Goal: Task Accomplishment & Management: Manage account settings

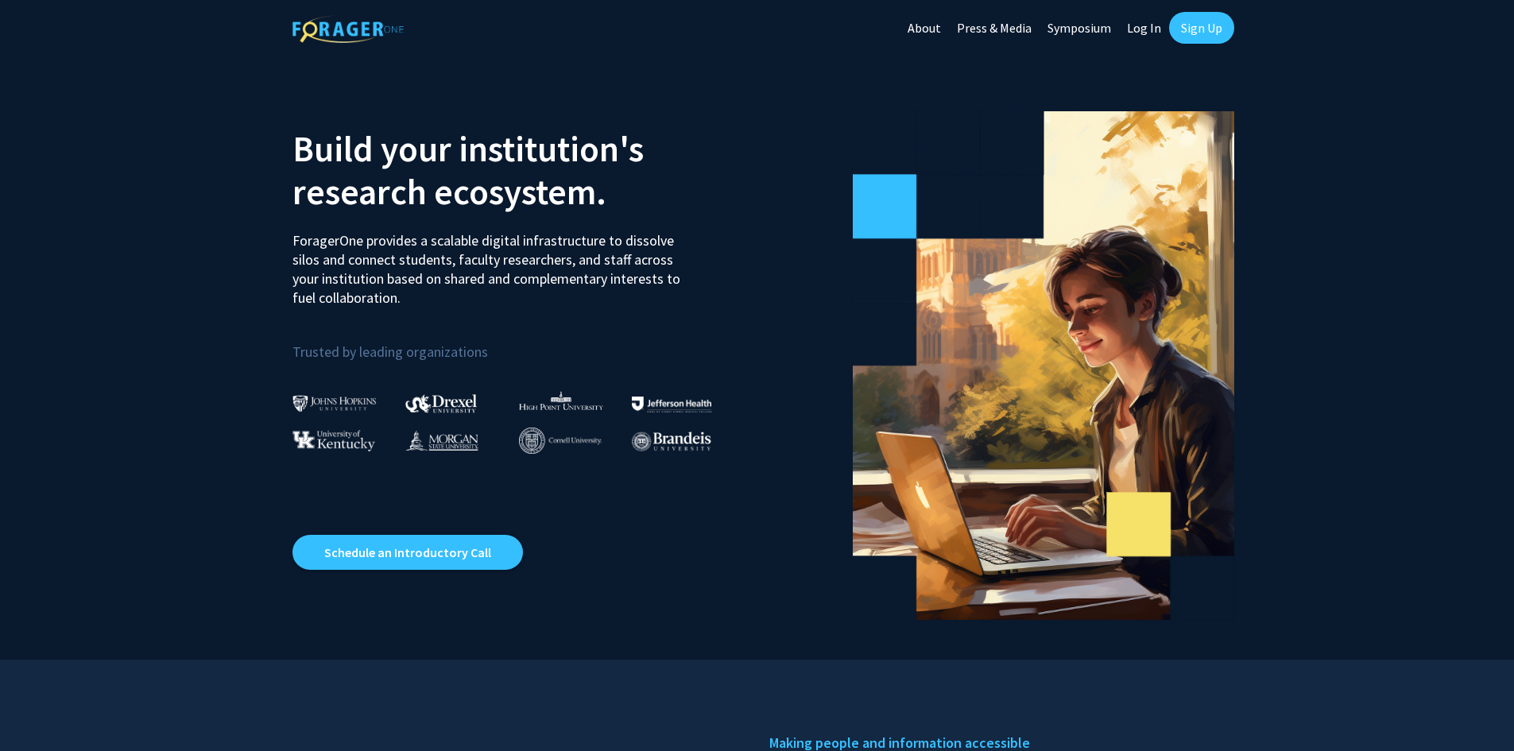
click at [1151, 29] on link "Log In" at bounding box center [1144, 28] width 50 height 56
select select
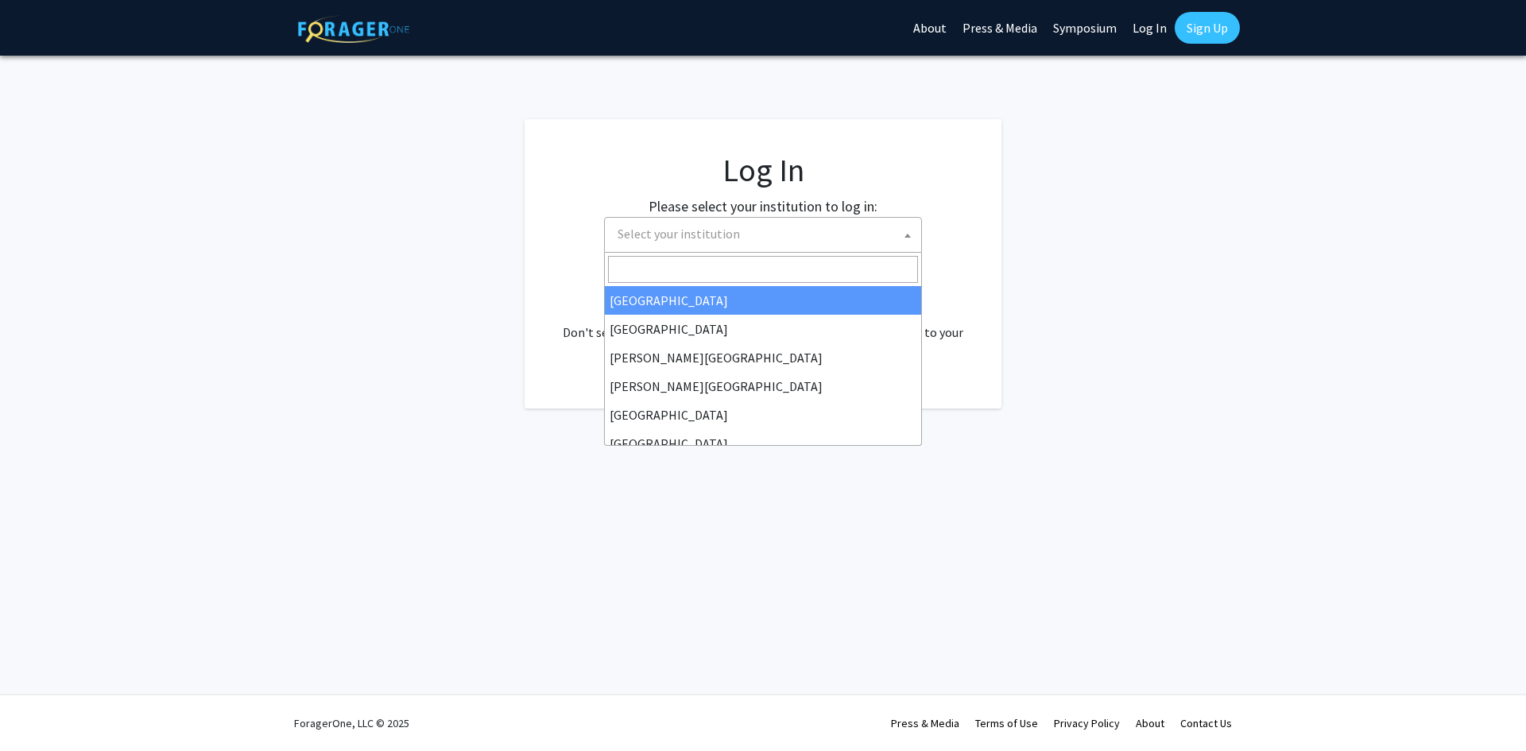
click at [887, 246] on span "Select your institution" at bounding box center [766, 234] width 310 height 33
type input "u"
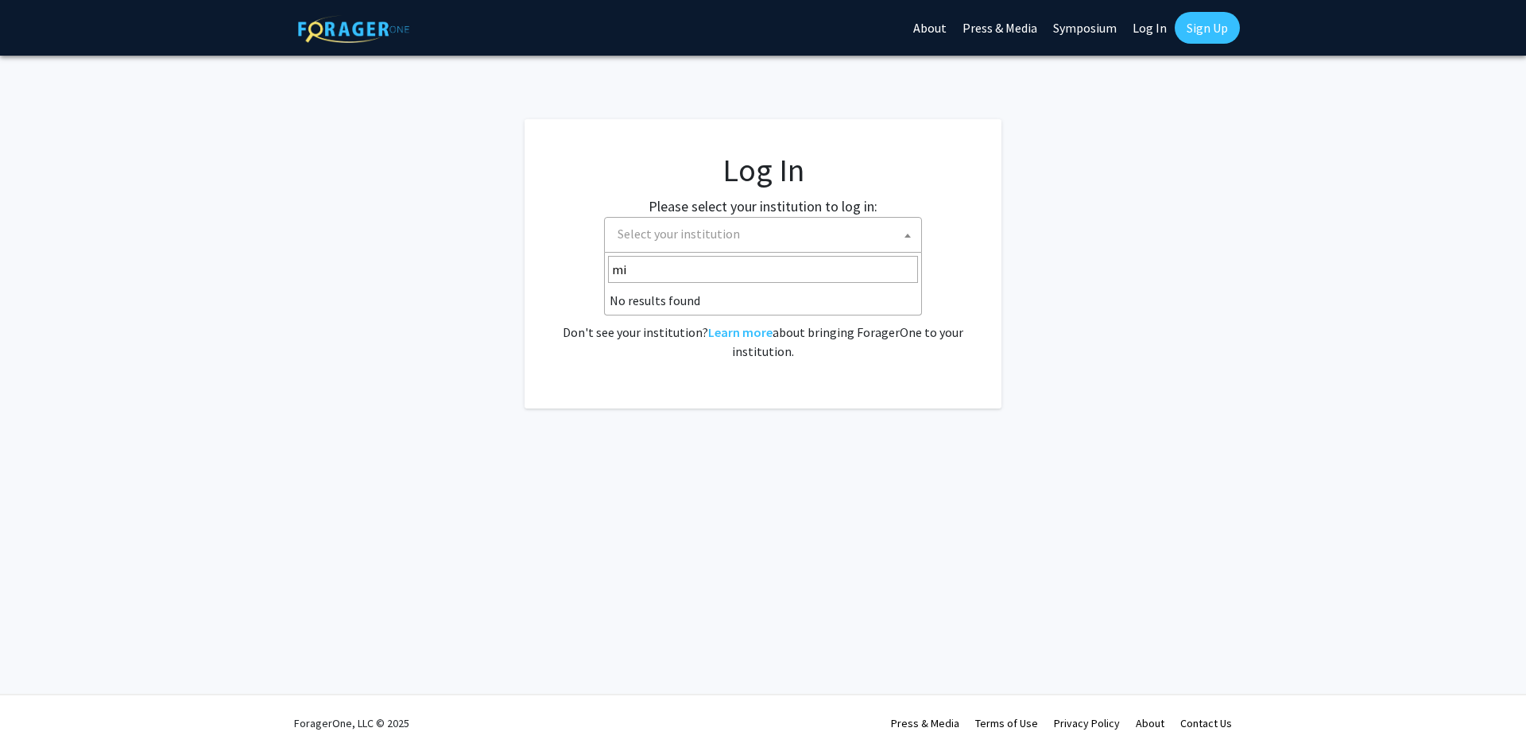
type input "m"
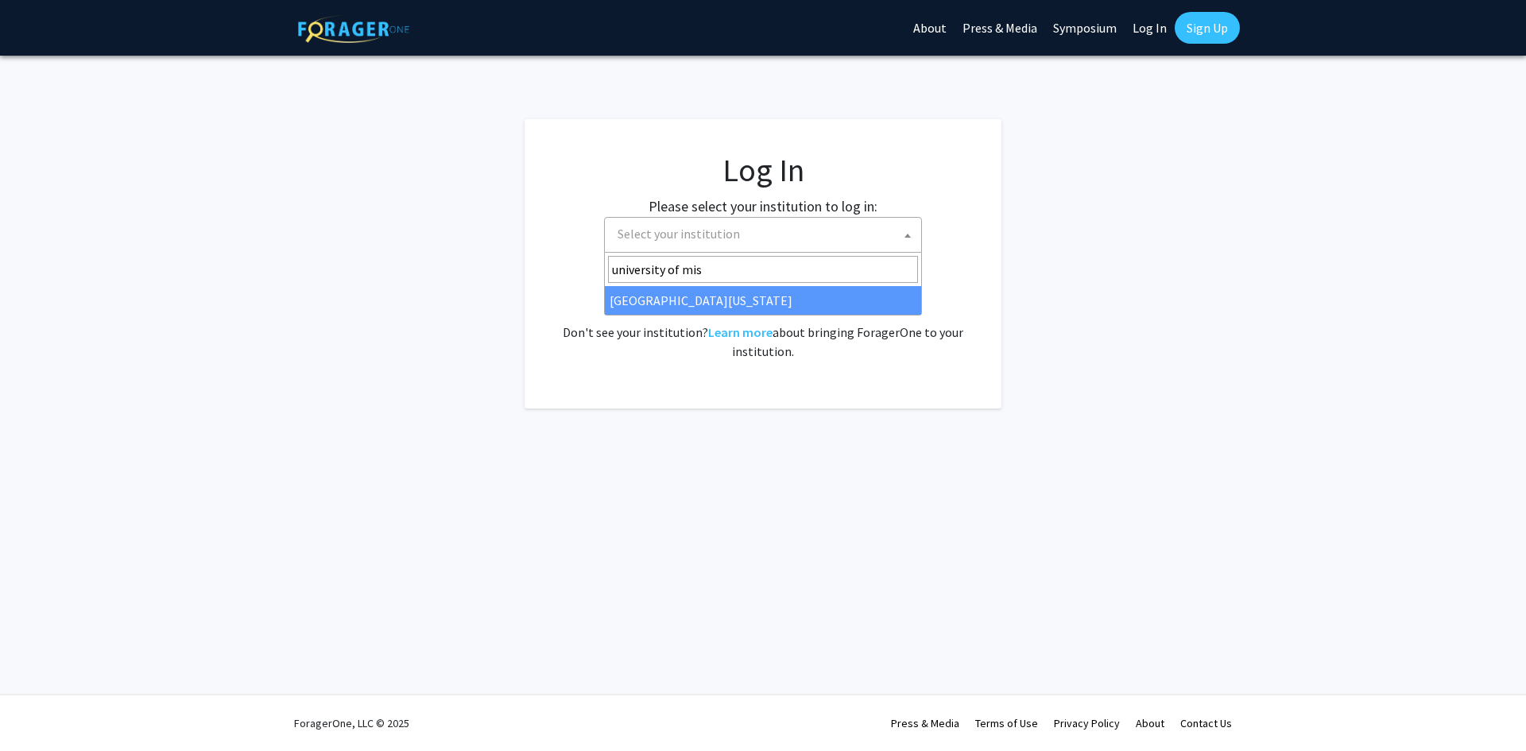
type input "university of mis"
select select "33"
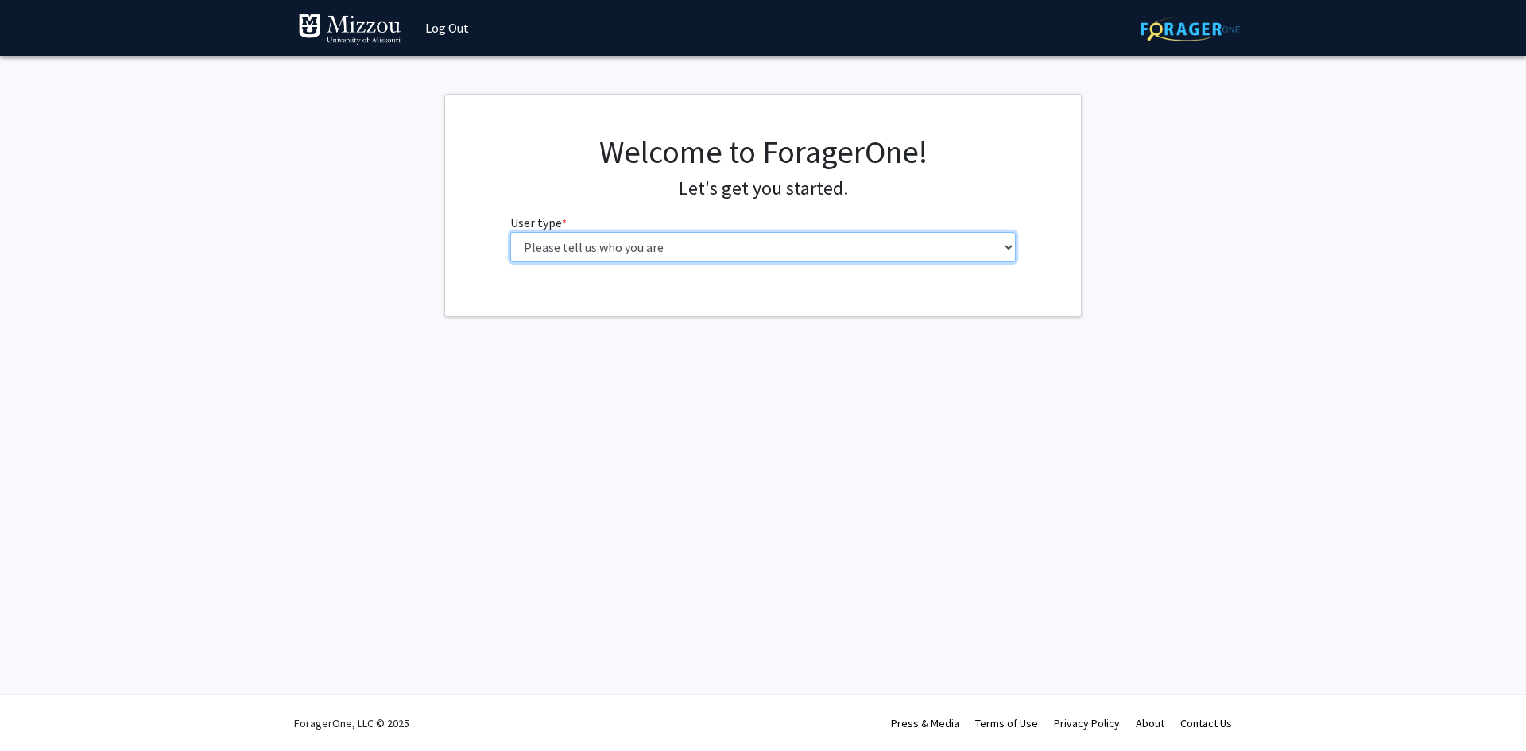
click at [665, 232] on select "Please tell us who you are Undergraduate Student Master's Student Doctoral Cand…" at bounding box center [763, 247] width 506 height 30
select select "1: undergrad"
click at [510, 232] on select "Please tell us who you are Undergraduate Student Master's Student Doctoral Cand…" at bounding box center [763, 247] width 506 height 30
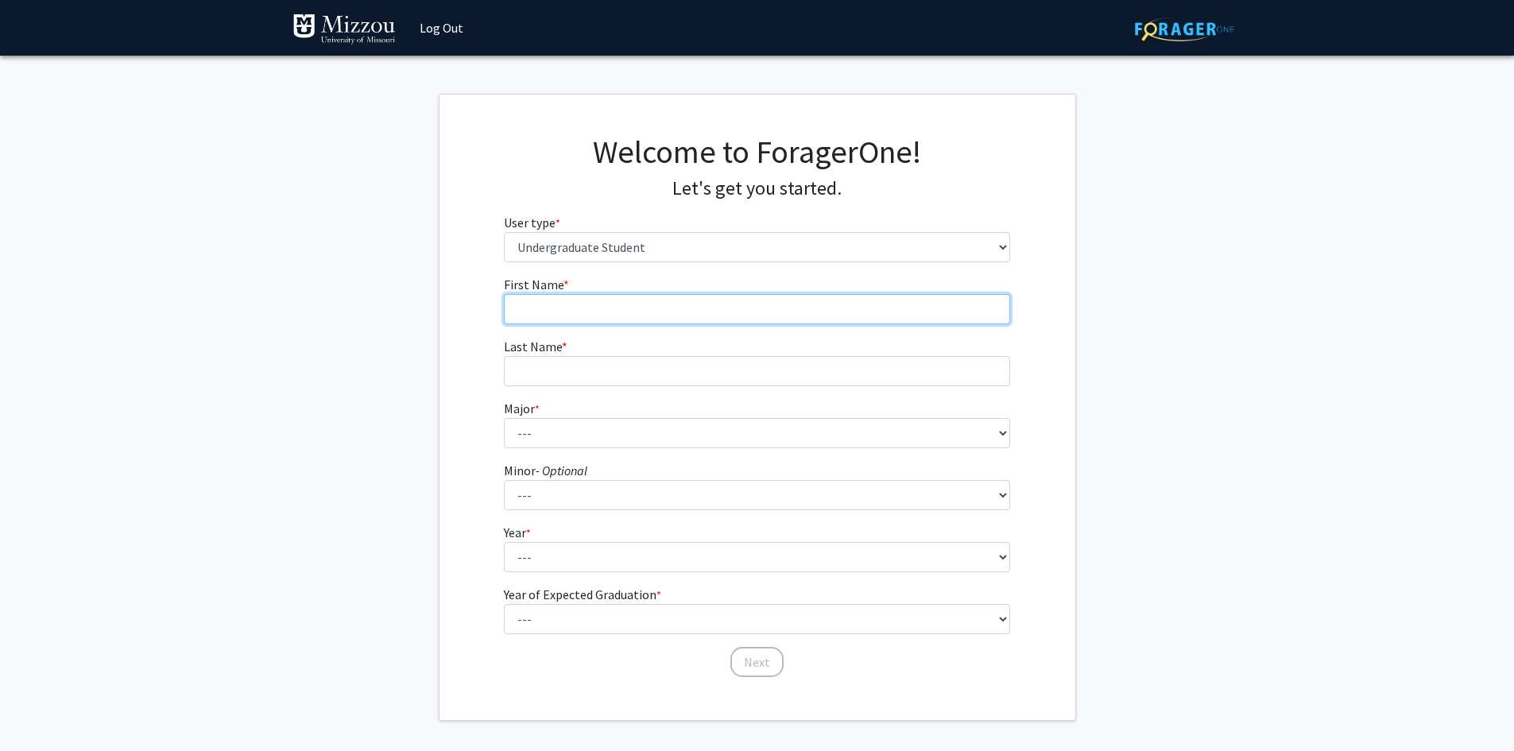
click at [641, 309] on input "First Name * required" at bounding box center [757, 309] width 506 height 30
type input "[PERSON_NAME]"
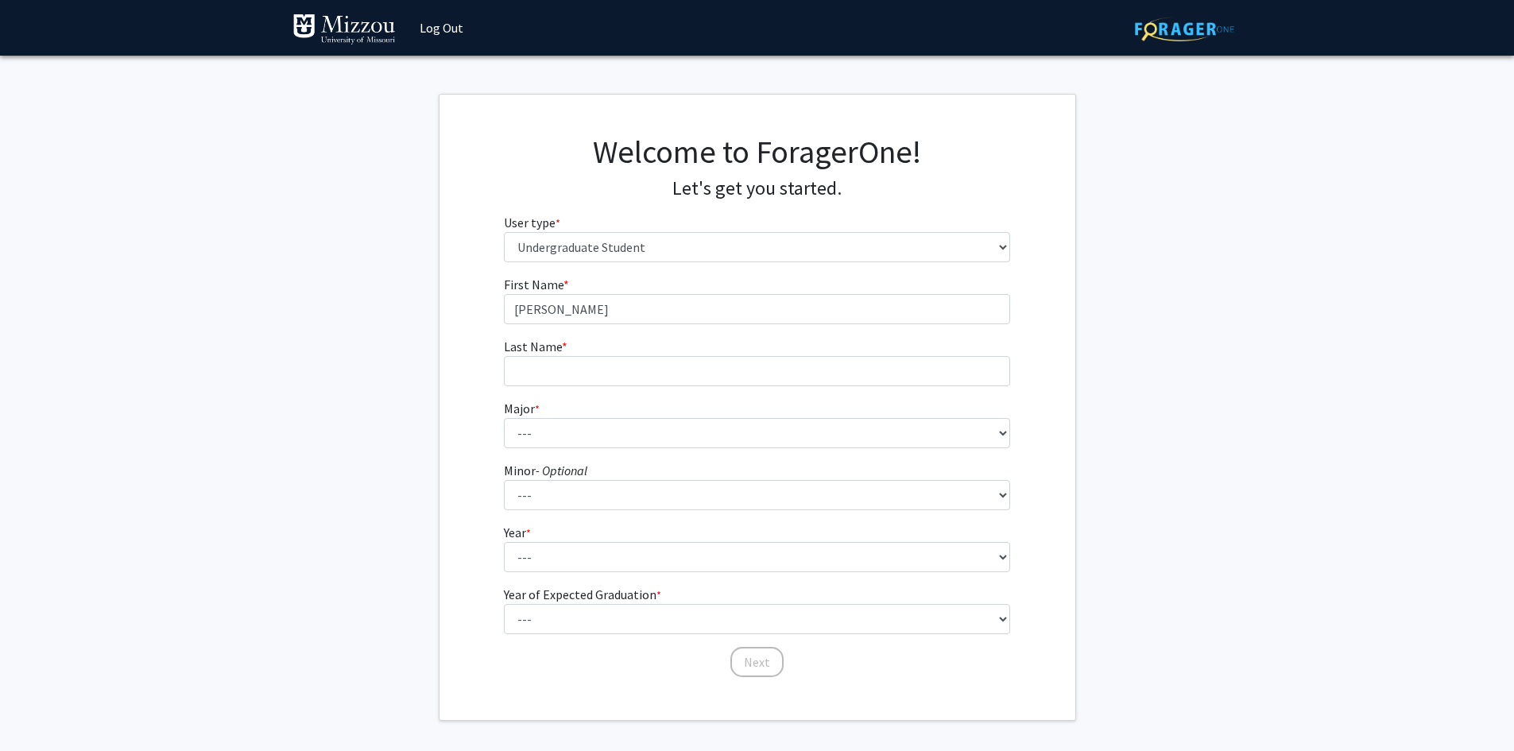
click at [585, 354] on fg-input "Last Name * required" at bounding box center [757, 361] width 506 height 49
click at [561, 368] on input "Last Name * required" at bounding box center [757, 371] width 506 height 30
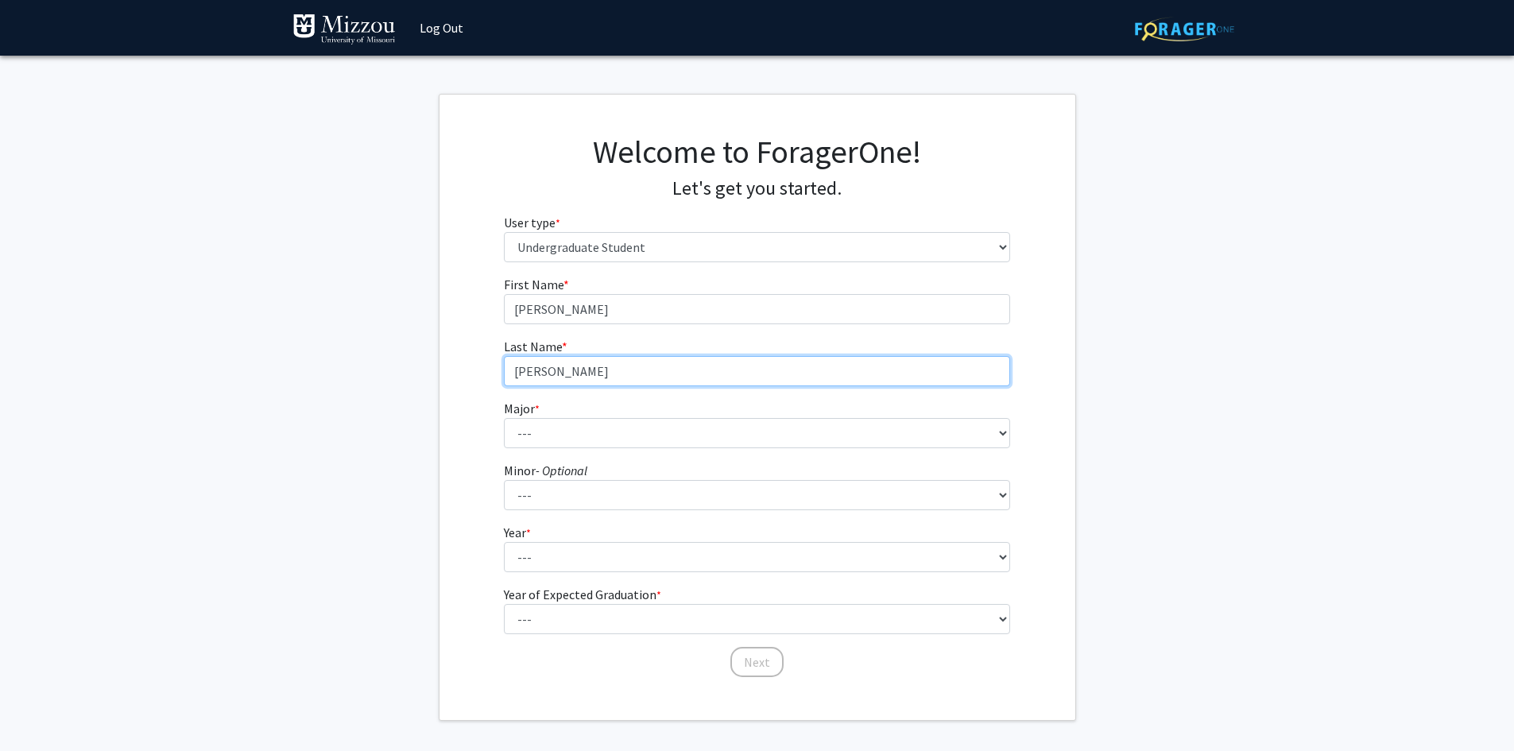
type input "[PERSON_NAME]"
click at [721, 449] on form "First Name * required [PERSON_NAME] Name * required [PERSON_NAME] Major * requi…" at bounding box center [757, 469] width 506 height 388
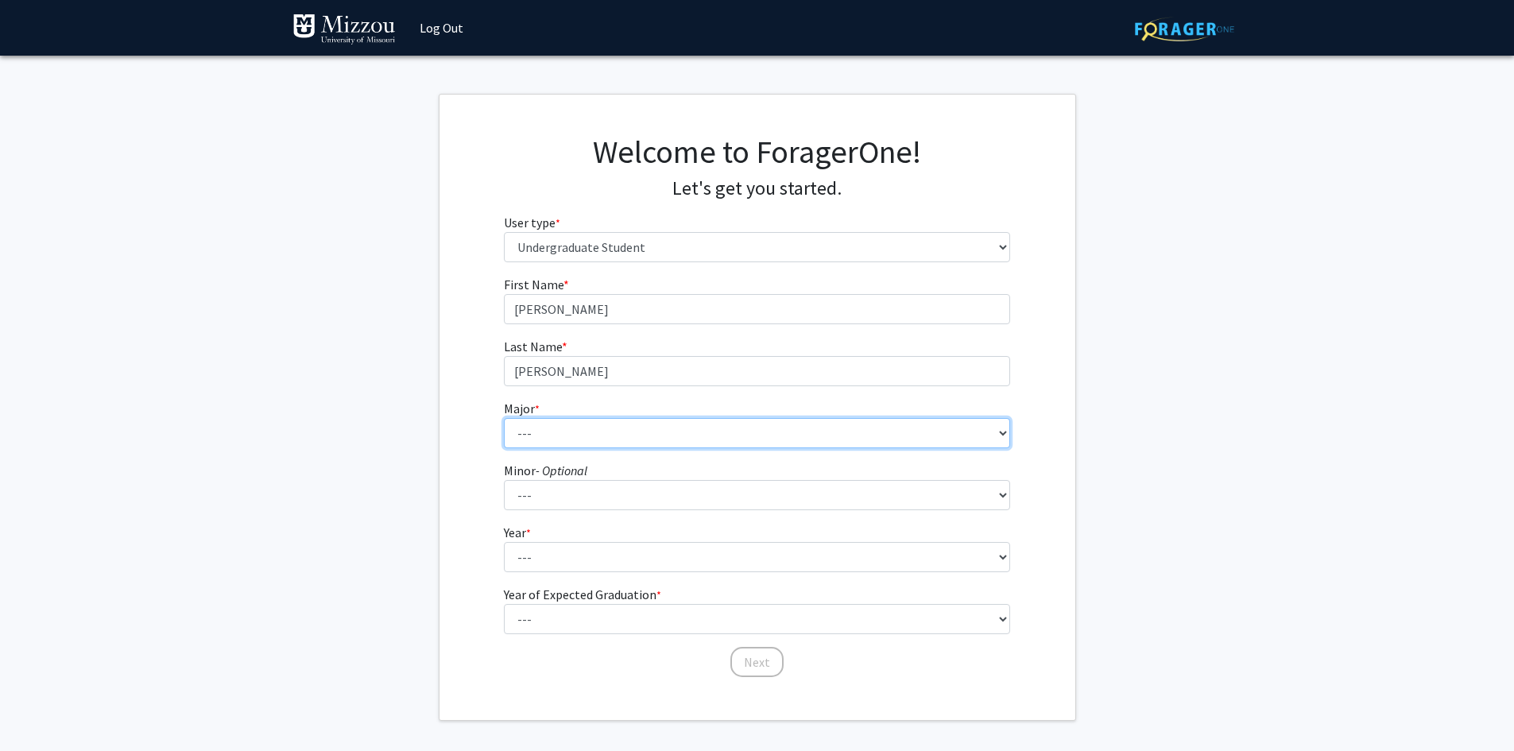
click at [723, 436] on select "--- Agribusiness Management Agricultural Education Agricultural Education: Comm…" at bounding box center [757, 433] width 506 height 30
select select "21: 2516"
click at [504, 418] on select "--- Agribusiness Management Agricultural Education Agricultural Education: Comm…" at bounding box center [757, 433] width 506 height 30
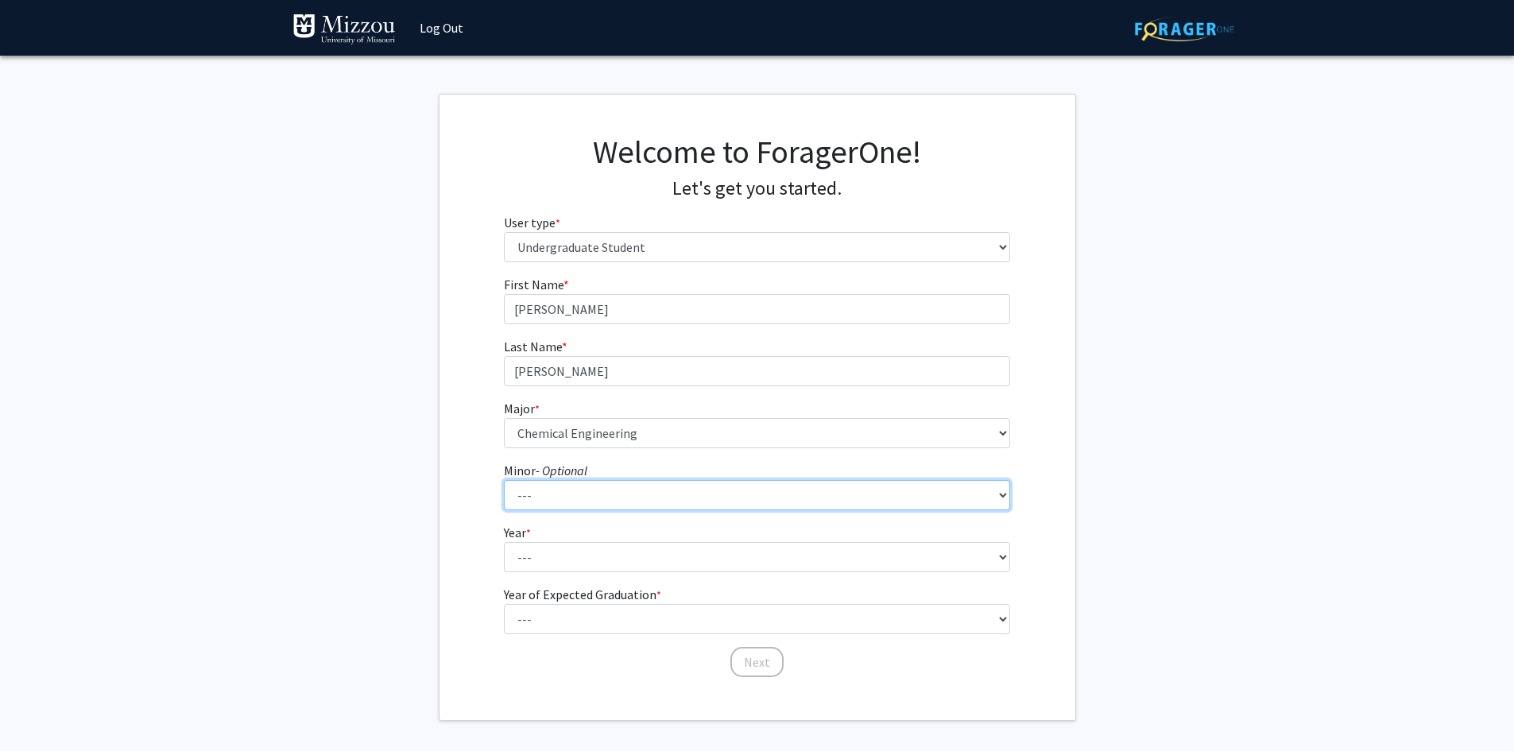
click at [602, 490] on select "--- Accountancy Aerospace Engineering Aerospace Studies Agribusiness Management…" at bounding box center [757, 495] width 506 height 30
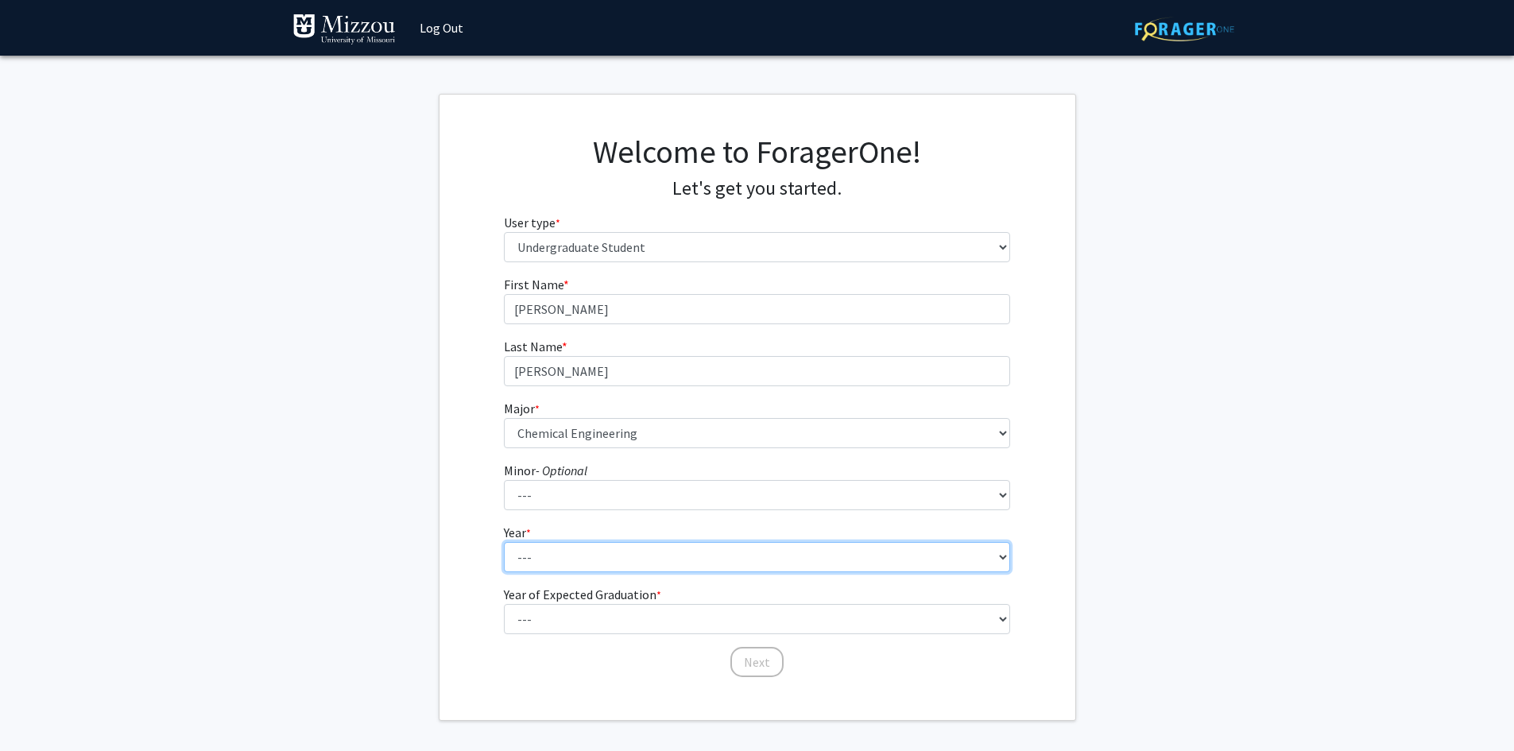
click at [597, 542] on select "--- First-year Sophomore Junior Senior Postbaccalaureate Certificate" at bounding box center [757, 557] width 506 height 30
click at [504, 542] on select "--- First-year Sophomore Junior Senior Postbaccalaureate Certificate" at bounding box center [757, 557] width 506 height 30
click at [621, 561] on select "--- First-year Sophomore Junior Senior Postbaccalaureate Certificate" at bounding box center [757, 557] width 506 height 30
select select "3: junior"
click at [504, 542] on select "--- First-year Sophomore Junior Senior Postbaccalaureate Certificate" at bounding box center [757, 557] width 506 height 30
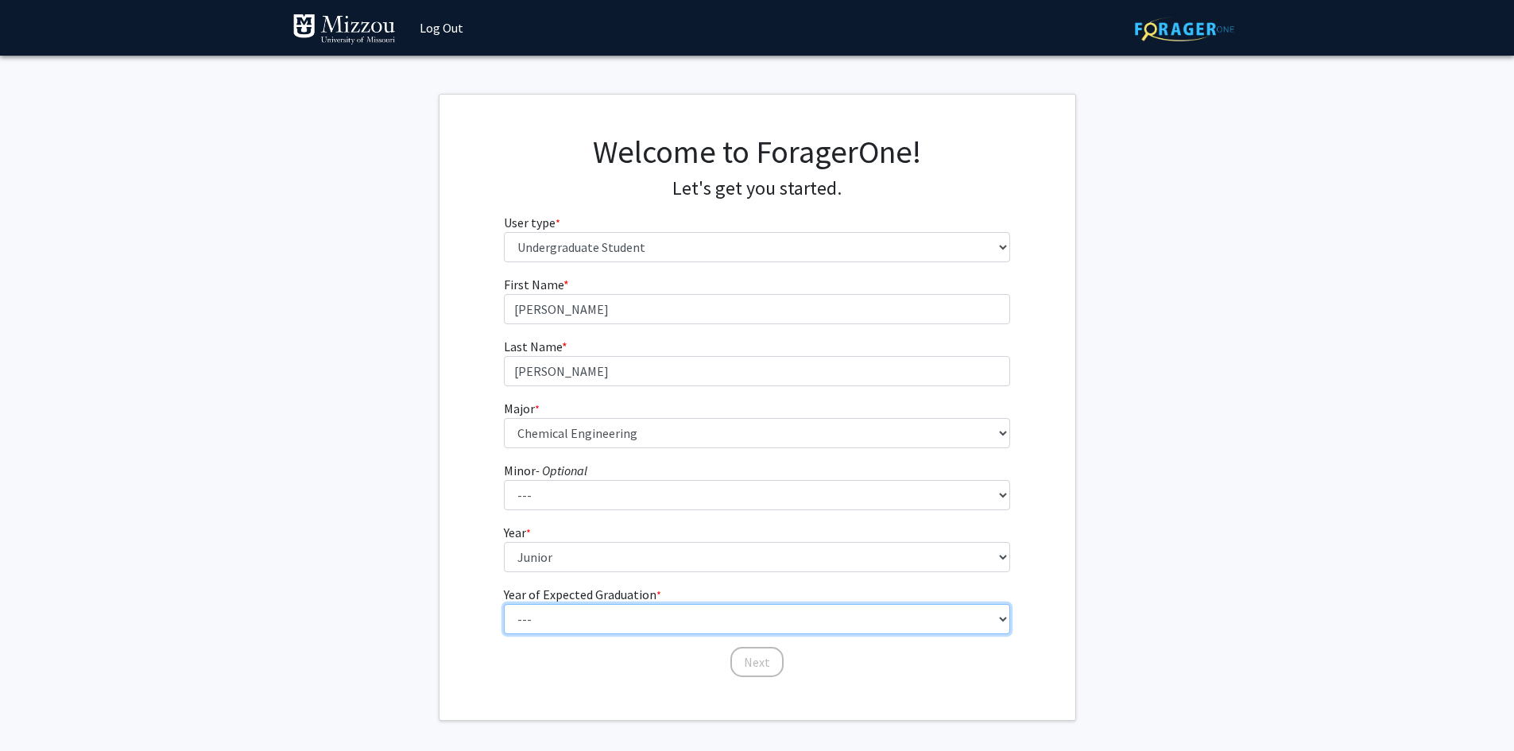
click at [629, 611] on select "--- 2025 2026 2027 2028 2029 2030 2031 2032 2033 2034" at bounding box center [757, 619] width 506 height 30
click at [504, 604] on select "--- 2025 2026 2027 2028 2029 2030 2031 2032 2033 2034" at bounding box center [757, 619] width 506 height 30
click at [586, 617] on select "--- 2025 2026 2027 2028 2029 2030 2031 2032 2033 2034" at bounding box center [757, 619] width 506 height 30
select select "3: 2027"
click at [504, 604] on select "--- 2025 2026 2027 2028 2029 2030 2031 2032 2033 2034" at bounding box center [757, 619] width 506 height 30
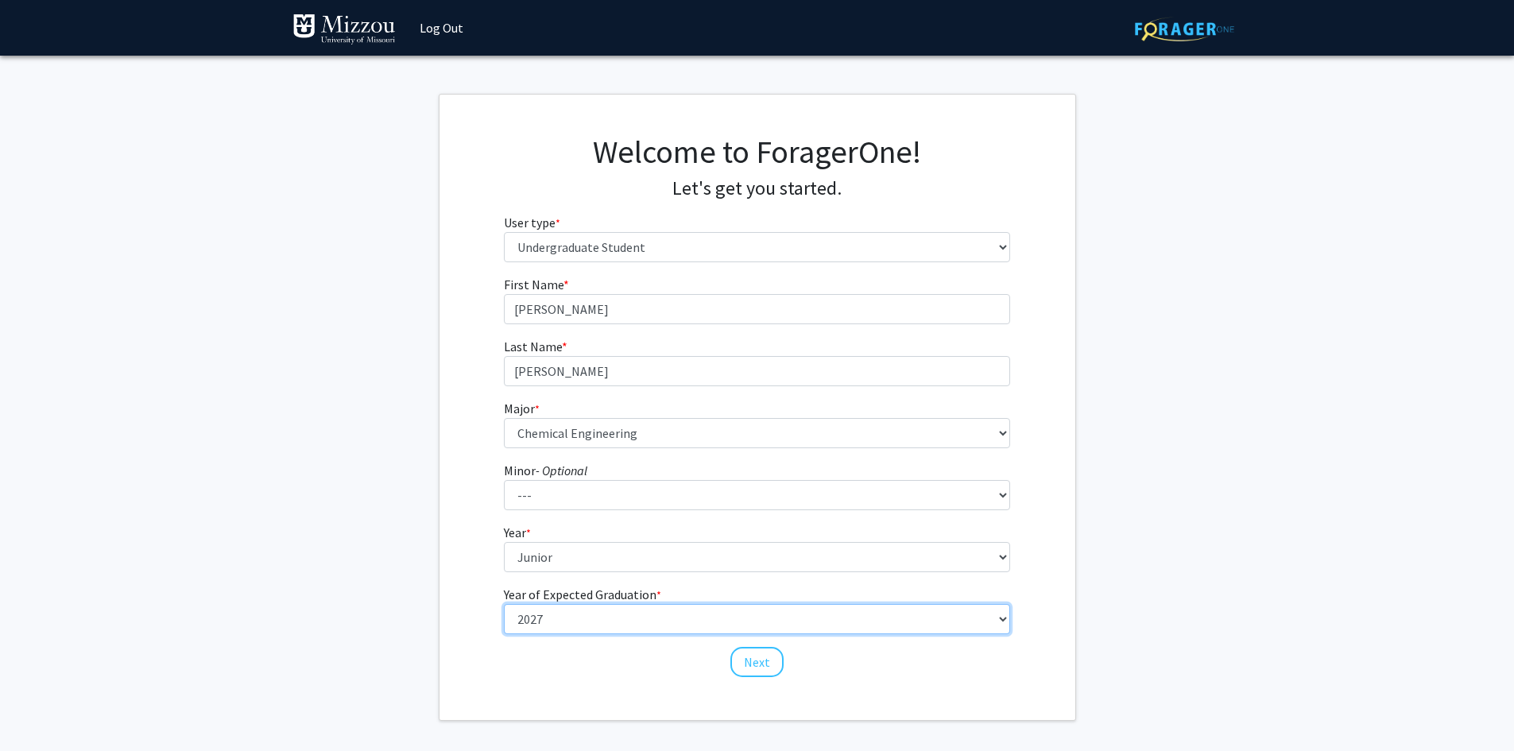
scroll to position [62, 0]
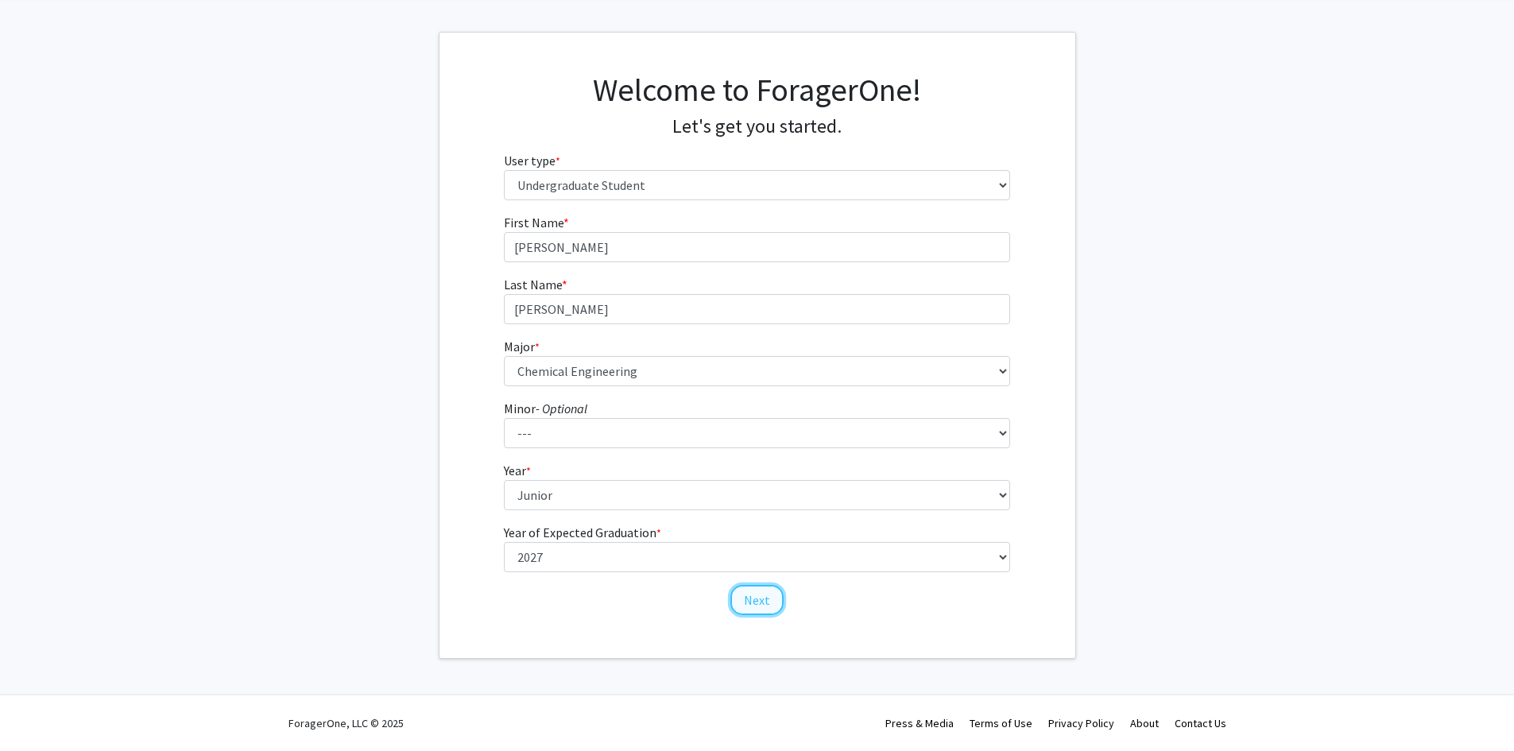
click at [764, 599] on button "Next" at bounding box center [756, 600] width 53 height 30
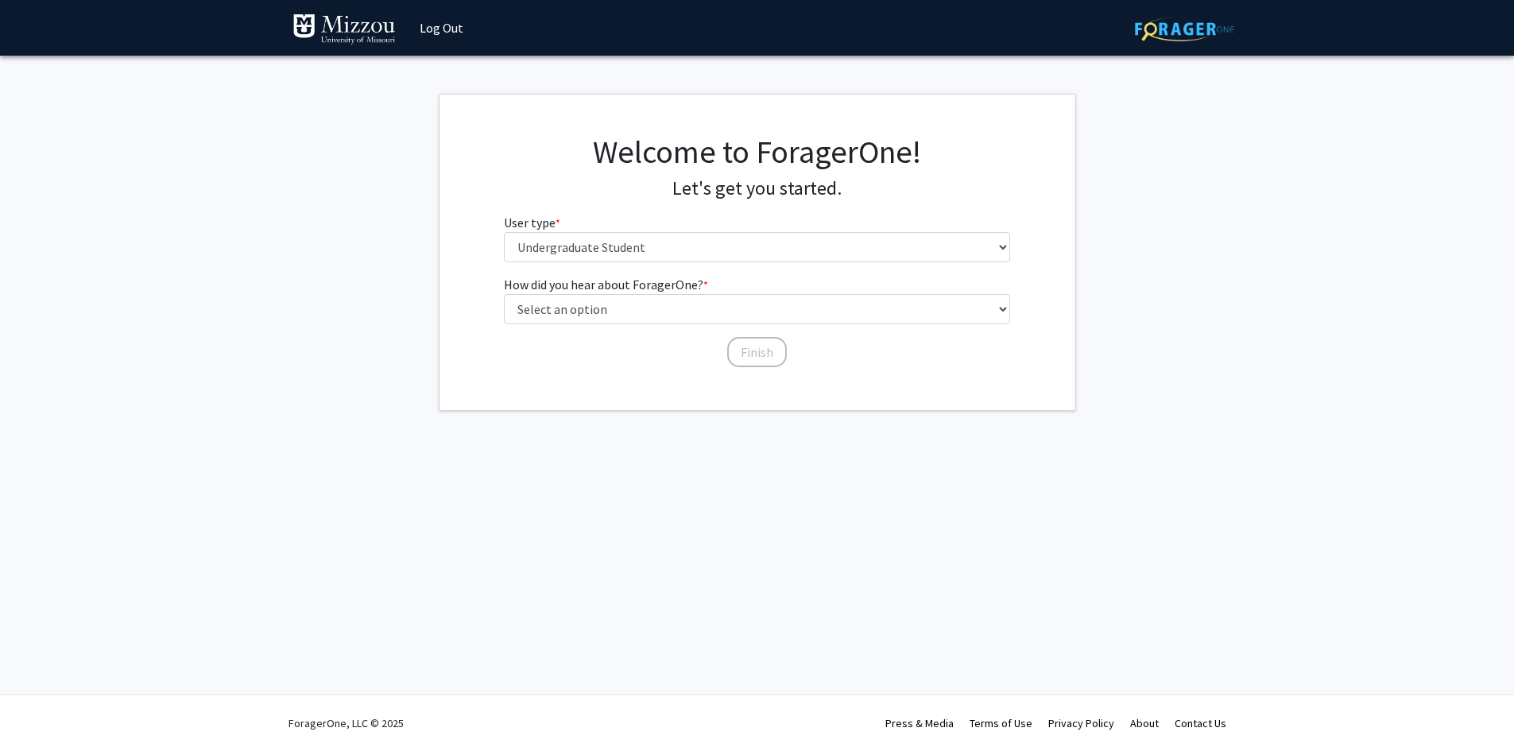
scroll to position [0, 0]
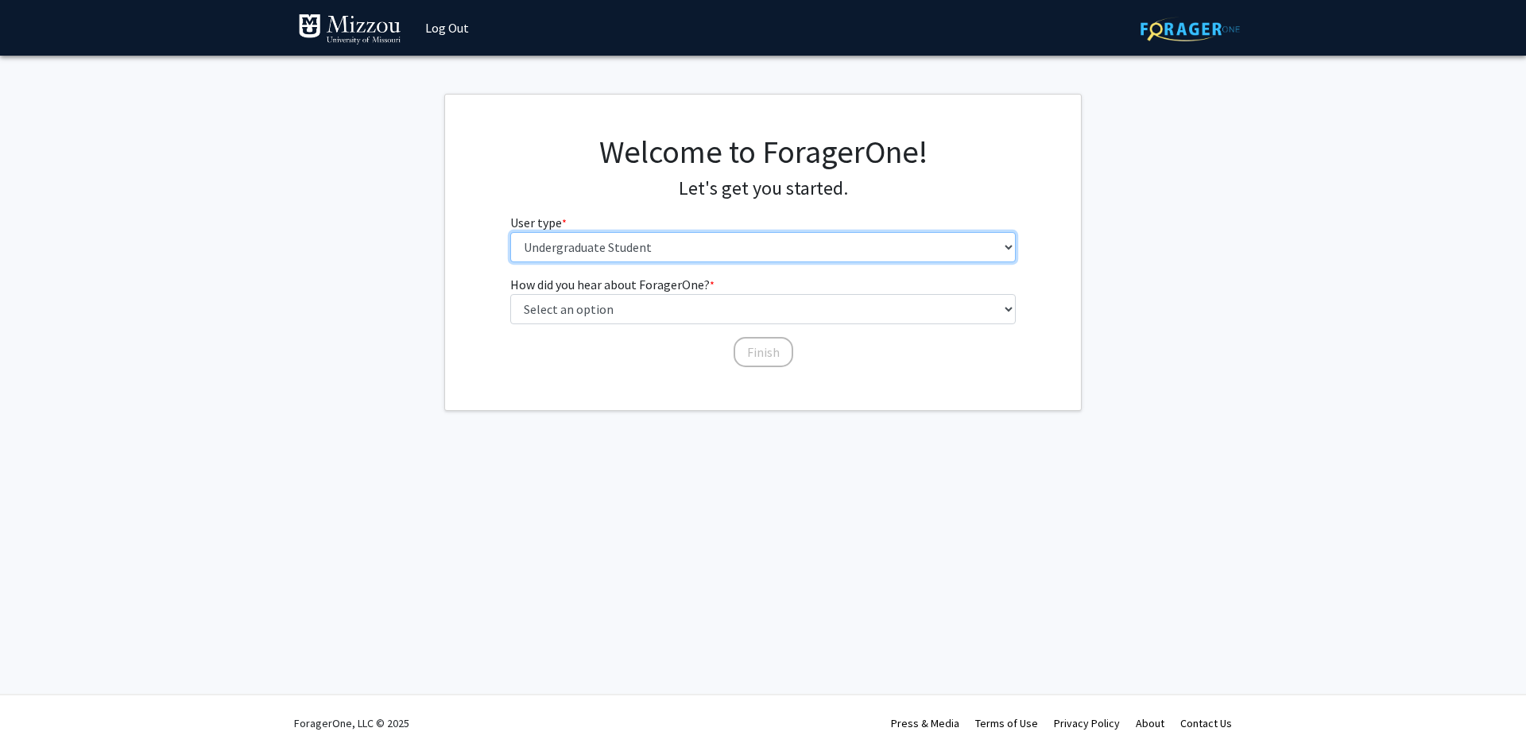
click at [721, 239] on select "Please tell us who you are Undergraduate Student Master's Student Doctoral Cand…" at bounding box center [763, 247] width 506 height 30
click at [510, 232] on select "Please tell us who you are Undergraduate Student Master's Student Doctoral Cand…" at bounding box center [763, 247] width 506 height 30
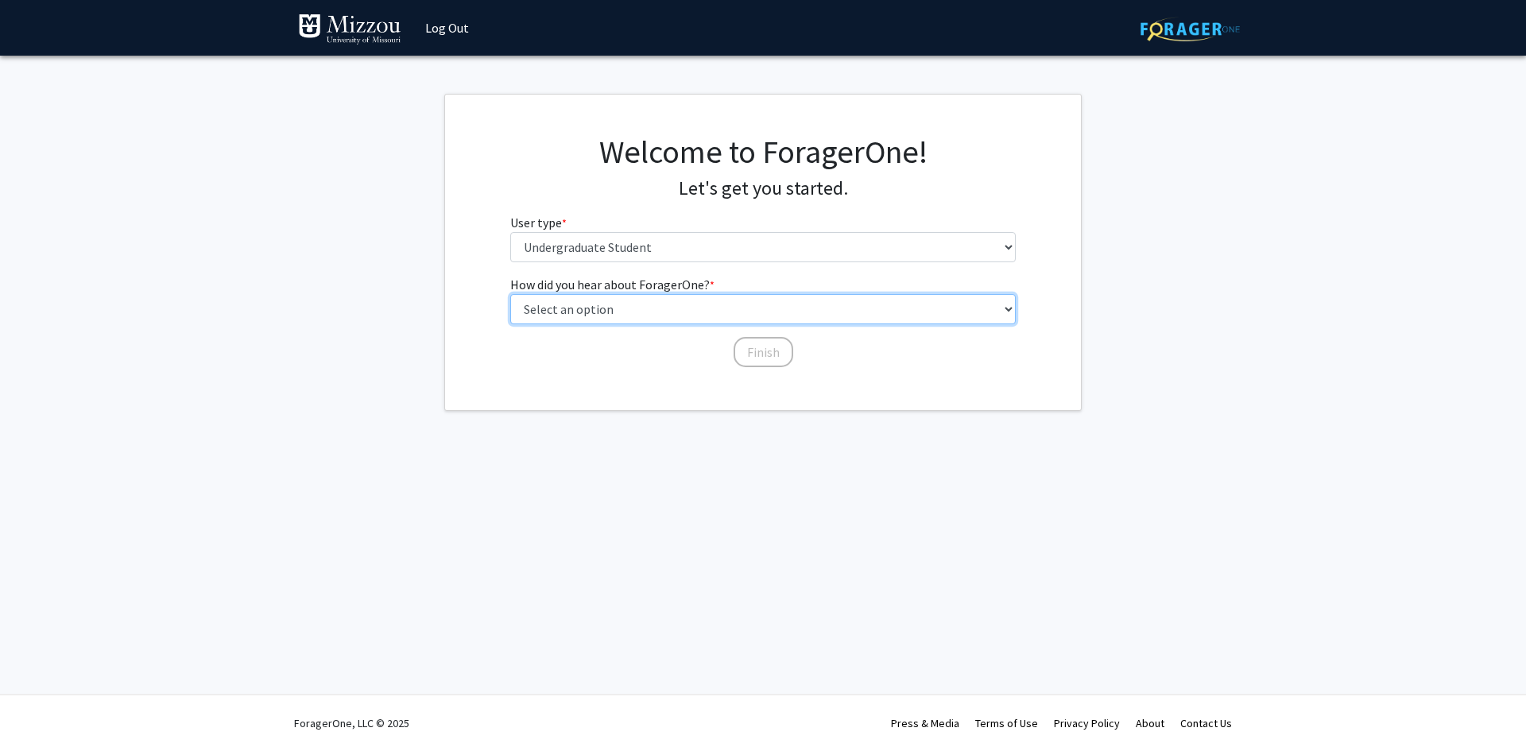
click at [702, 308] on select "Select an option Peer/student recommendation Faculty/staff recommendation Unive…" at bounding box center [763, 309] width 506 height 30
select select "3: university_website"
click at [510, 294] on select "Select an option Peer/student recommendation Faculty/staff recommendation Unive…" at bounding box center [763, 309] width 506 height 30
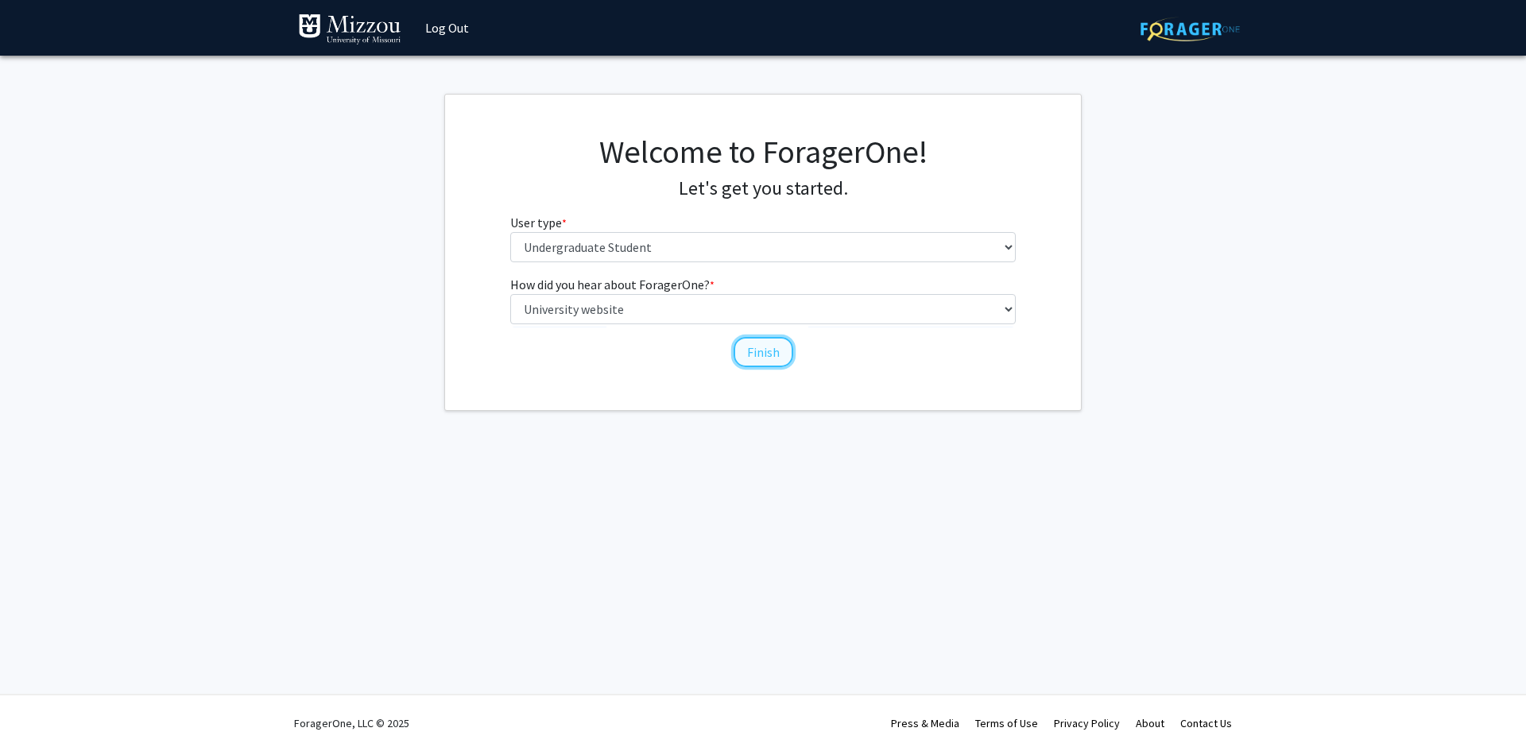
click at [772, 355] on button "Finish" at bounding box center [763, 352] width 60 height 30
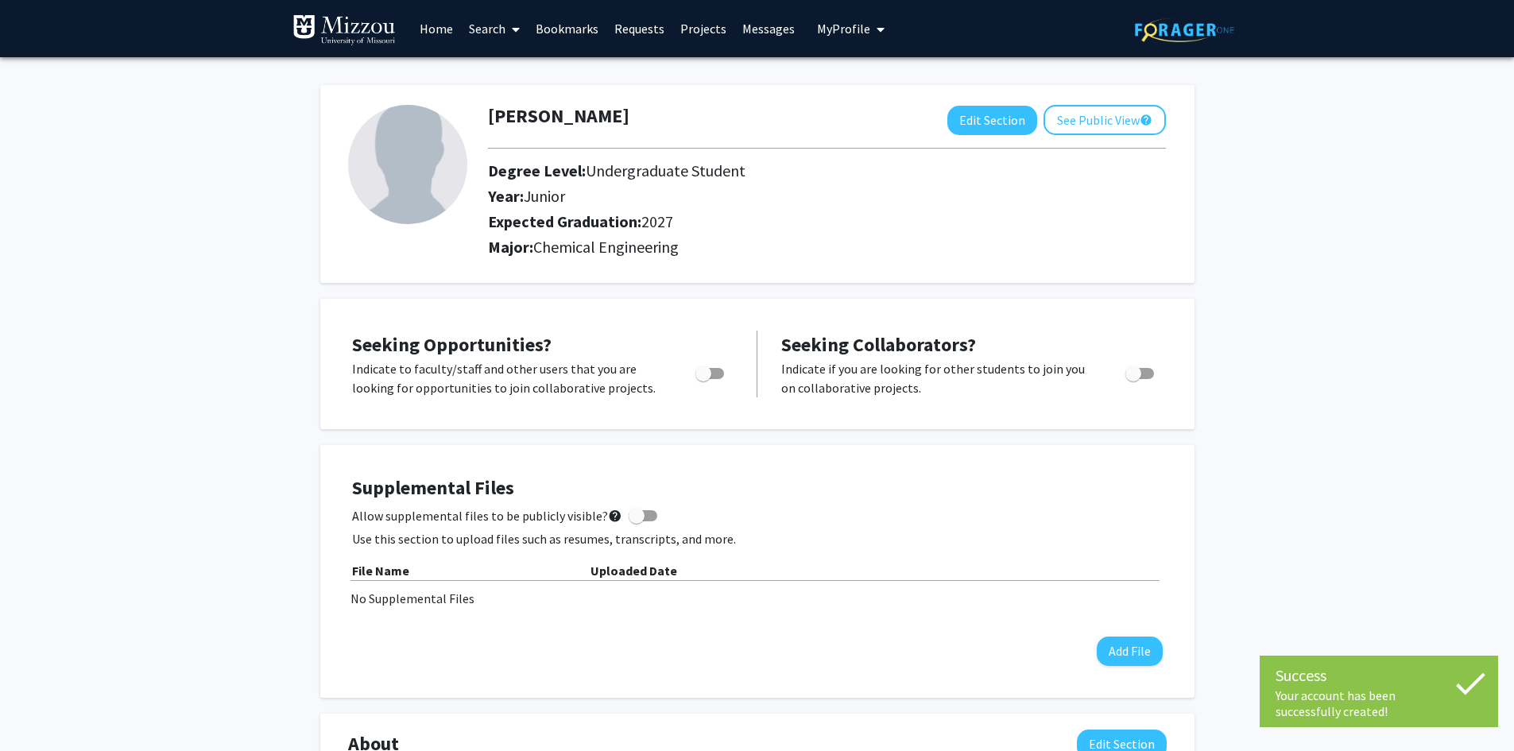
click at [401, 153] on img at bounding box center [407, 164] width 119 height 119
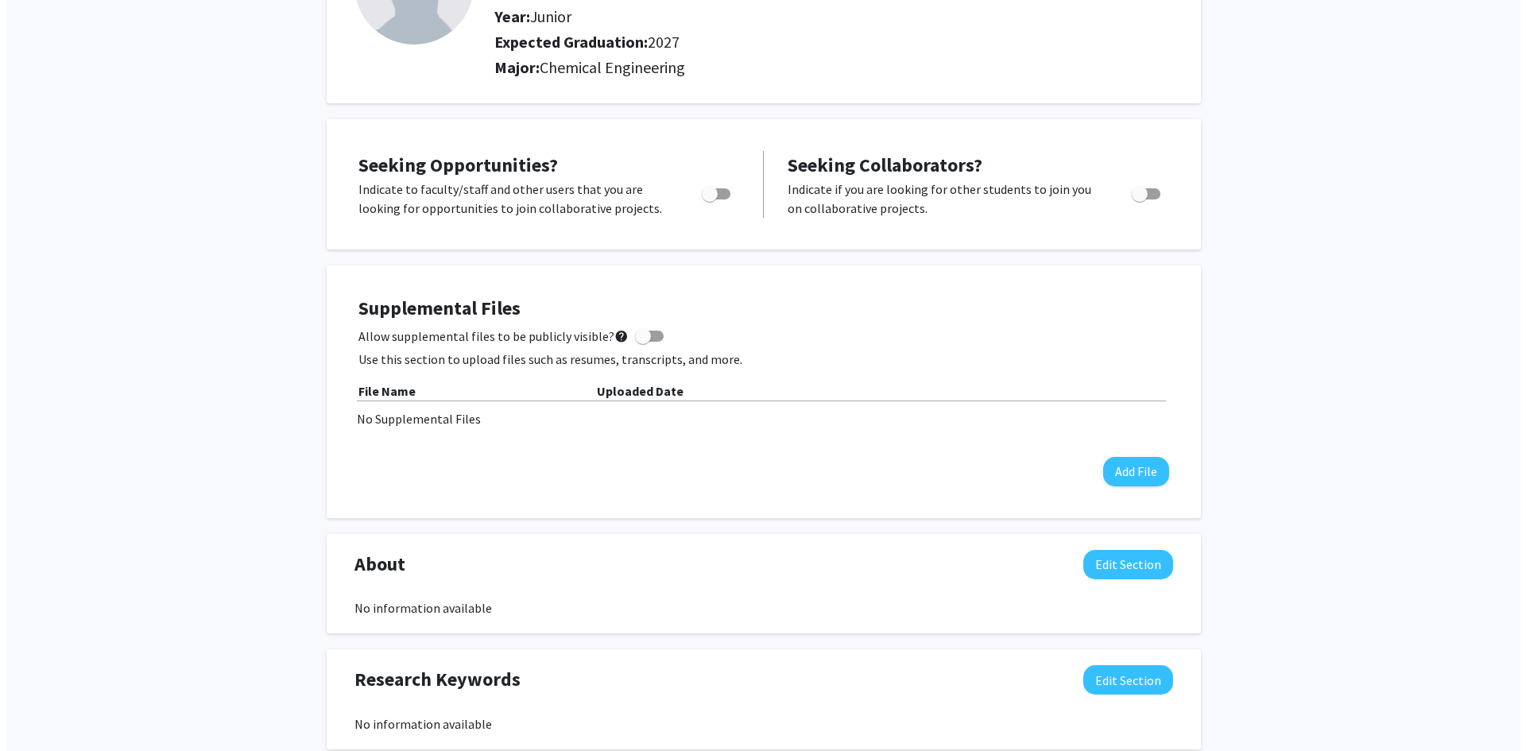
scroll to position [238, 0]
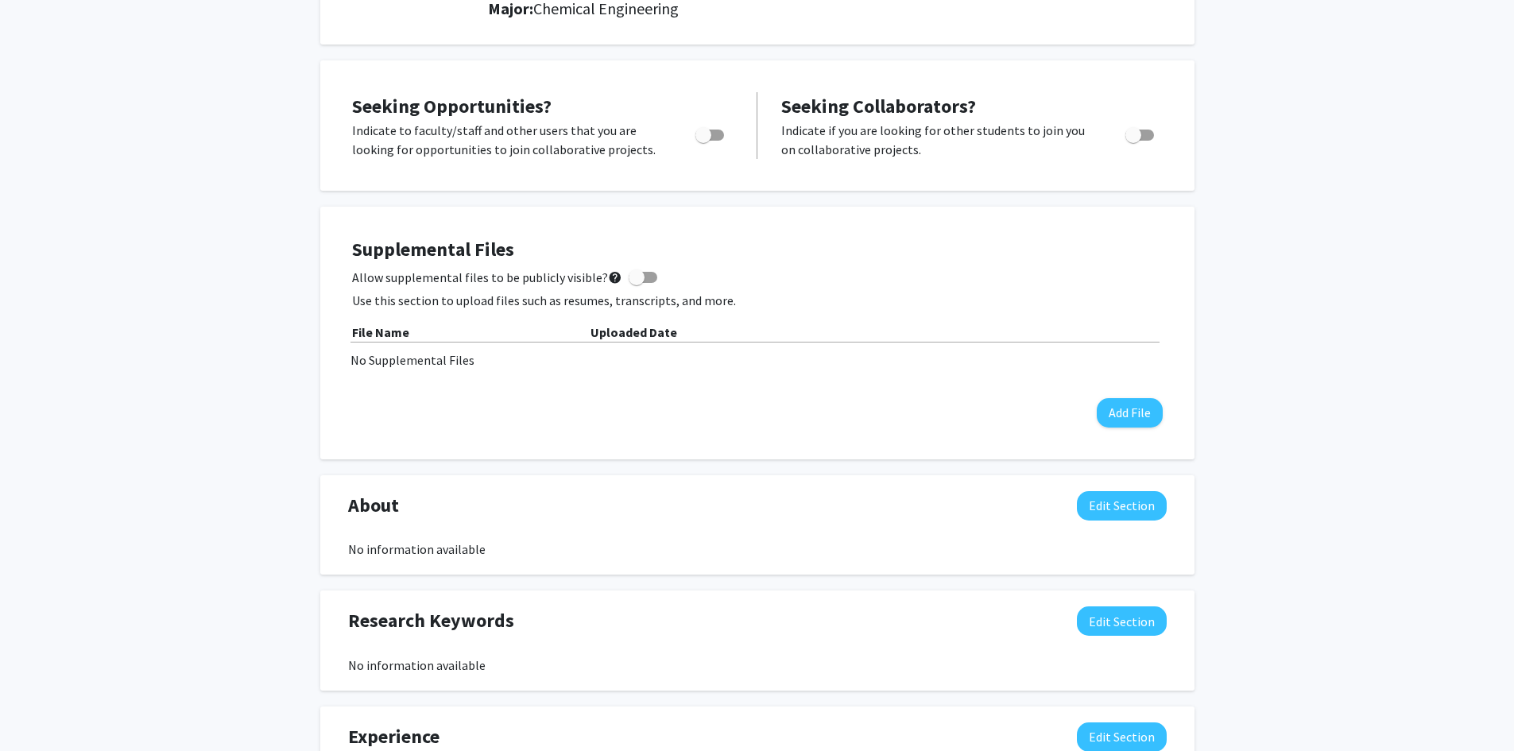
click at [711, 140] on span "Toggle" at bounding box center [709, 135] width 29 height 11
click at [703, 141] on input "Are you actively seeking opportunities?" at bounding box center [702, 141] width 1 height 1
checkbox input "true"
click at [1116, 404] on button "Add File" at bounding box center [1130, 412] width 66 height 29
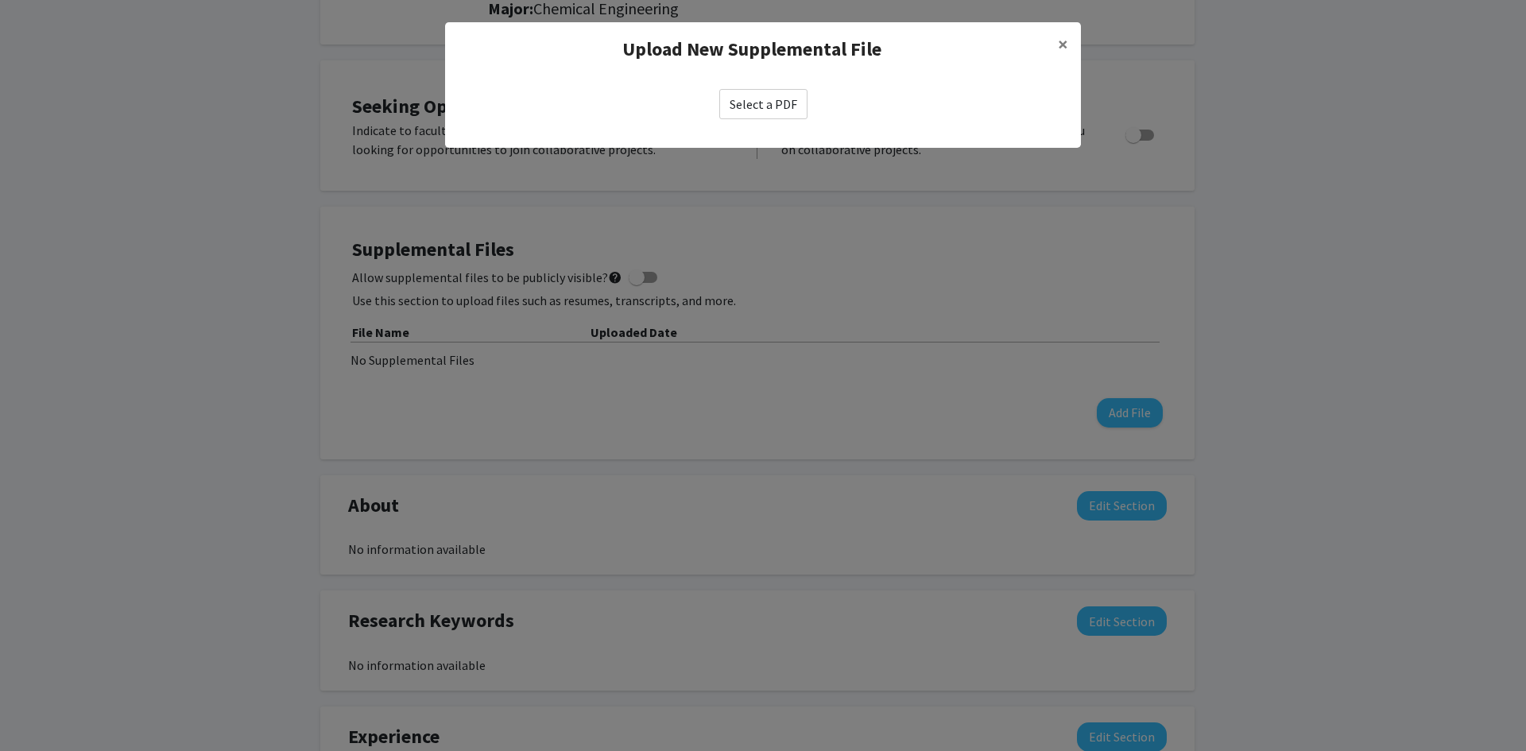
click at [759, 104] on label "Select a PDF" at bounding box center [763, 104] width 88 height 30
click at [0, 0] on input "Select a PDF" at bounding box center [0, 0] width 0 height 0
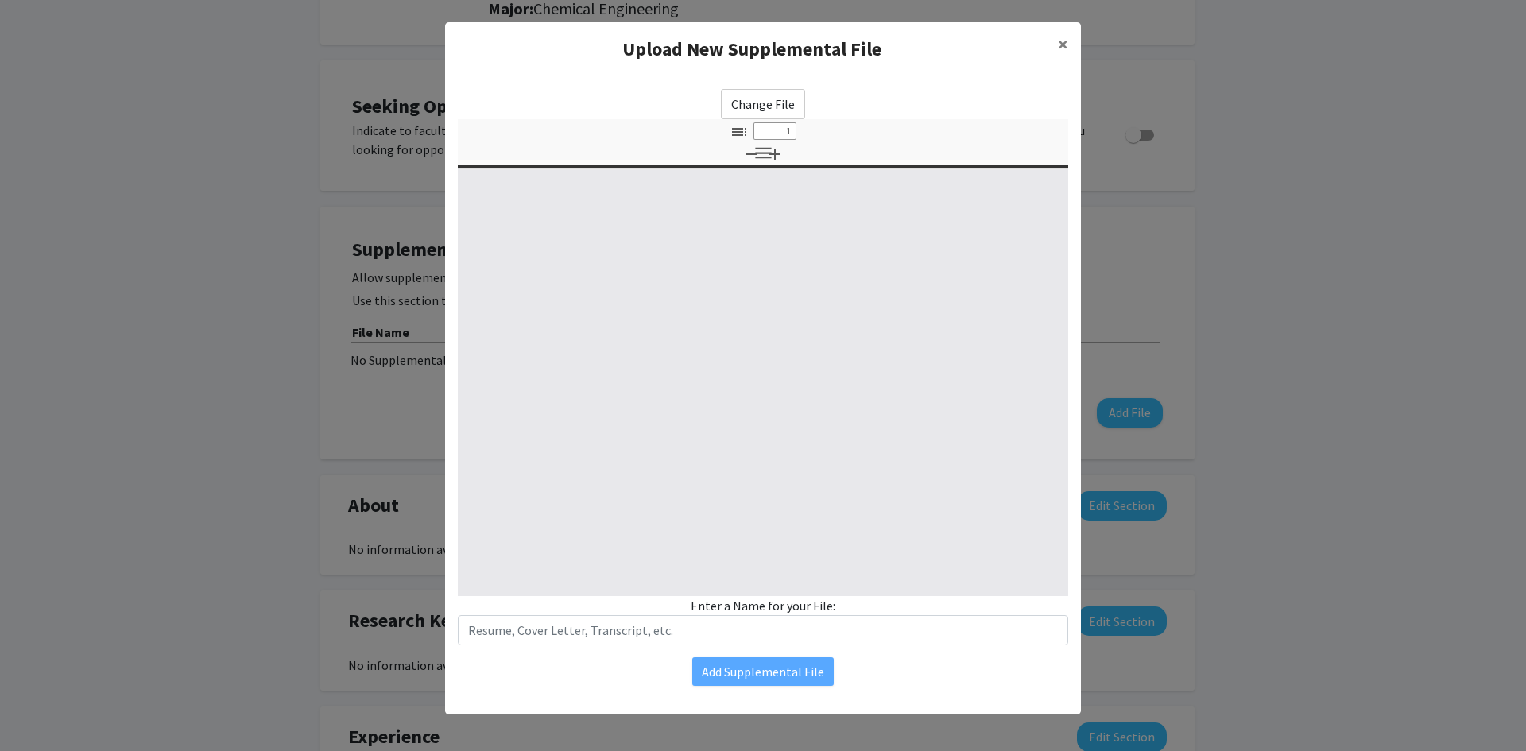
select select "custom"
type input "0"
select select "custom"
type input "1"
select select "auto"
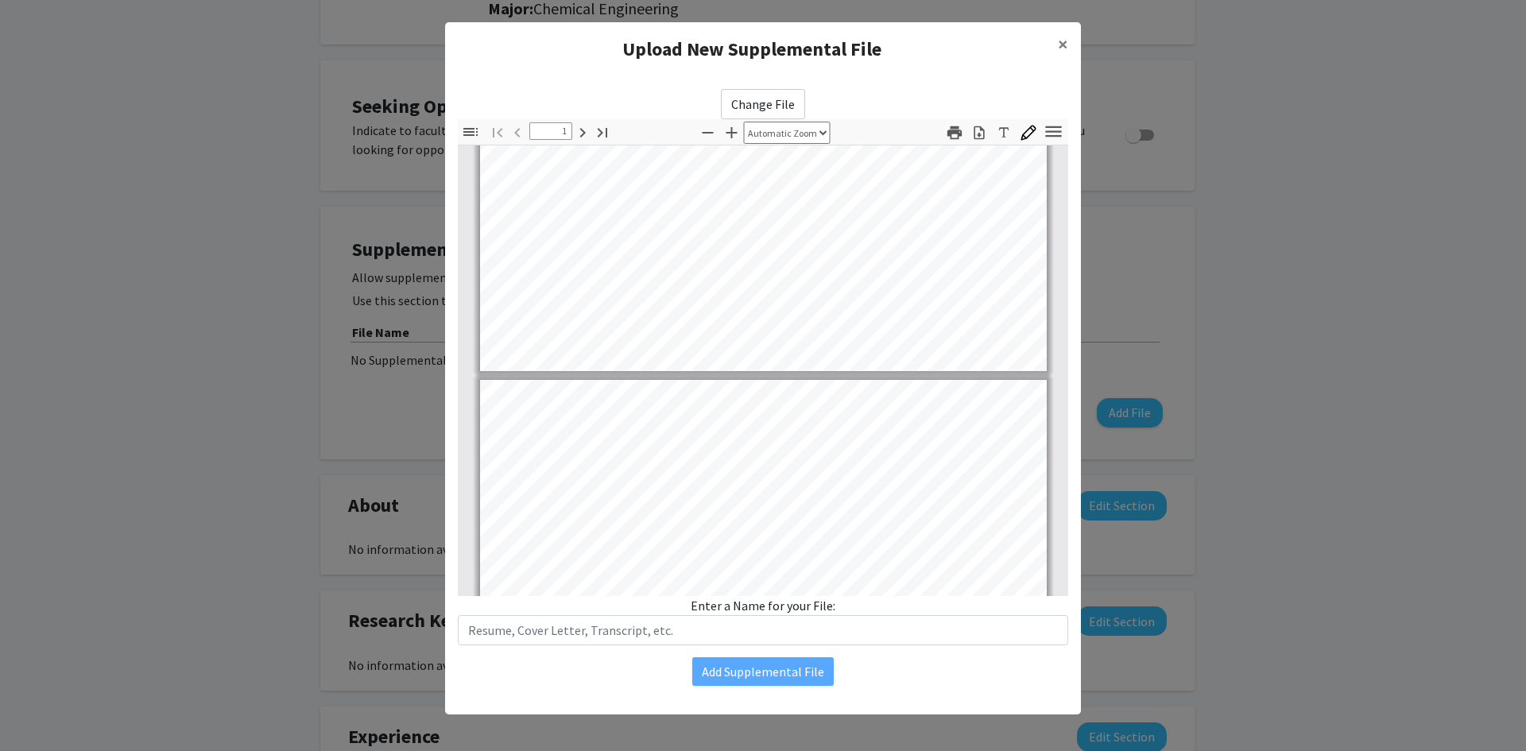
type input "2"
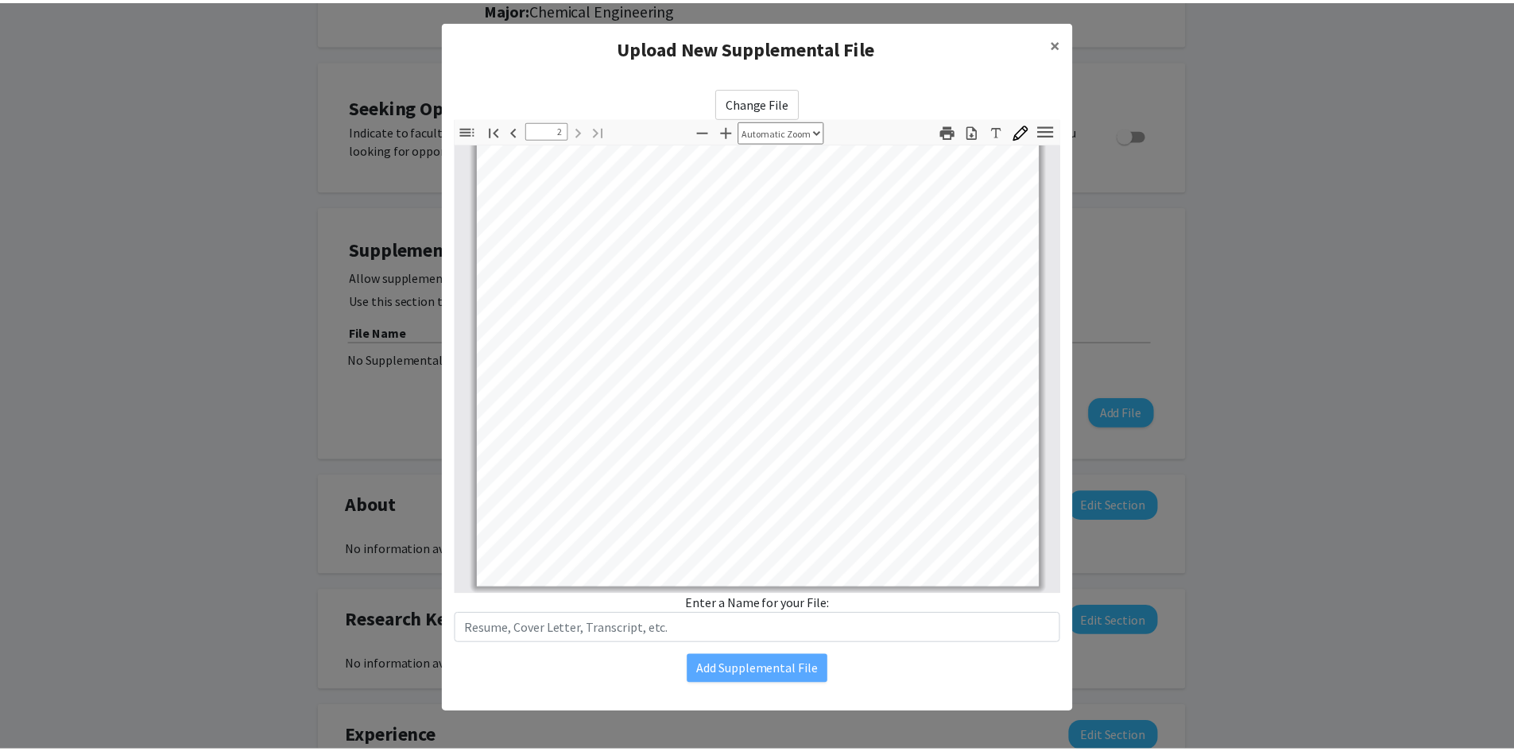
scroll to position [0, 0]
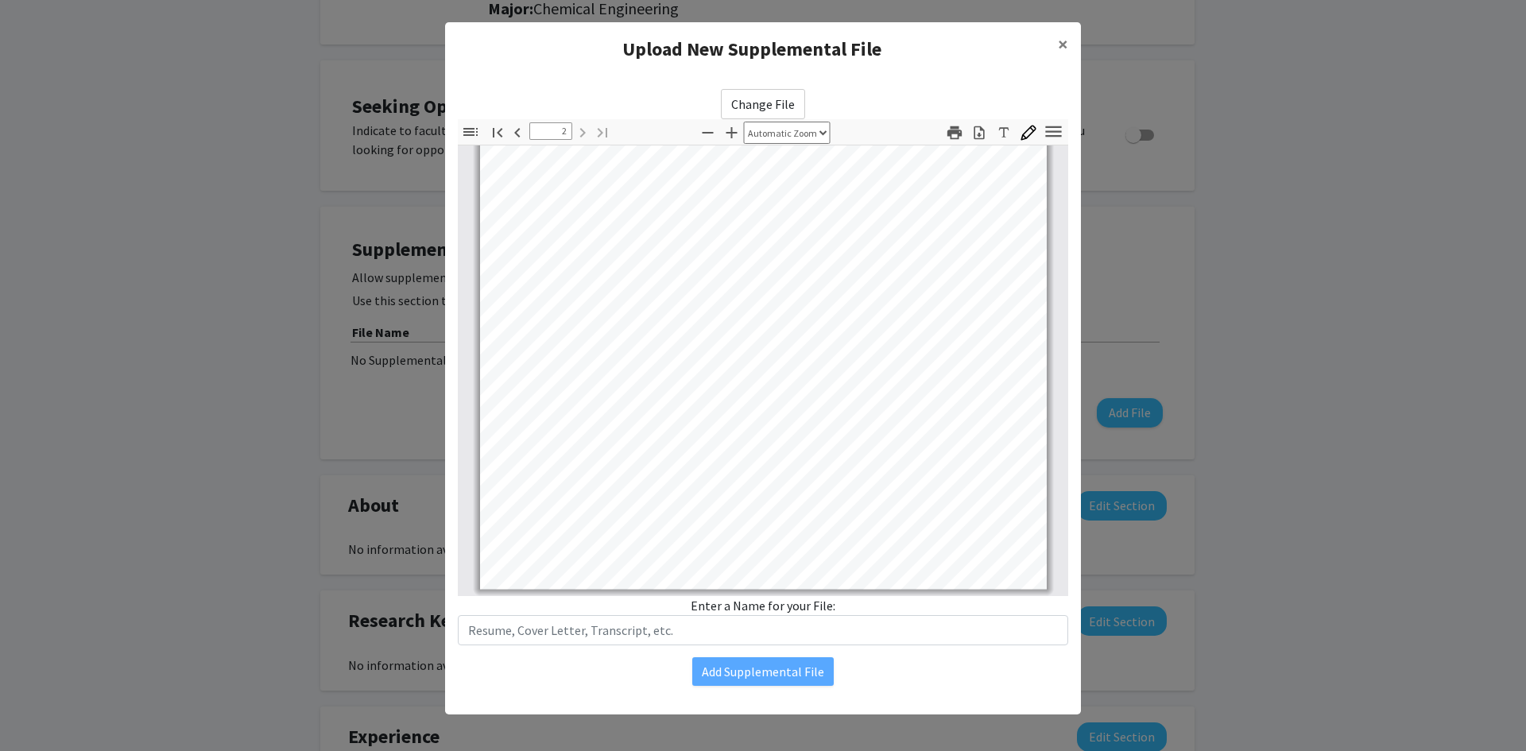
click at [656, 610] on div "Enter a Name for your File:" at bounding box center [763, 620] width 610 height 49
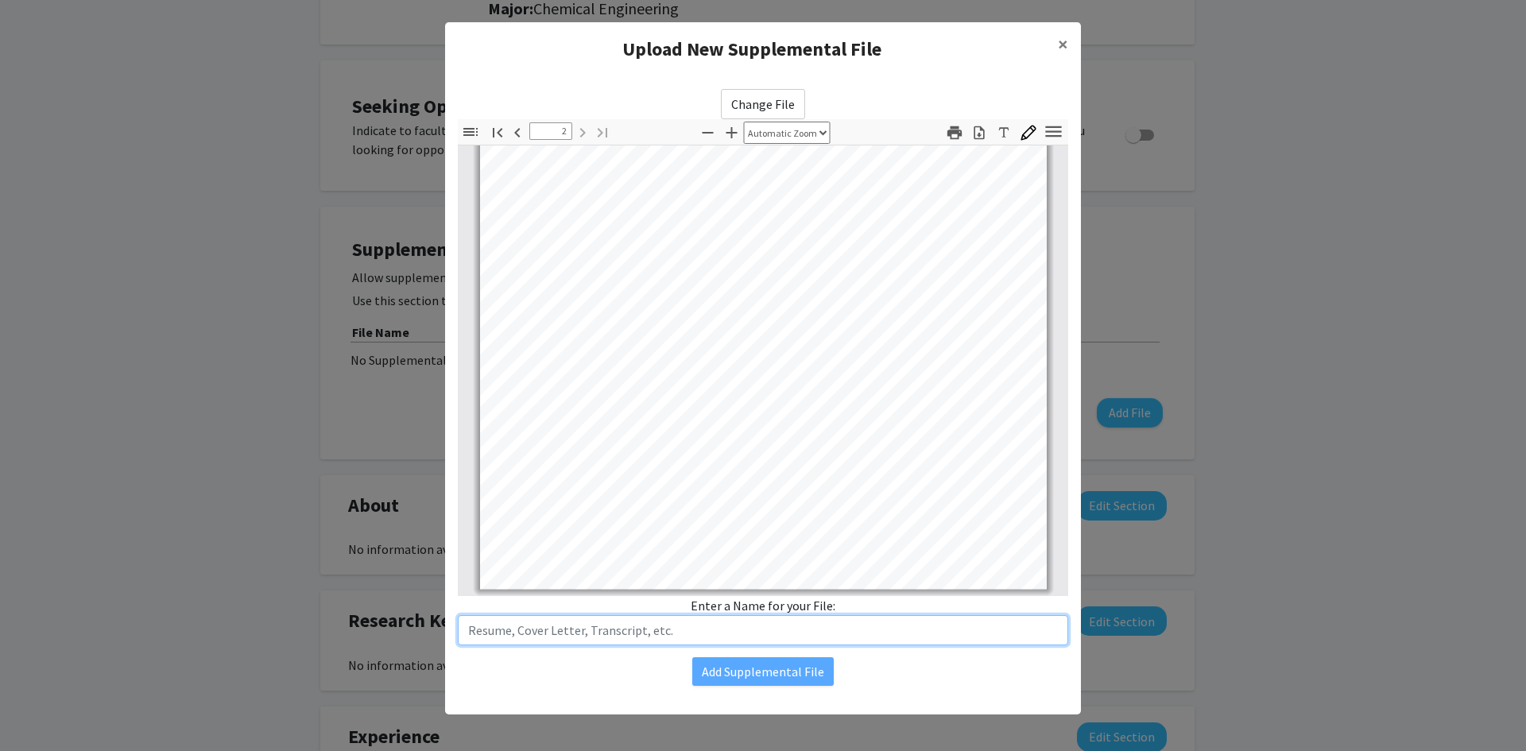
click at [657, 617] on input "text" at bounding box center [763, 630] width 610 height 30
type input "My Resume"
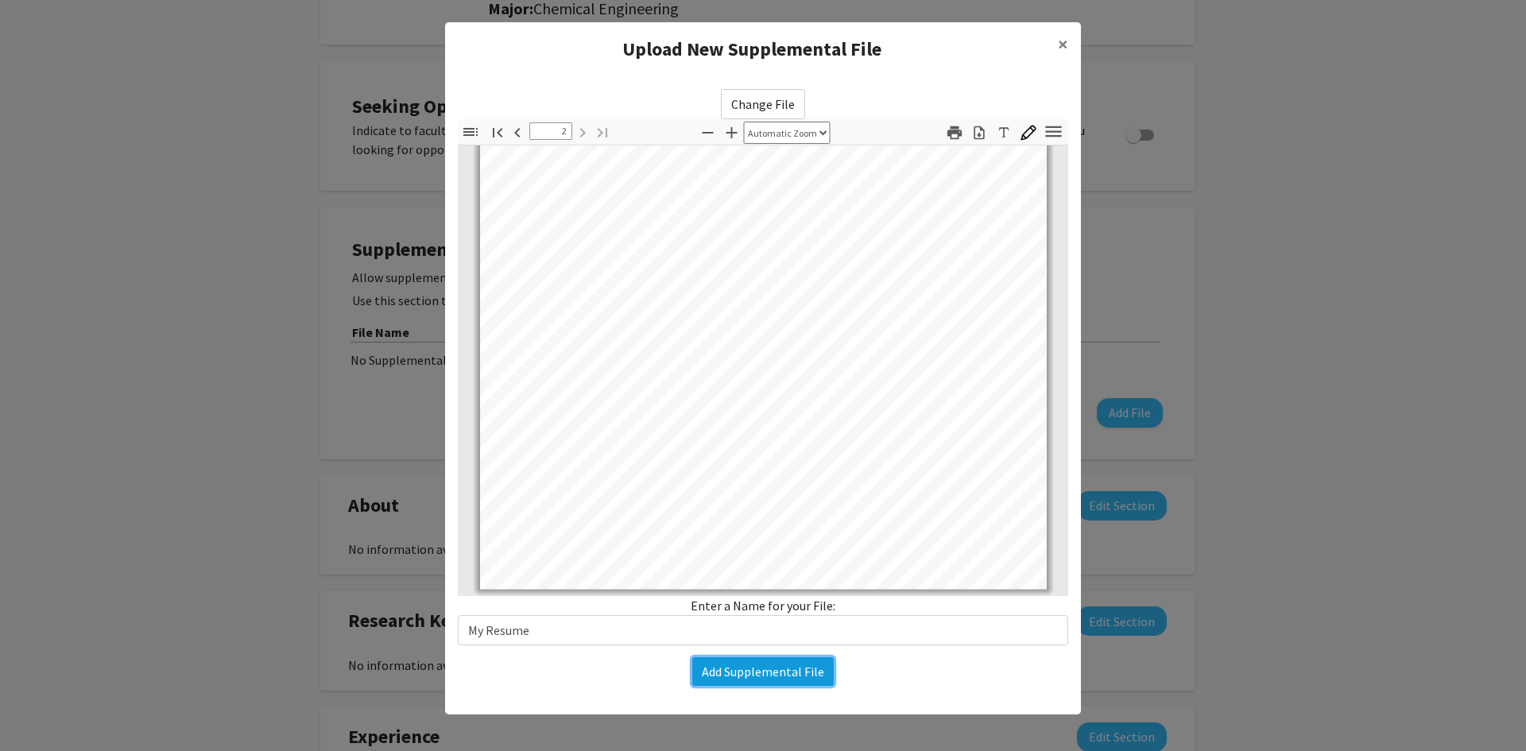
click at [753, 675] on button "Add Supplemental File" at bounding box center [762, 671] width 141 height 29
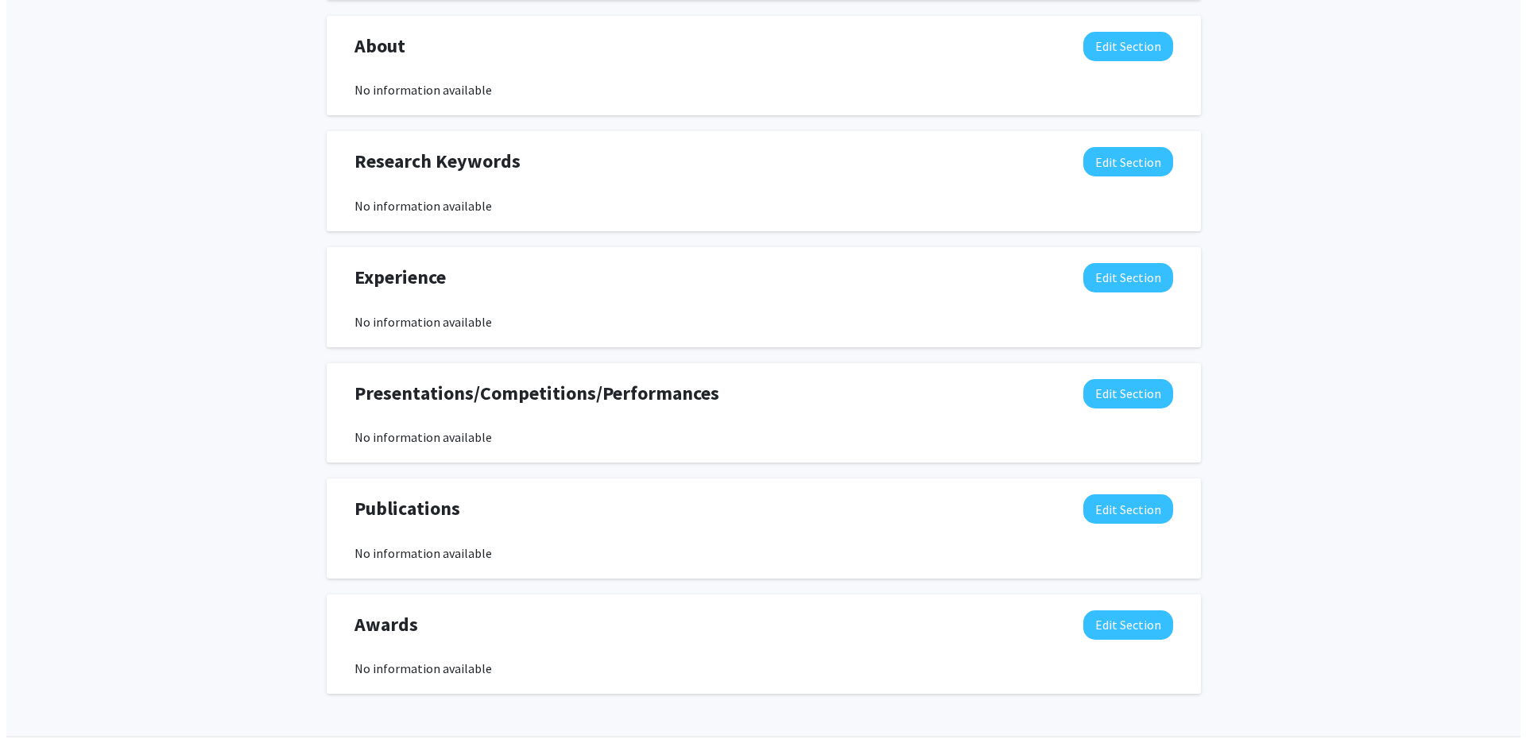
scroll to position [687, 0]
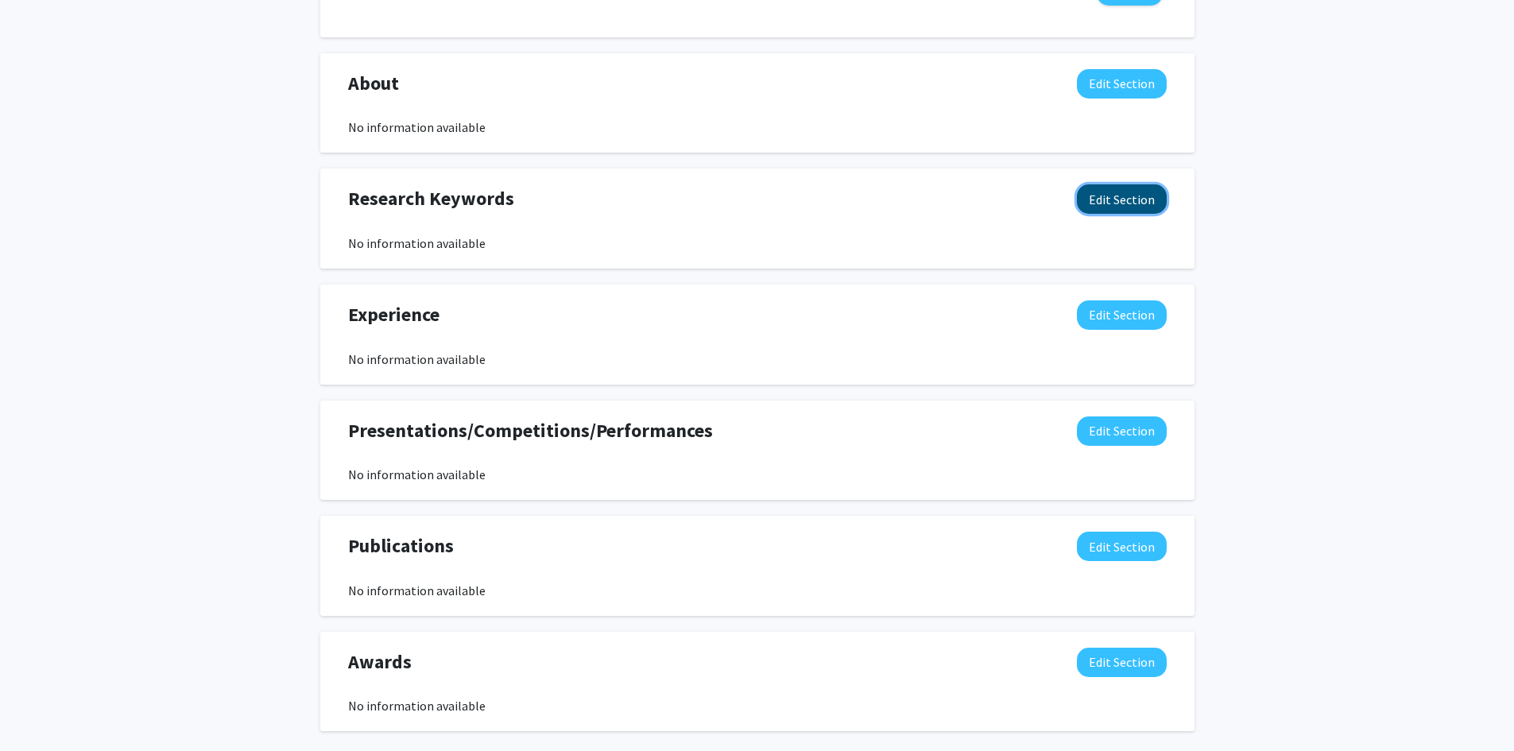
click at [1120, 205] on button "Edit Section" at bounding box center [1122, 198] width 90 height 29
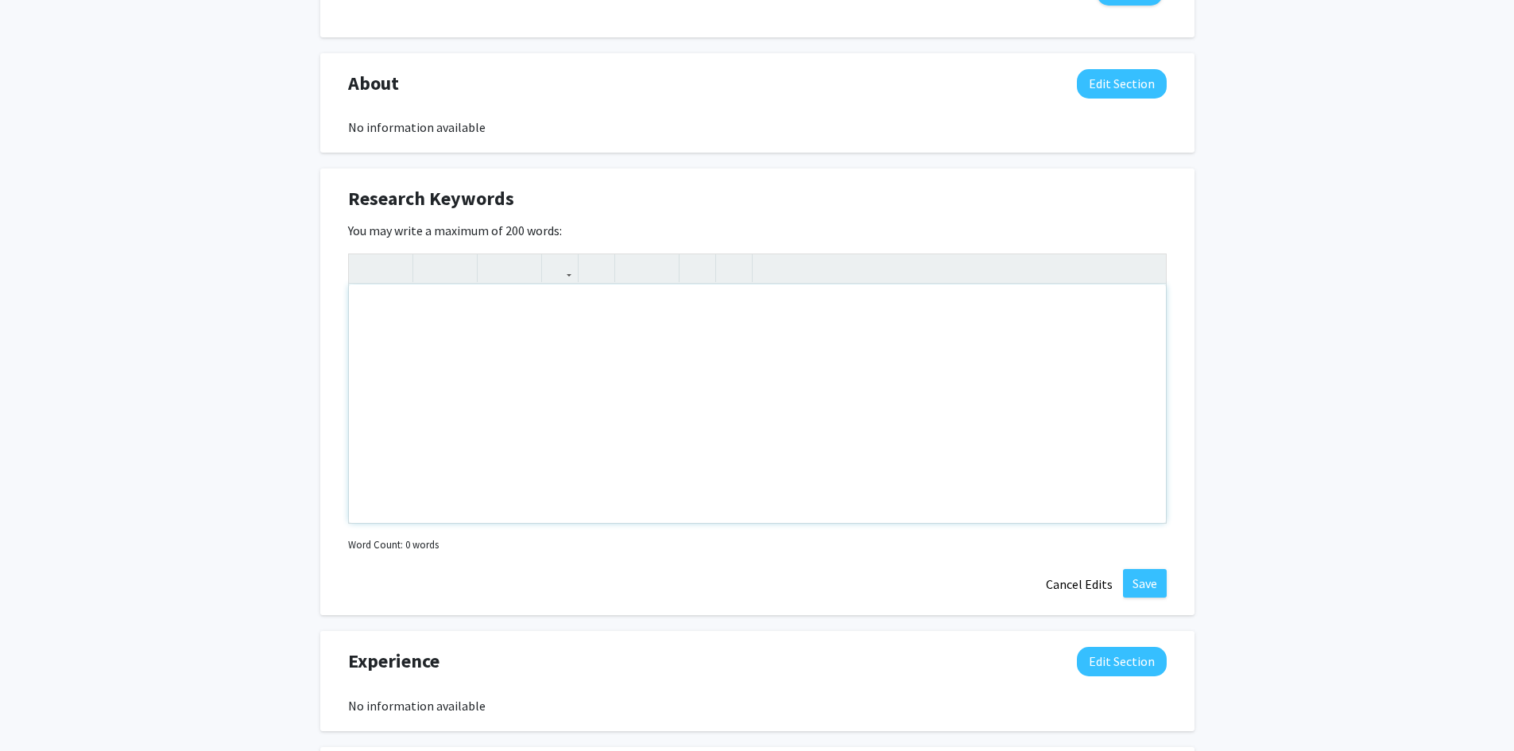
click at [480, 365] on div "Note to users with screen readers: Please deactivate our accessibility plugin f…" at bounding box center [757, 403] width 817 height 238
click at [1345, 373] on div "[PERSON_NAME] Edit Section See Public View help Degree Level: Undergraduate Stu…" at bounding box center [757, 250] width 1514 height 1758
drag, startPoint x: 420, startPoint y: 309, endPoint x: 249, endPoint y: 305, distance: 170.9
click at [249, 305] on div "[PERSON_NAME] Edit Section See Public View help Degree Level: Undergraduate Stu…" at bounding box center [757, 250] width 1514 height 1758
click at [1301, 340] on div "[PERSON_NAME] Edit Section See Public View help Degree Level: Undergraduate Stu…" at bounding box center [757, 250] width 1514 height 1758
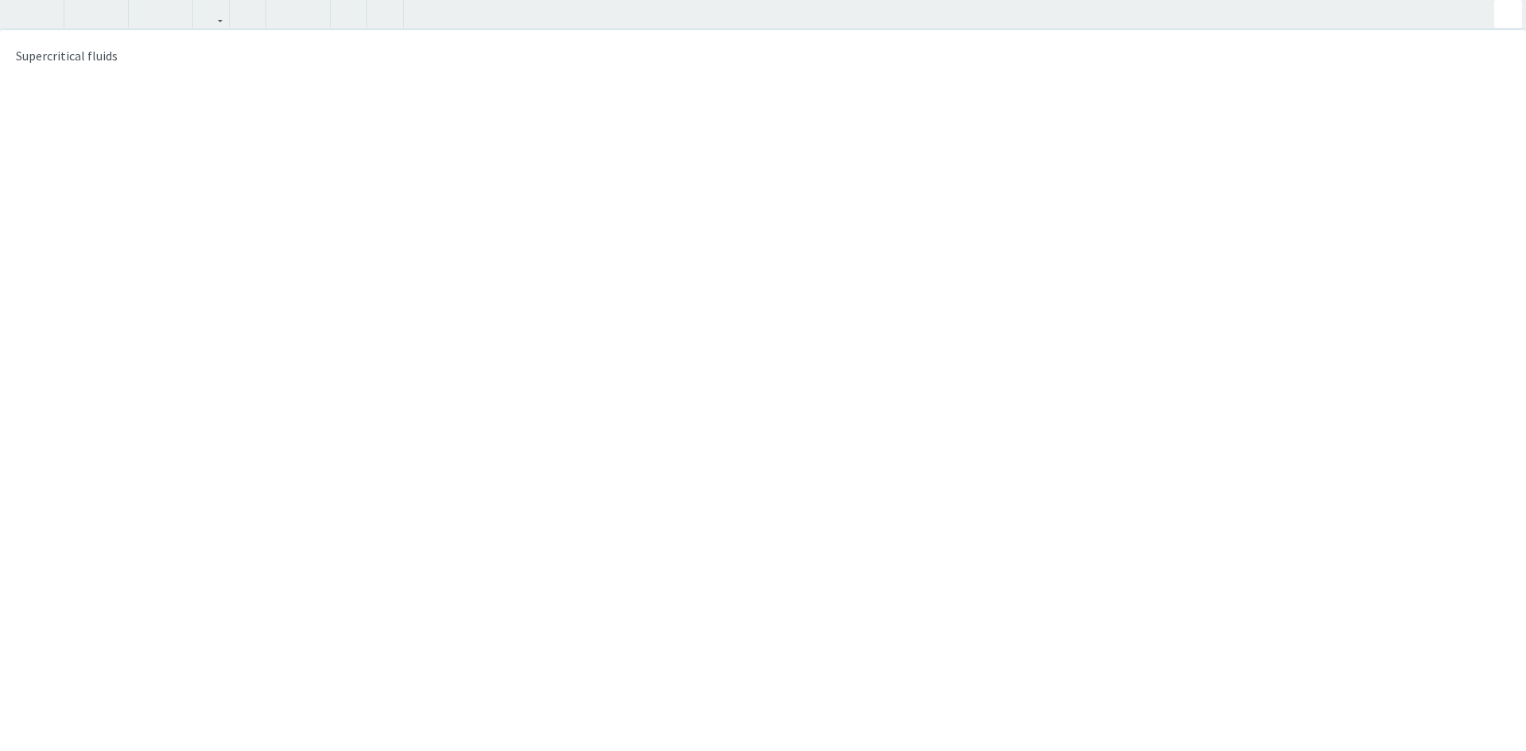
click at [1151, 269] on div "Supercritical fluids Supercritical fluids Insert link Remove link" at bounding box center [763, 375] width 1526 height 751
click at [13, 10] on icon "button" at bounding box center [18, 14] width 14 height 26
type textarea "<p>Supercritical fluids</p>"
click at [48, 10] on icon "button" at bounding box center [46, 14] width 14 height 26
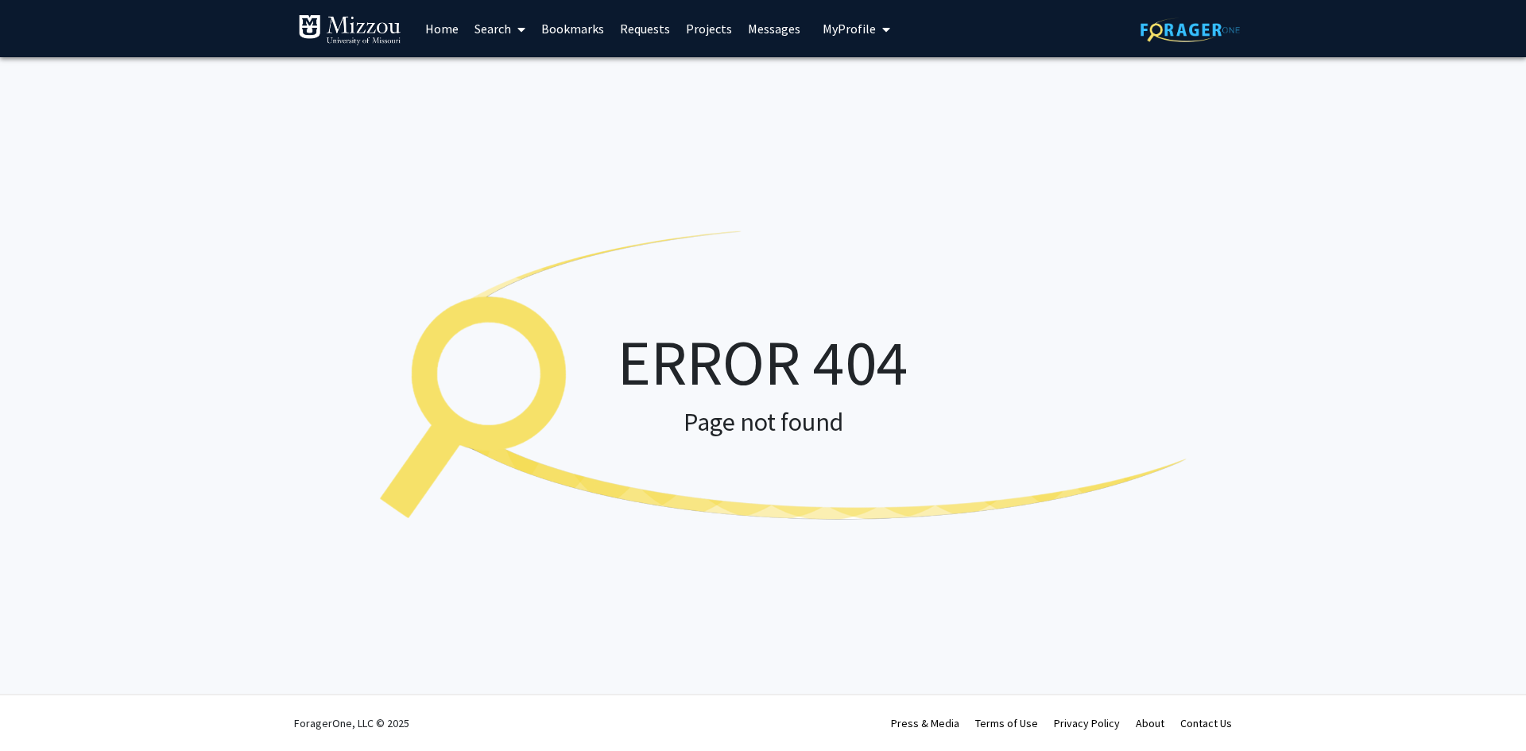
click at [862, 32] on span "My Profile" at bounding box center [848, 29] width 53 height 16
click at [884, 79] on span "[PERSON_NAME]" at bounding box center [921, 73] width 96 height 17
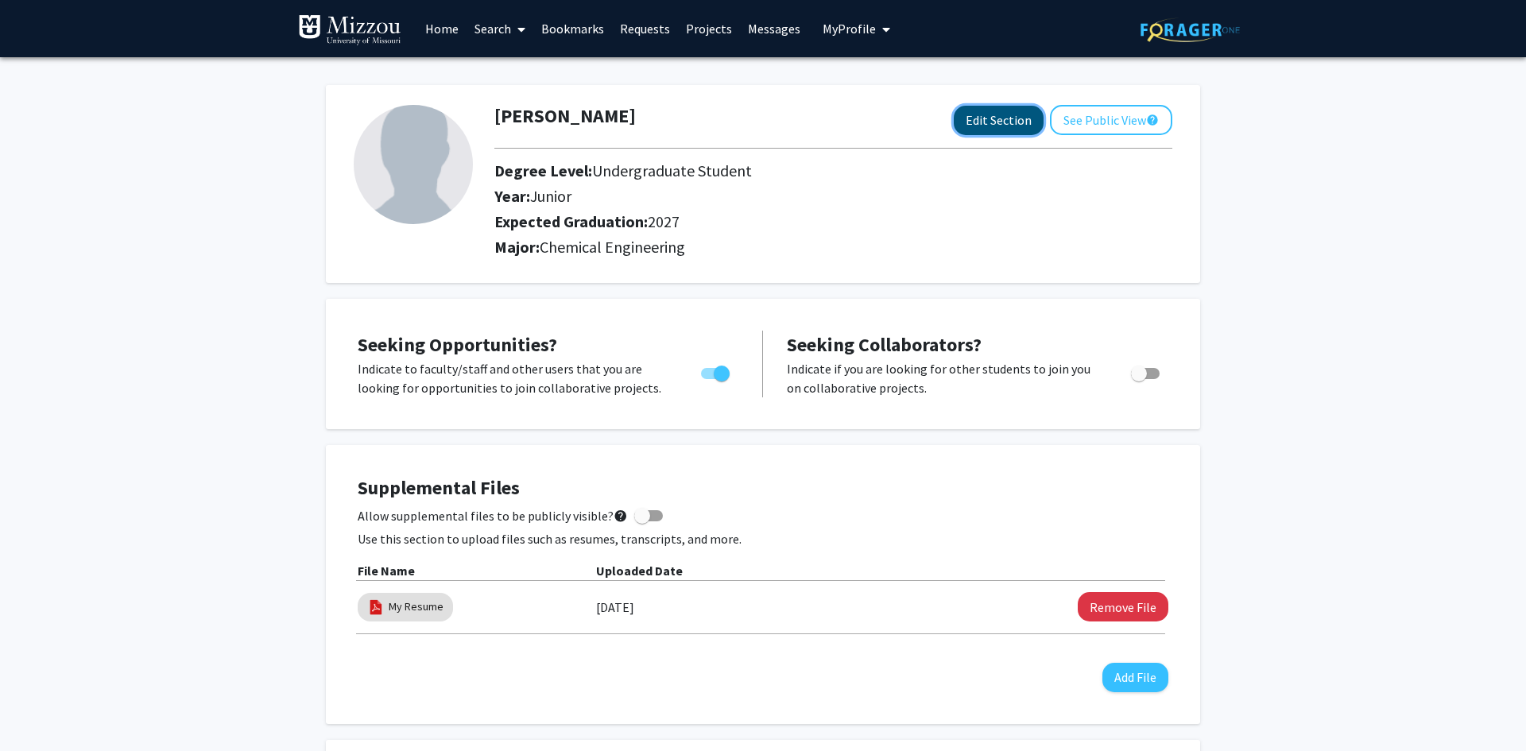
click at [971, 119] on button "Edit Section" at bounding box center [999, 120] width 90 height 29
select select "junior"
select select "2027"
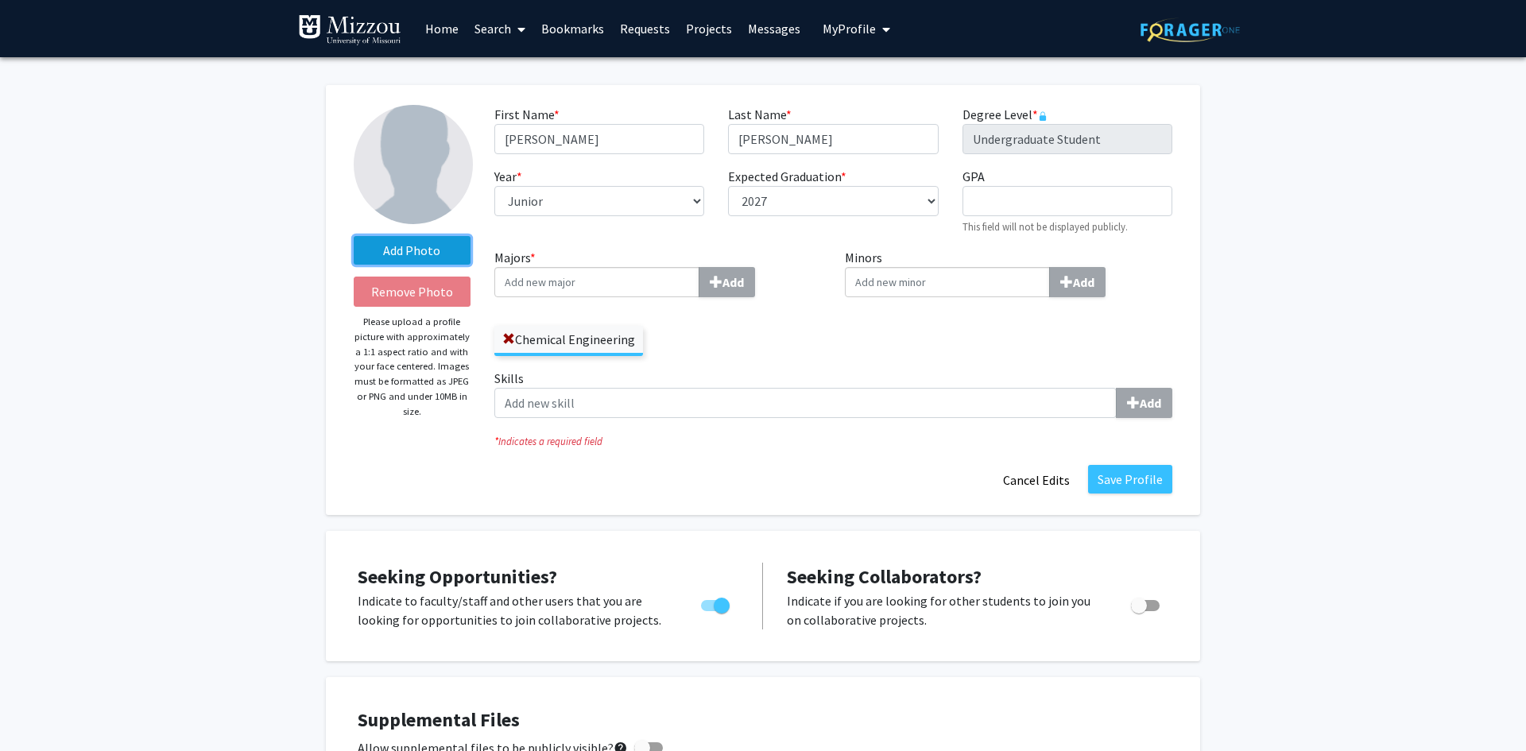
click at [423, 243] on label "Add Photo" at bounding box center [412, 250] width 117 height 29
click at [0, 0] on input "Add Photo" at bounding box center [0, 0] width 0 height 0
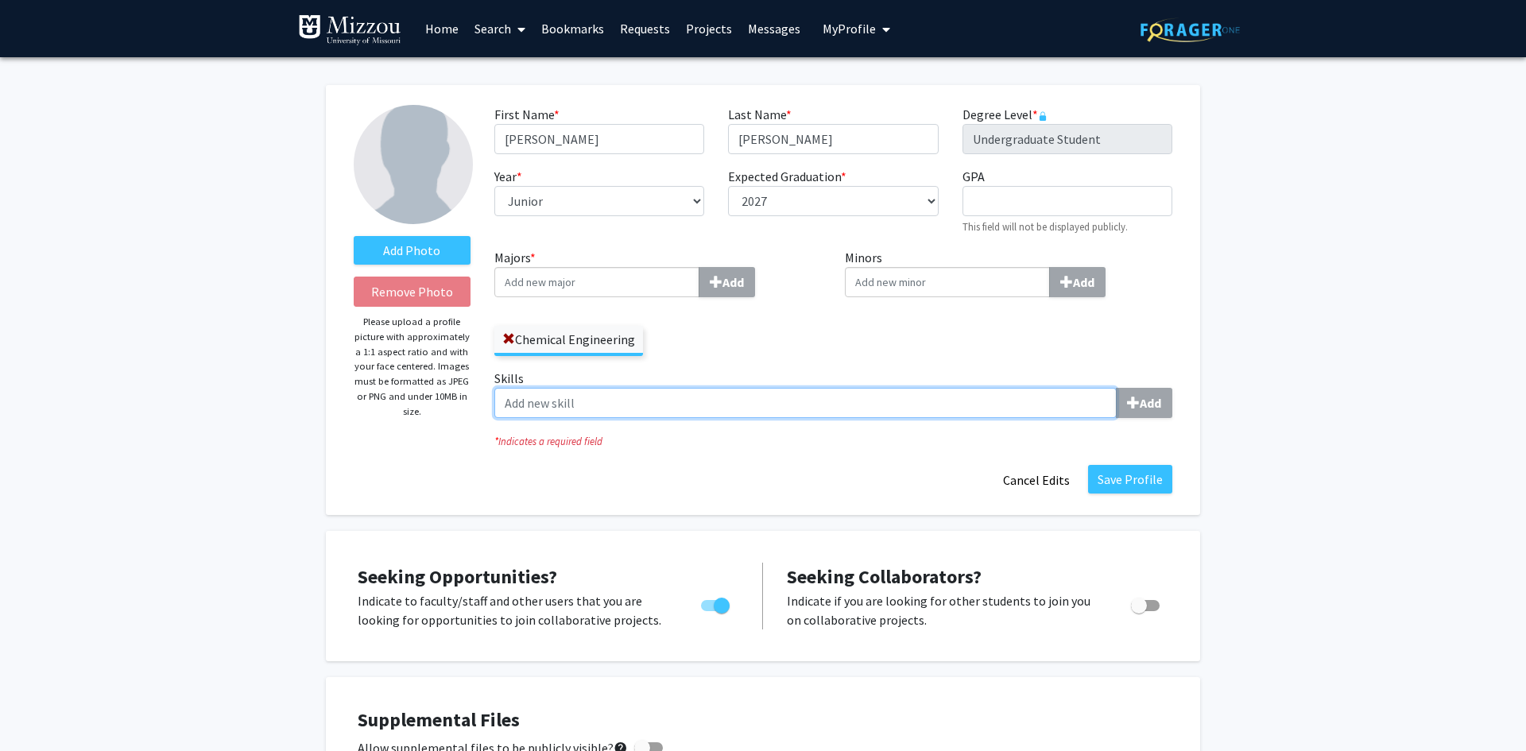
click at [890, 413] on input "Skills Add" at bounding box center [805, 403] width 622 height 30
click at [412, 464] on div "Add Photo Remove Photo Please upload a profile picture with approximately a 1:1…" at bounding box center [412, 300] width 141 height 390
click at [1097, 176] on div "GPA required This field will not be displayed publicly." at bounding box center [1067, 201] width 234 height 68
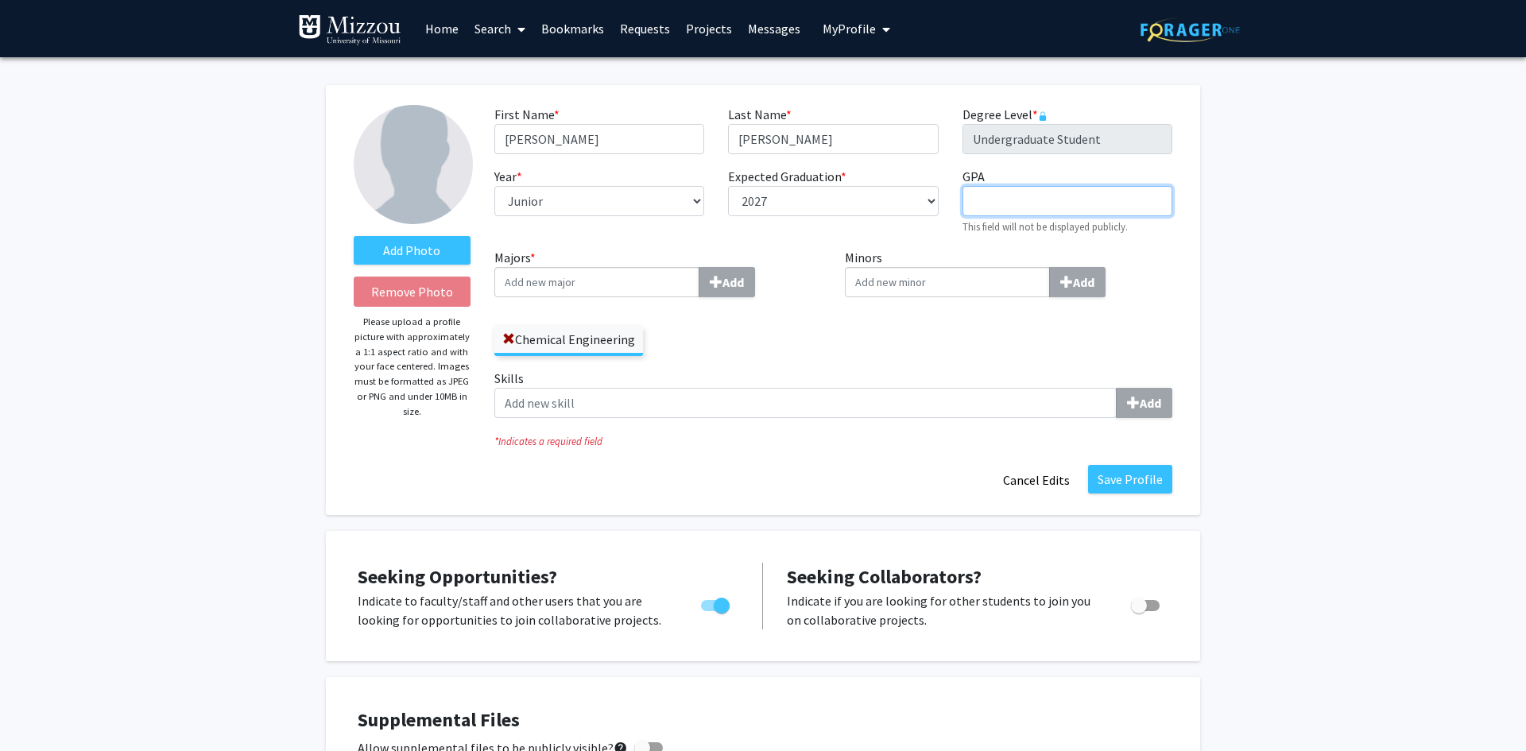
click at [1095, 191] on input "GPA required" at bounding box center [1067, 201] width 210 height 30
type input "3.88"
click at [397, 245] on label "Add Photo" at bounding box center [412, 250] width 117 height 29
click at [0, 0] on input "Add Photo" at bounding box center [0, 0] width 0 height 0
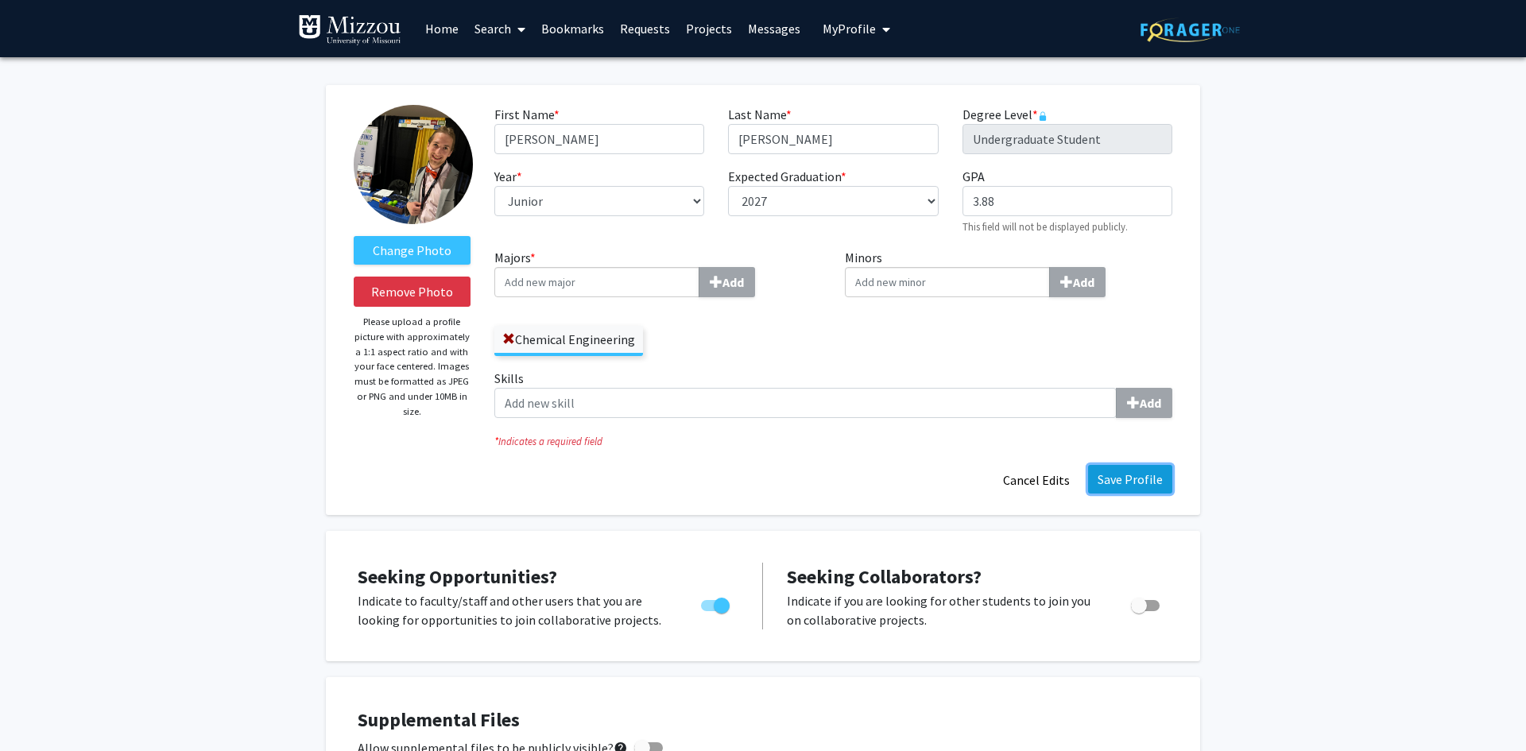
click at [1166, 482] on button "Save Profile" at bounding box center [1130, 479] width 84 height 29
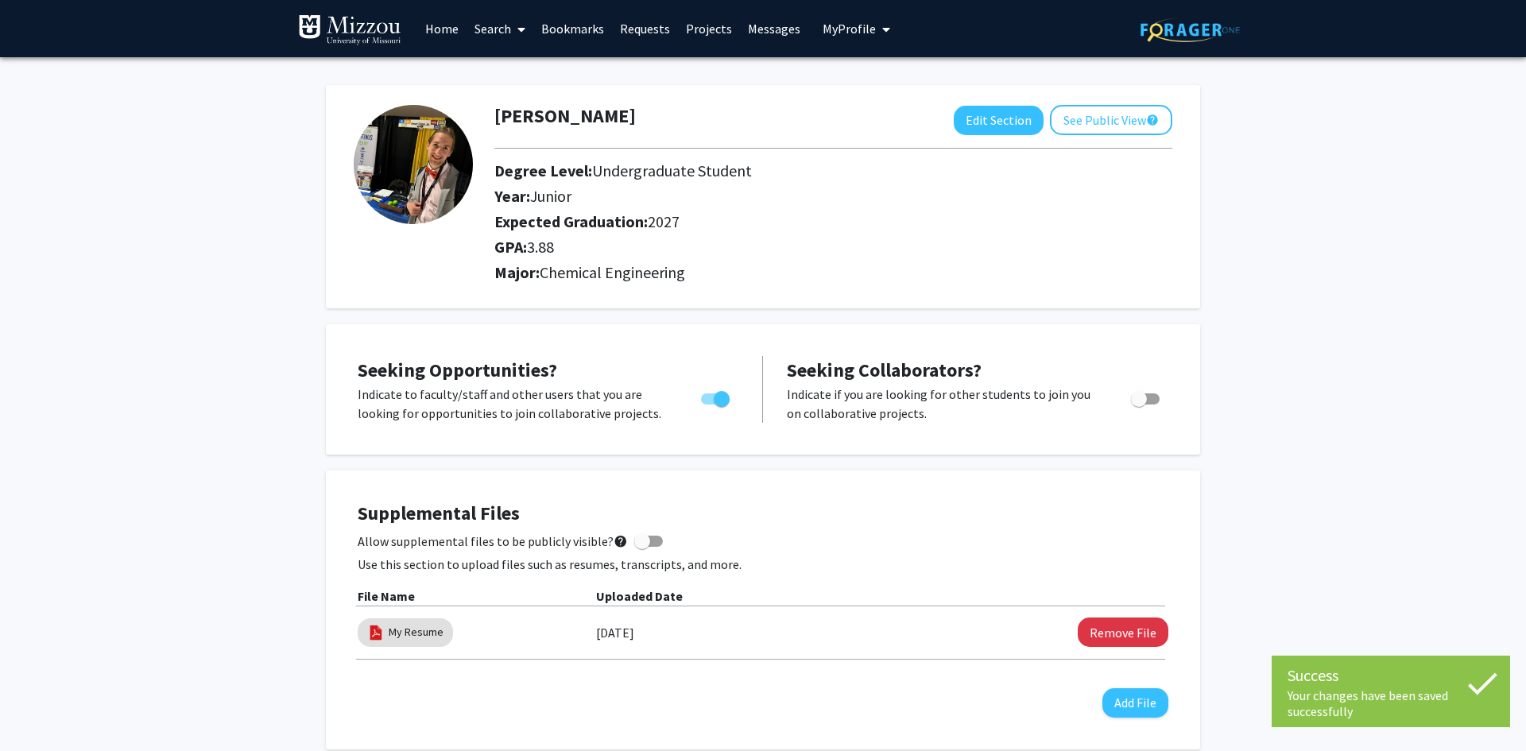
click at [491, 30] on link "Search" at bounding box center [499, 29] width 67 height 56
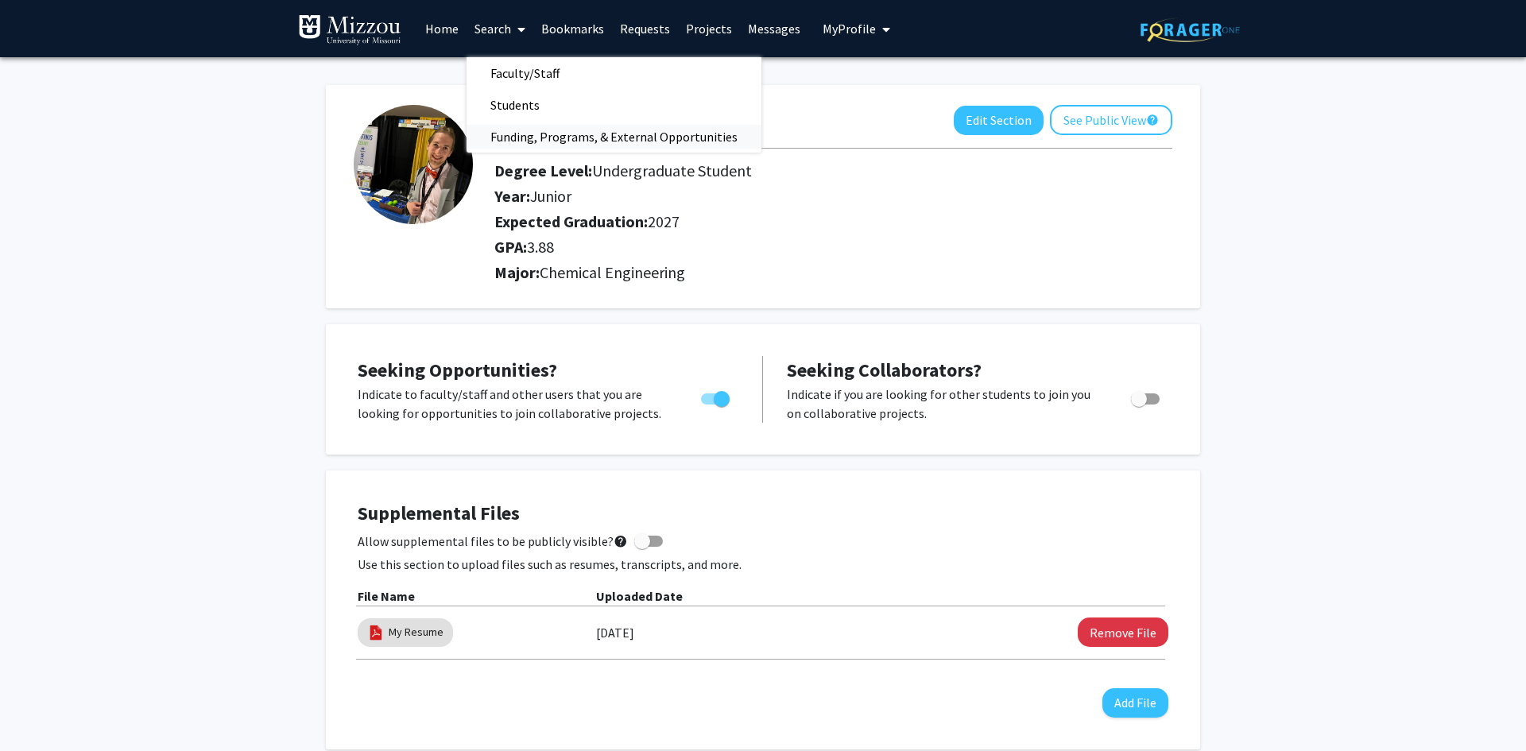
click at [566, 132] on span "Funding, Programs, & External Opportunities" at bounding box center [613, 137] width 295 height 32
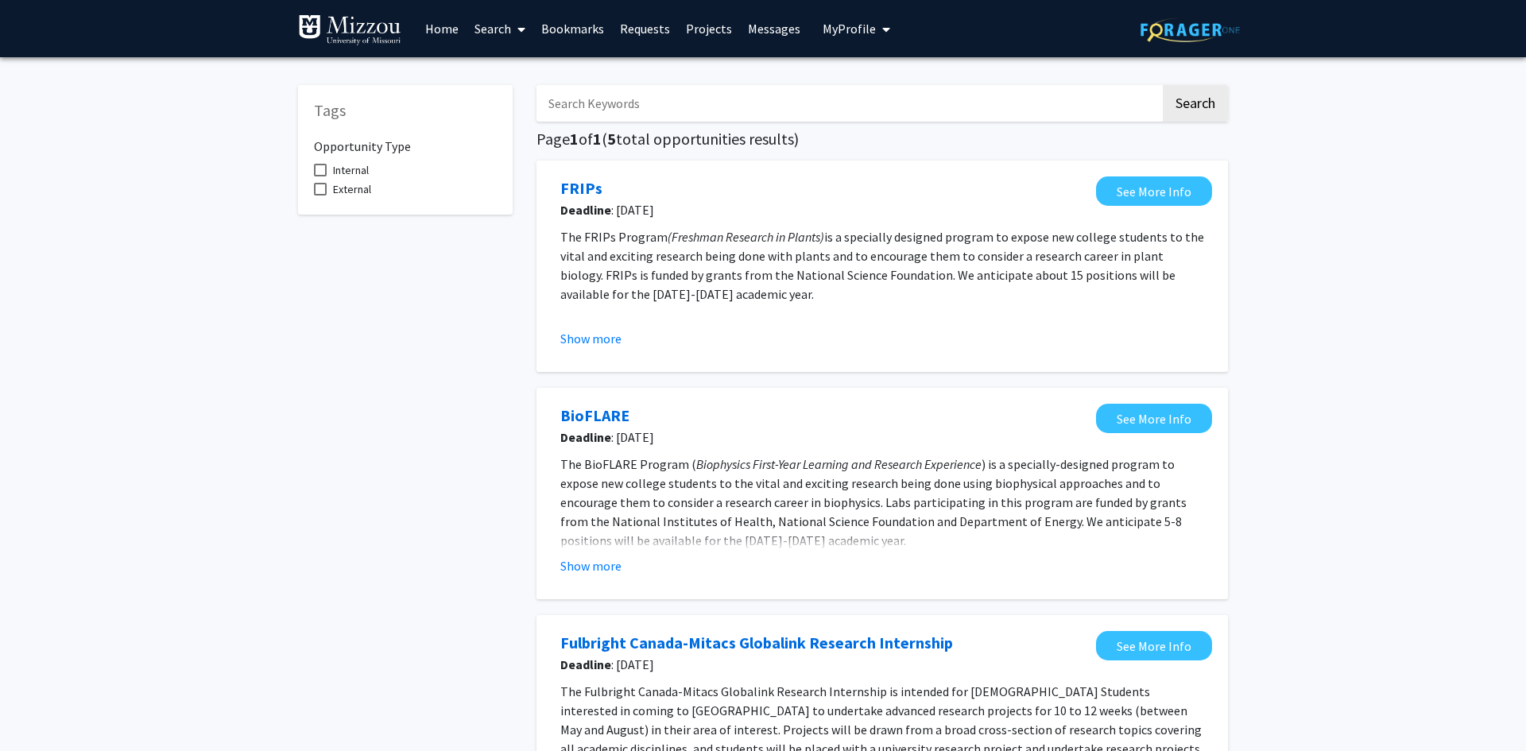
click at [840, 118] on input "Search Keywords" at bounding box center [848, 103] width 624 height 37
click at [1296, 207] on div "Tags Opportunity Type Internal External Search Page 1 of 1 ( 5 total opportunit…" at bounding box center [763, 719] width 1526 height 1324
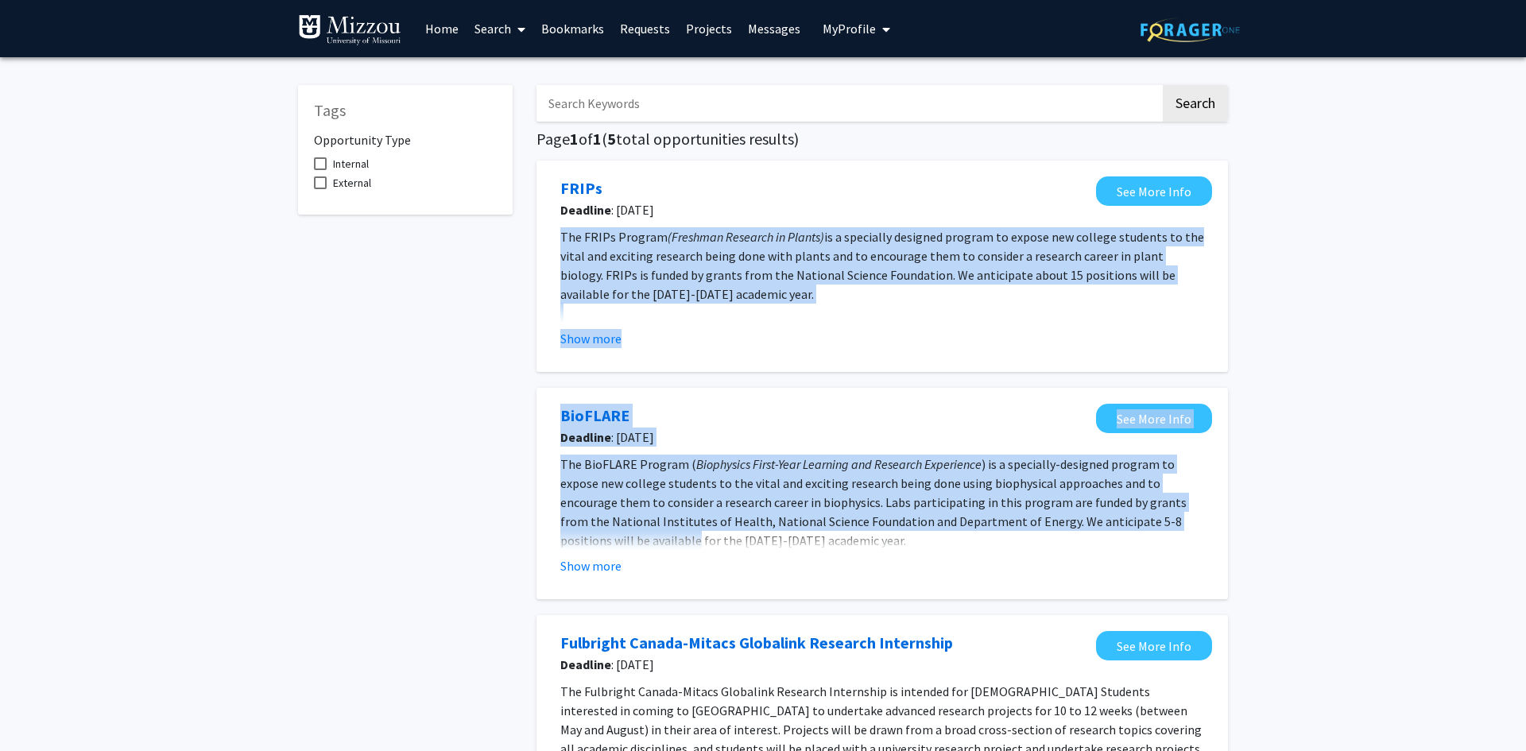
drag, startPoint x: 1518, startPoint y: 175, endPoint x: 1525, endPoint y: 524, distance: 348.9
click at [1525, 524] on div "Tags Opportunity Type Internal External Search Page 1 of 1 ( 5 total opportunit…" at bounding box center [763, 719] width 1526 height 1324
click at [1495, 398] on div "Tags Opportunity Type Internal External Search Page 1 of 1 ( 5 total opportunit…" at bounding box center [763, 719] width 1526 height 1324
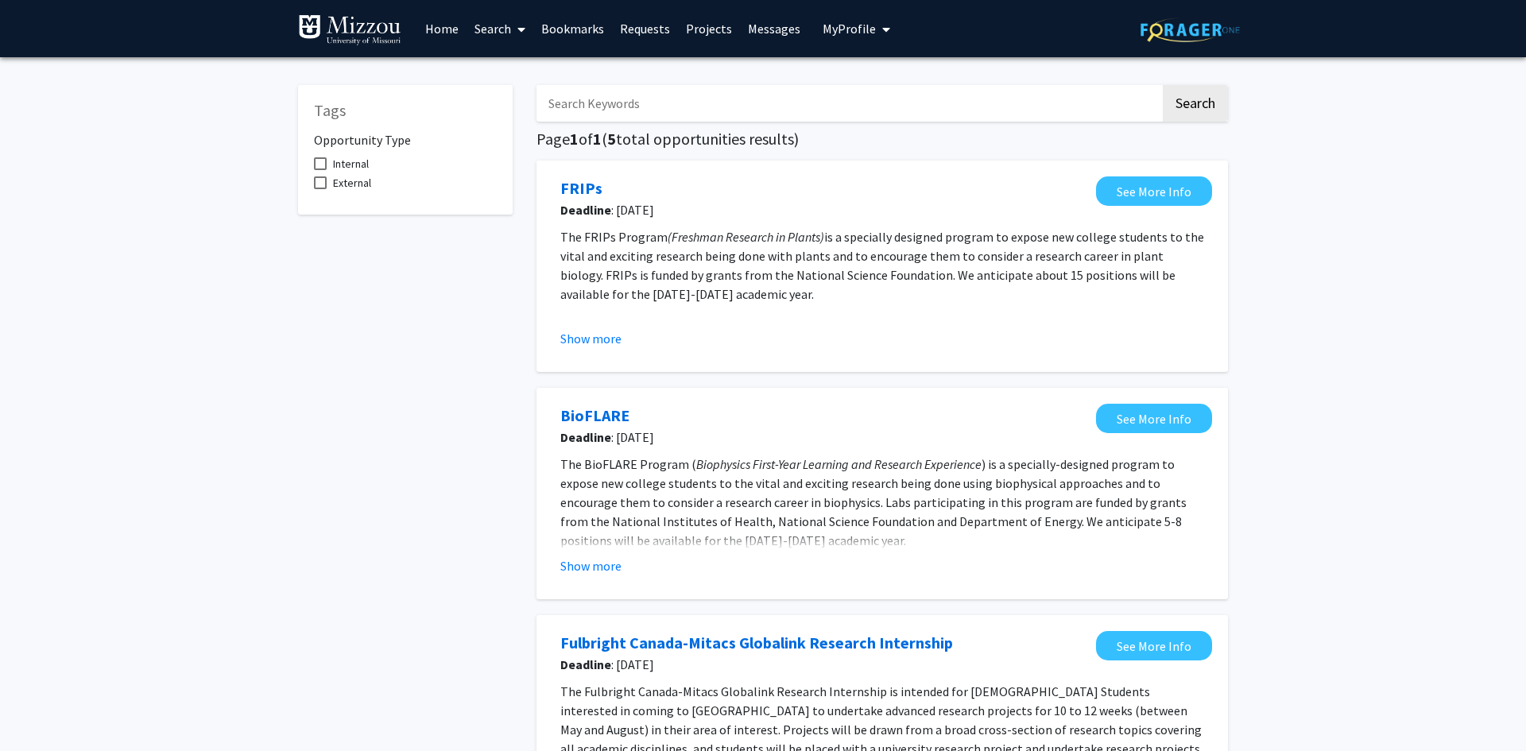
click at [498, 31] on link "Search" at bounding box center [499, 29] width 67 height 56
click at [571, 142] on span "Funding, Programs, & External Opportunities" at bounding box center [613, 137] width 295 height 32
click at [1524, 283] on div "Tags Opportunity Type Internal External Search Page 1 of 1 ( 5 total opportunit…" at bounding box center [763, 719] width 1526 height 1324
drag, startPoint x: 1524, startPoint y: 283, endPoint x: 1487, endPoint y: 216, distance: 76.1
click at [1507, 253] on div "Tags Opportunity Type Internal External Search Page 1 of 1 ( 5 total opportunit…" at bounding box center [763, 719] width 1526 height 1324
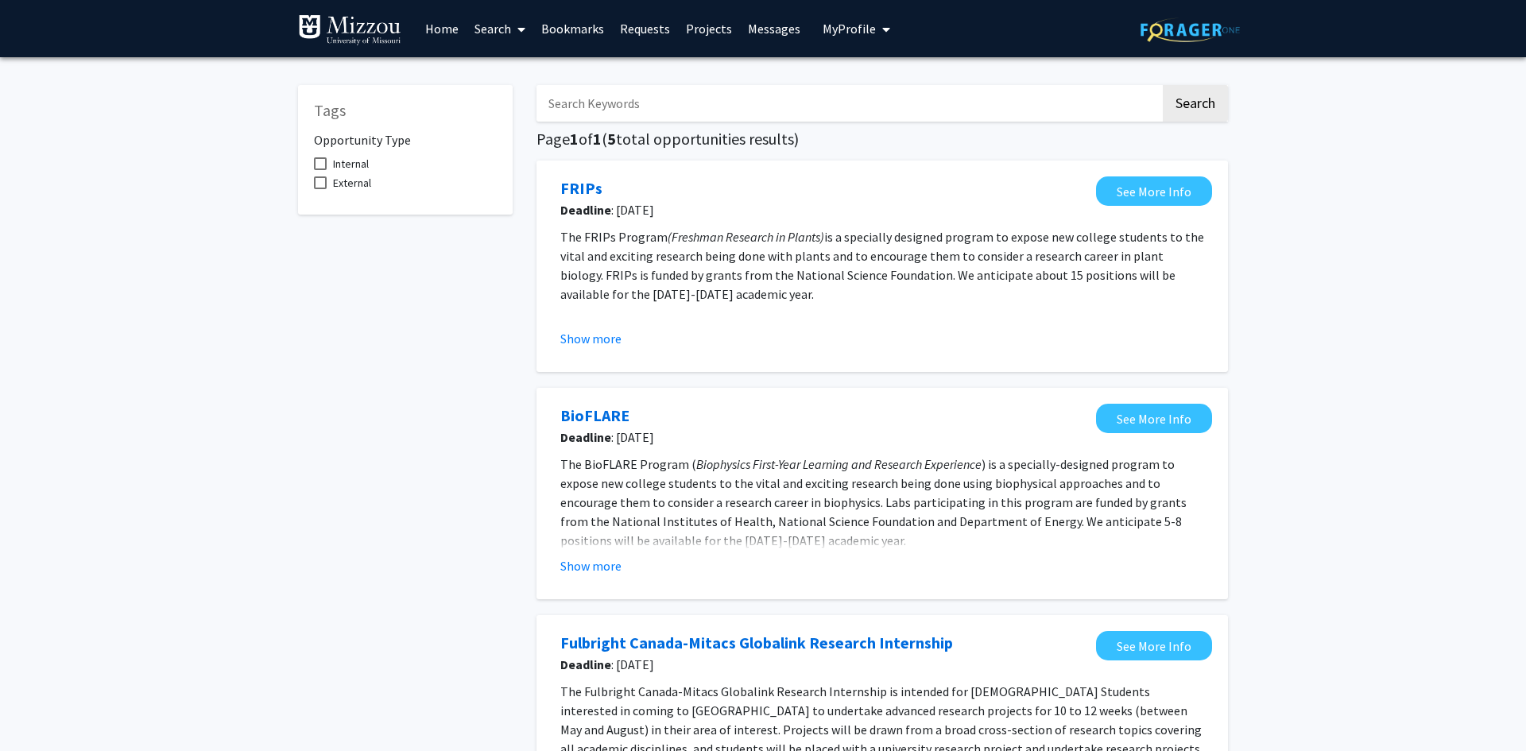
drag, startPoint x: 1487, startPoint y: 216, endPoint x: 1496, endPoint y: 79, distance: 136.9
click at [1487, 199] on div "Tags Opportunity Type Internal External Search Page 1 of 1 ( 5 total opportunit…" at bounding box center [763, 719] width 1526 height 1324
click at [598, 338] on button "Show more" at bounding box center [590, 338] width 61 height 19
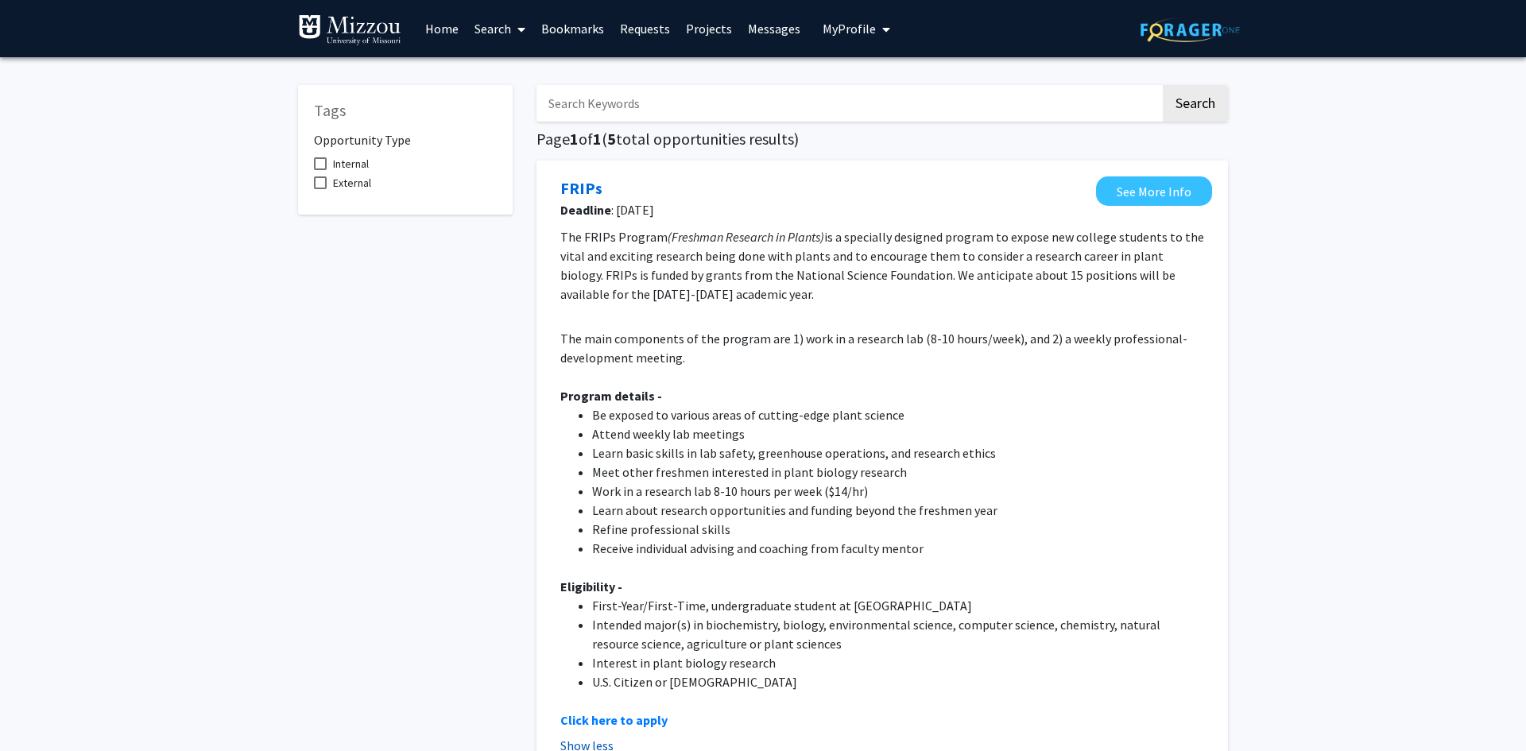
click at [581, 742] on button "Show less" at bounding box center [586, 745] width 53 height 19
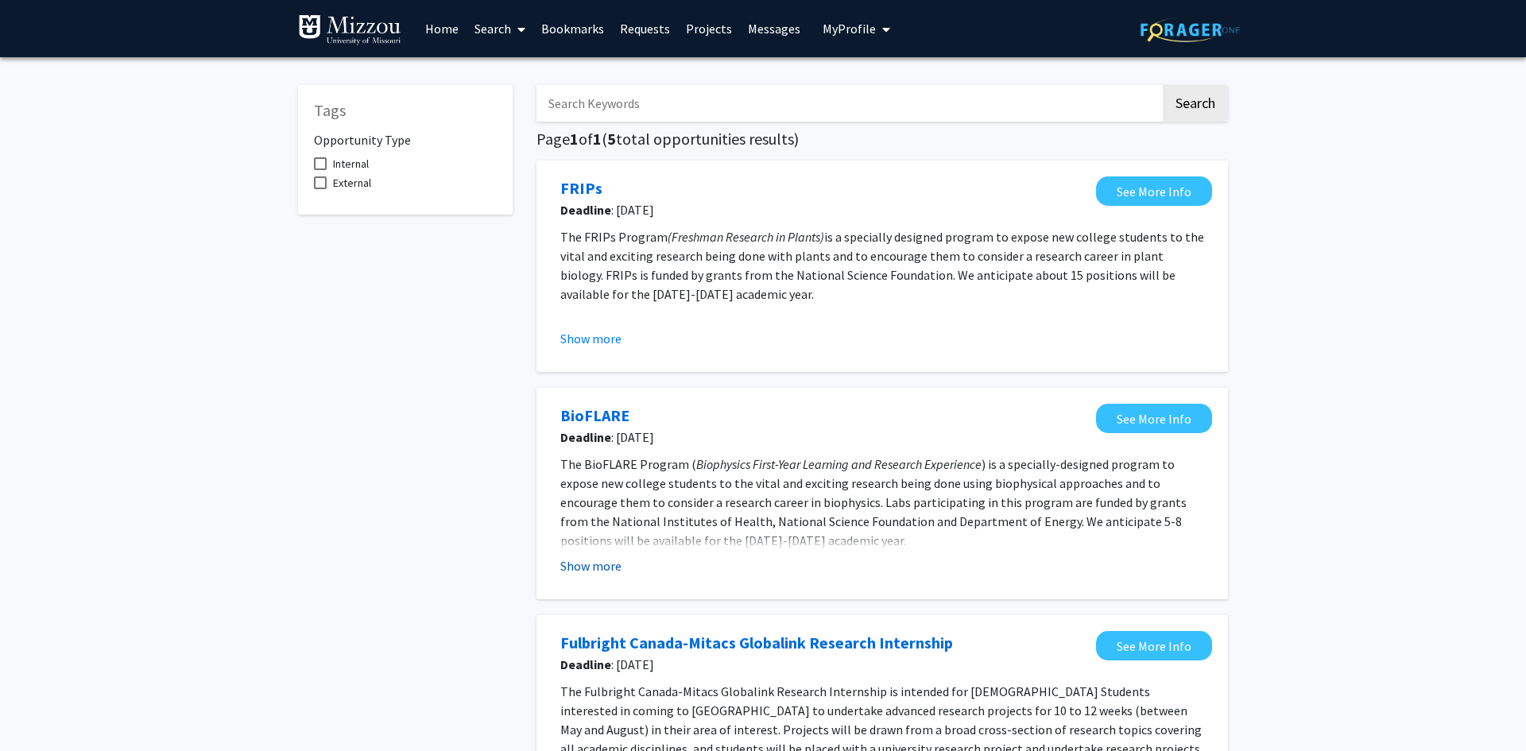
click at [594, 573] on button "Show more" at bounding box center [590, 565] width 61 height 19
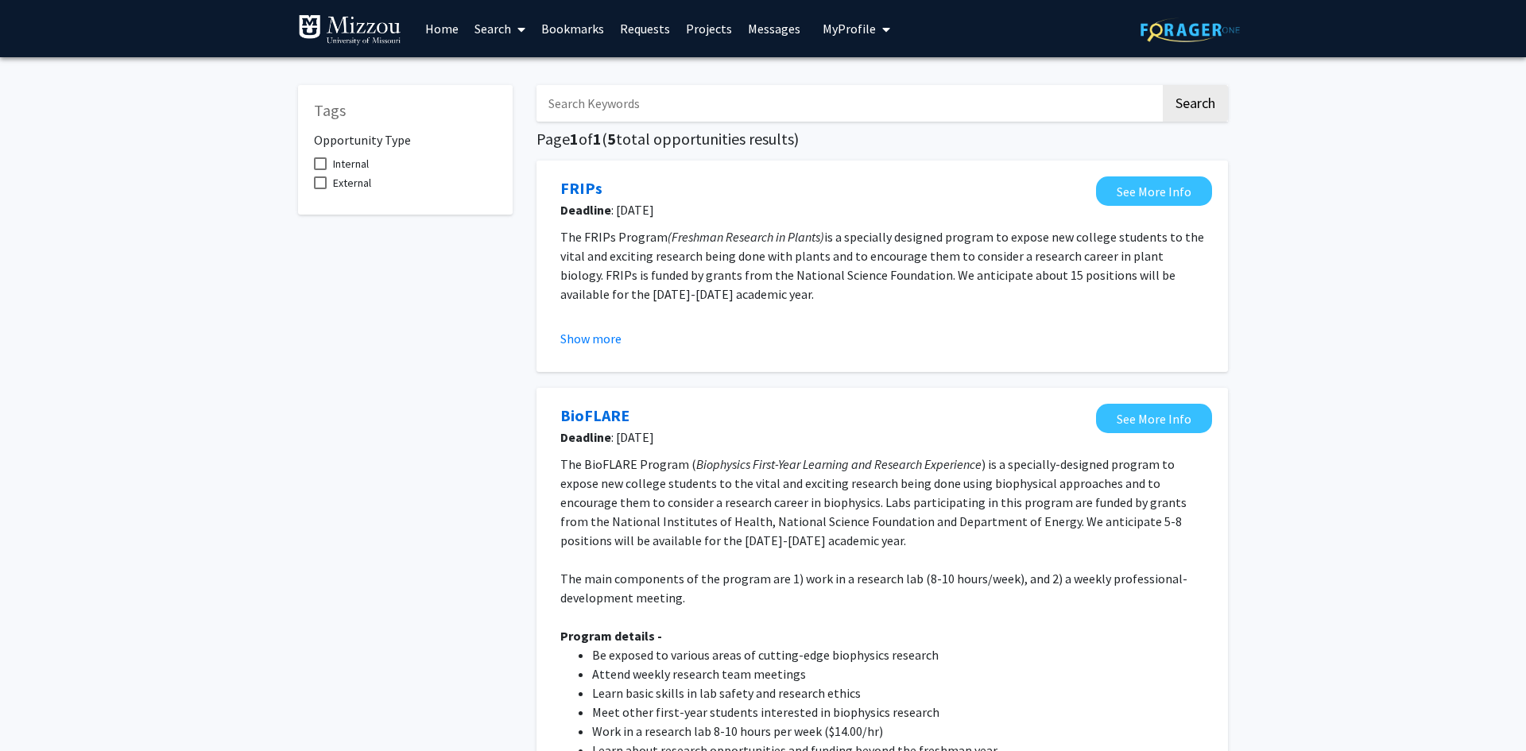
click at [691, 26] on link "Projects" at bounding box center [709, 29] width 62 height 56
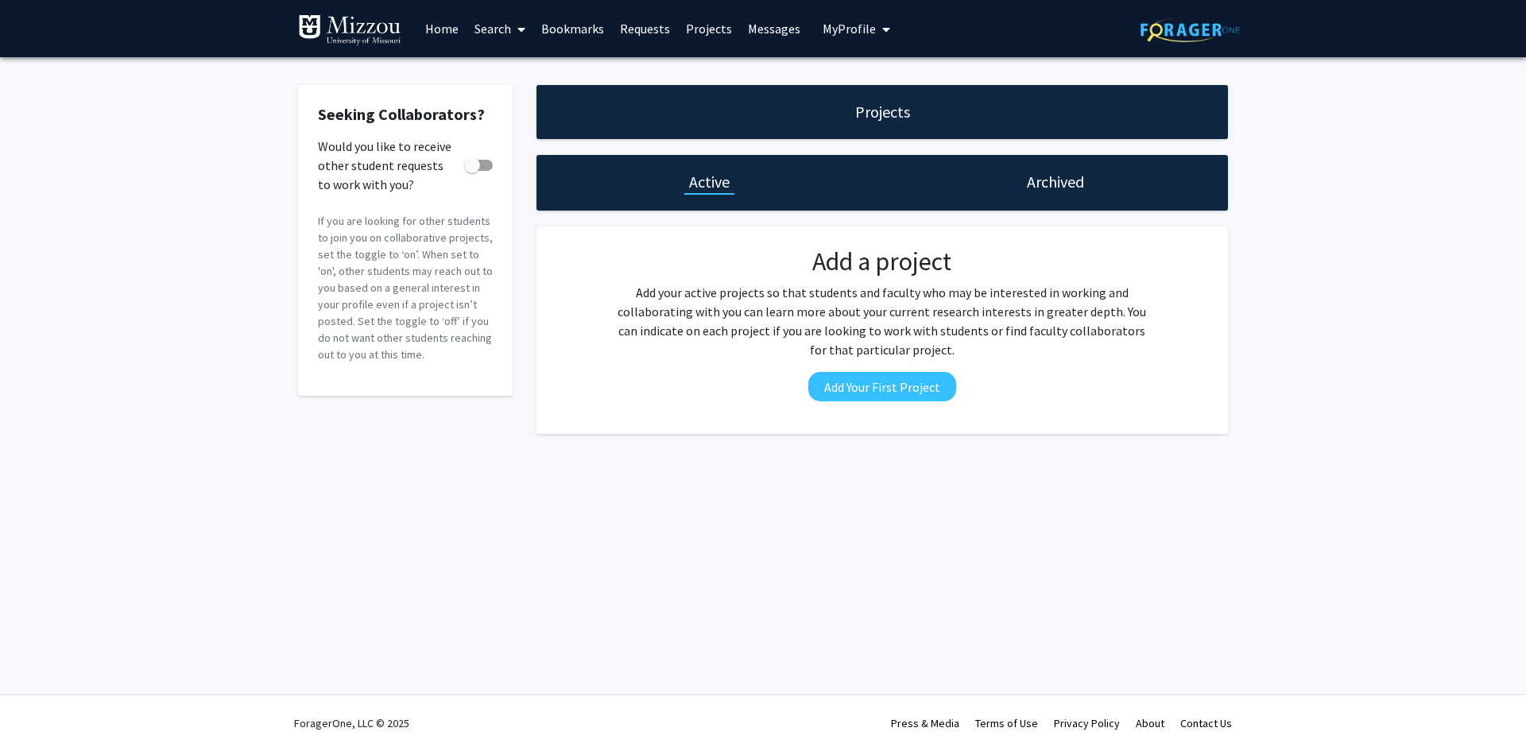
click at [783, 22] on link "Messages" at bounding box center [774, 29] width 68 height 56
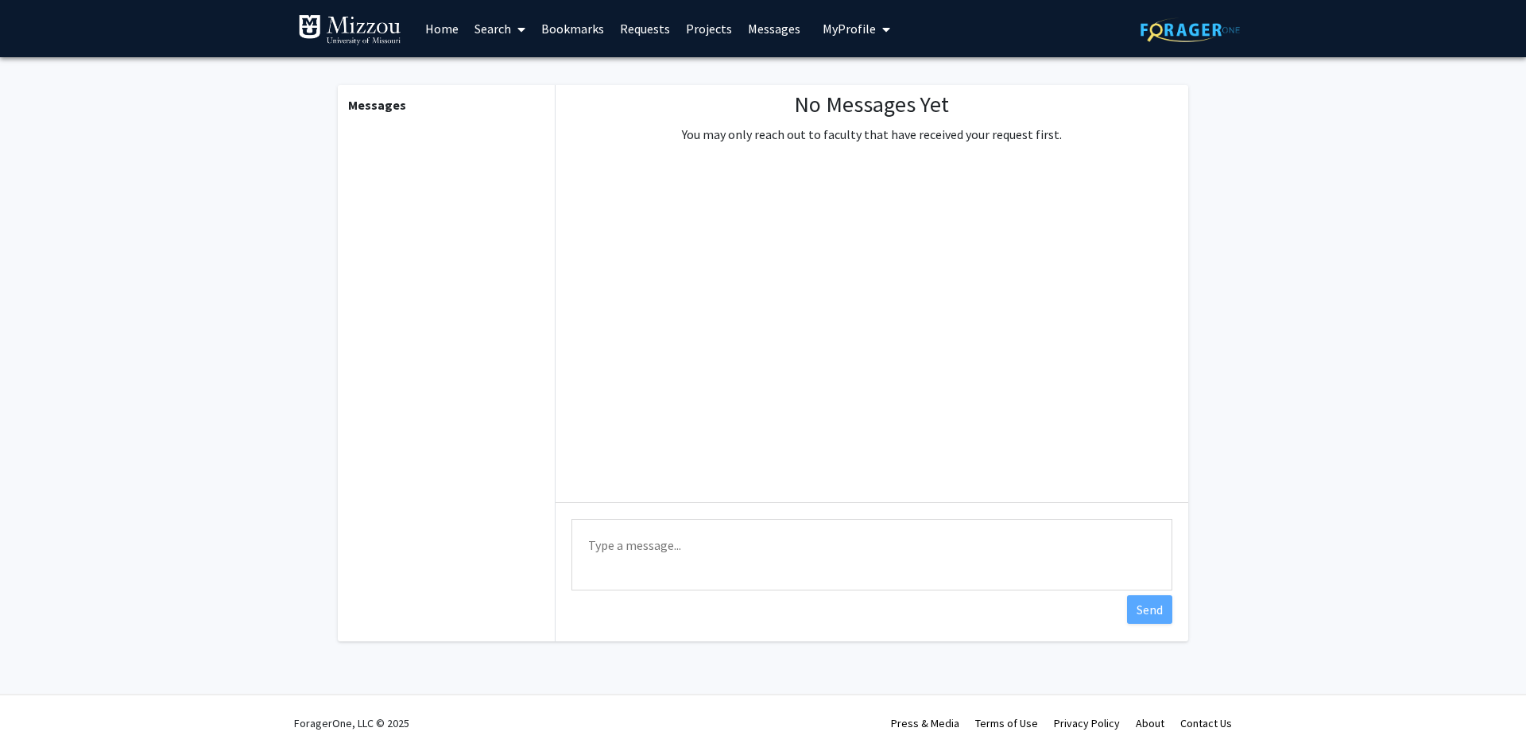
click at [822, 25] on span "My Profile" at bounding box center [848, 29] width 53 height 16
click at [648, 27] on link "Requests" at bounding box center [645, 29] width 66 height 56
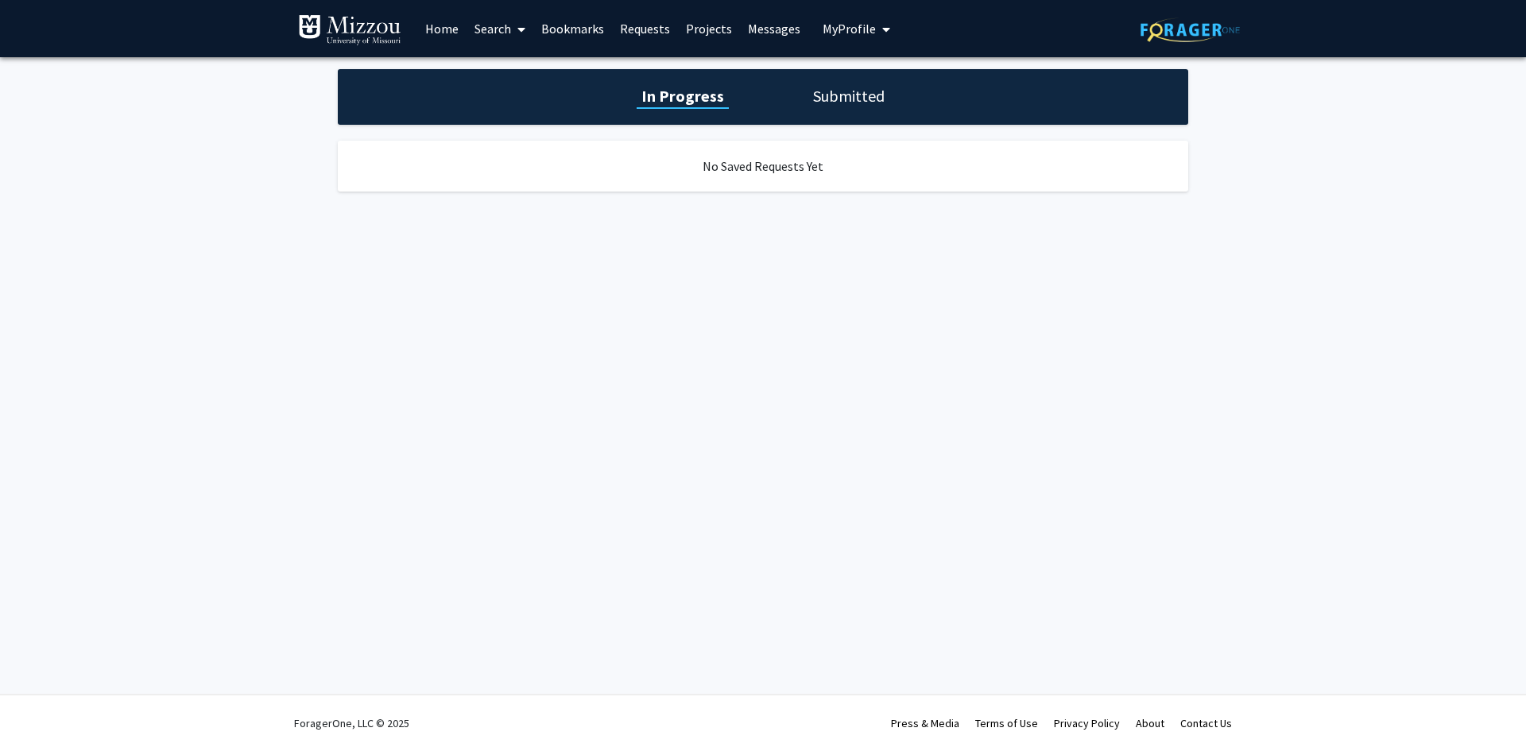
click at [563, 30] on link "Bookmarks" at bounding box center [572, 29] width 79 height 56
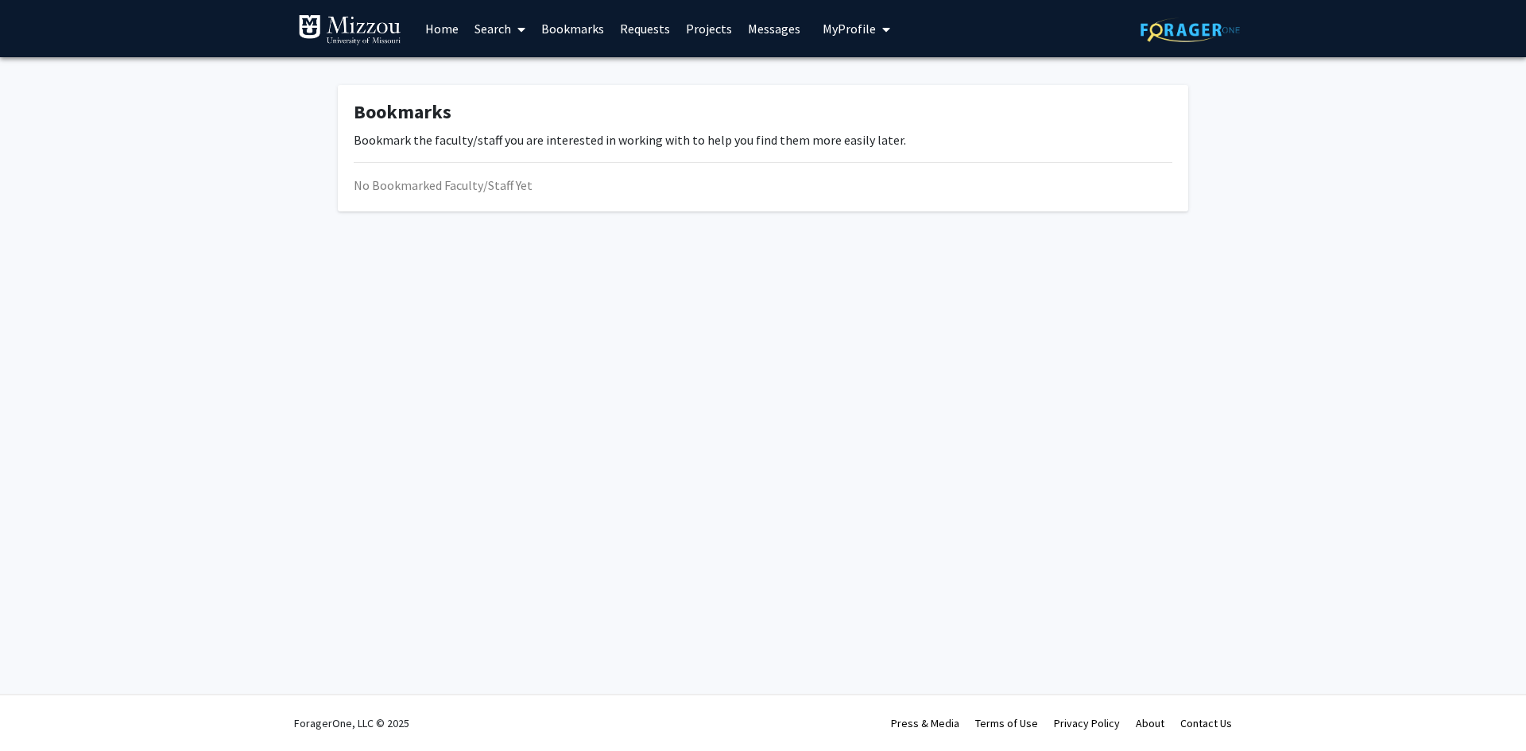
click at [508, 35] on link "Search" at bounding box center [499, 29] width 67 height 56
click at [546, 126] on span "Funding, Programs, & External Opportunities" at bounding box center [613, 137] width 295 height 32
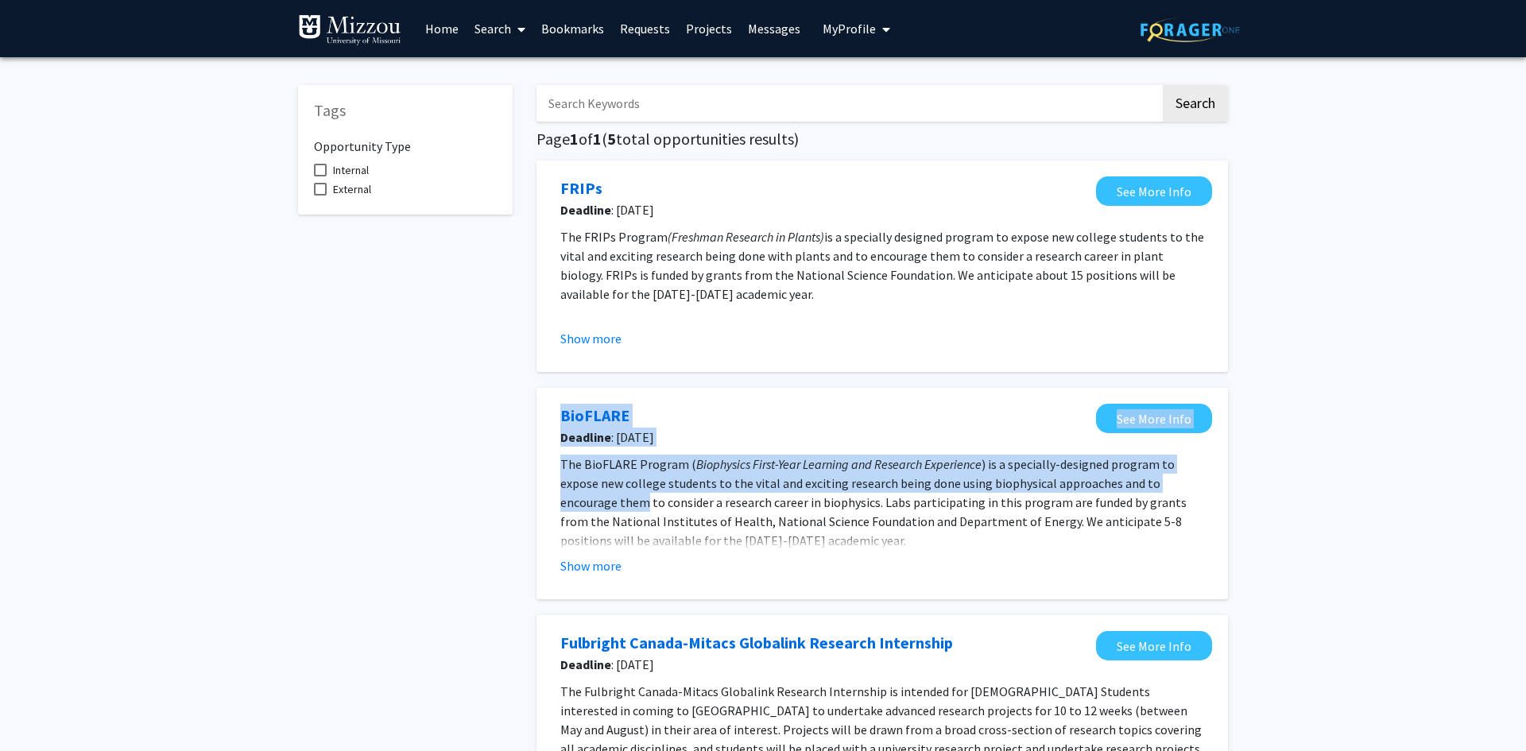
drag, startPoint x: 1517, startPoint y: 352, endPoint x: 1499, endPoint y: 424, distance: 74.4
click at [1504, 447] on div "Tags Opportunity Type Internal External Search Page 1 of 1 ( 5 total opportunit…" at bounding box center [763, 719] width 1526 height 1324
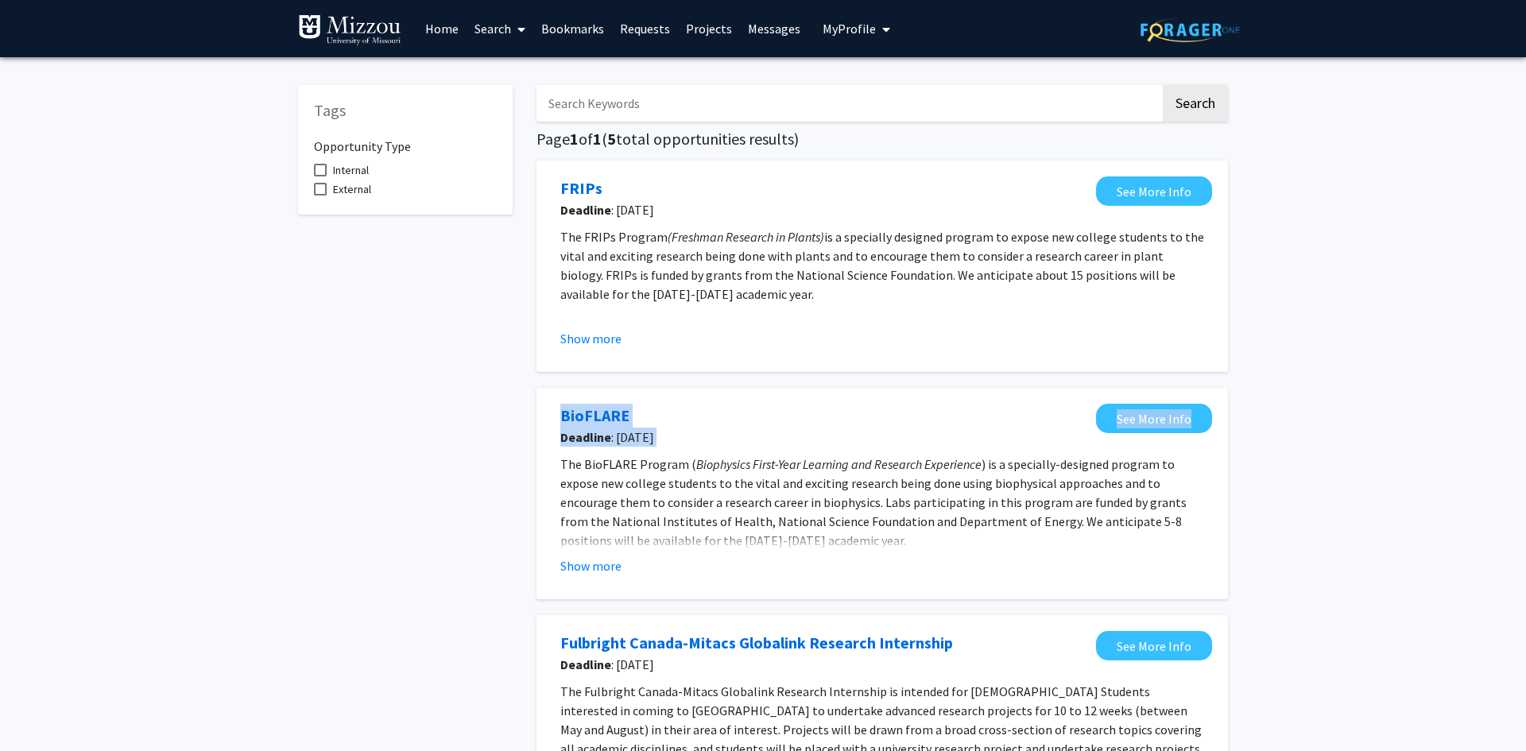
click at [462, 28] on link "Home" at bounding box center [441, 29] width 49 height 56
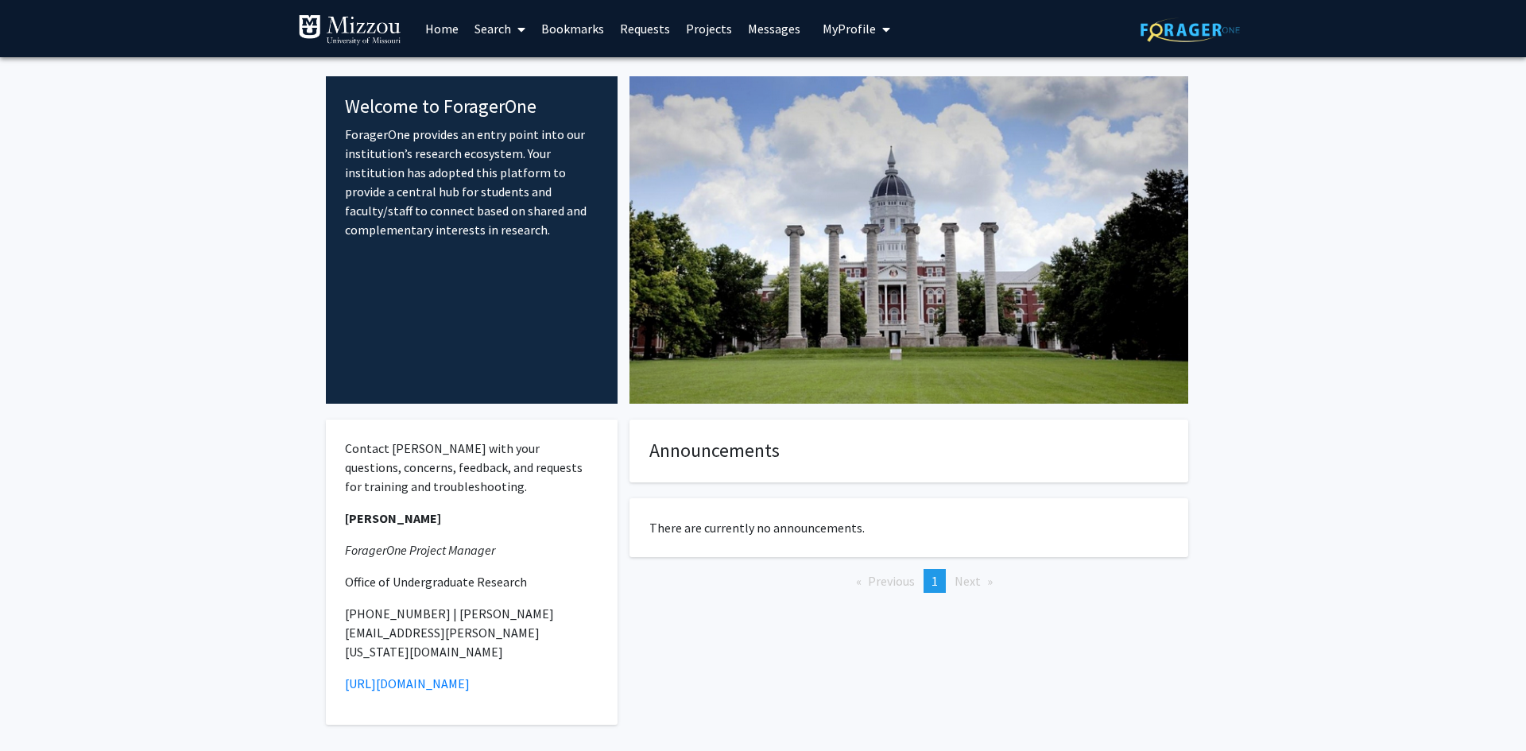
click at [988, 580] on li "Next page" at bounding box center [973, 581] width 54 height 24
click at [506, 25] on link "Search" at bounding box center [499, 29] width 67 height 56
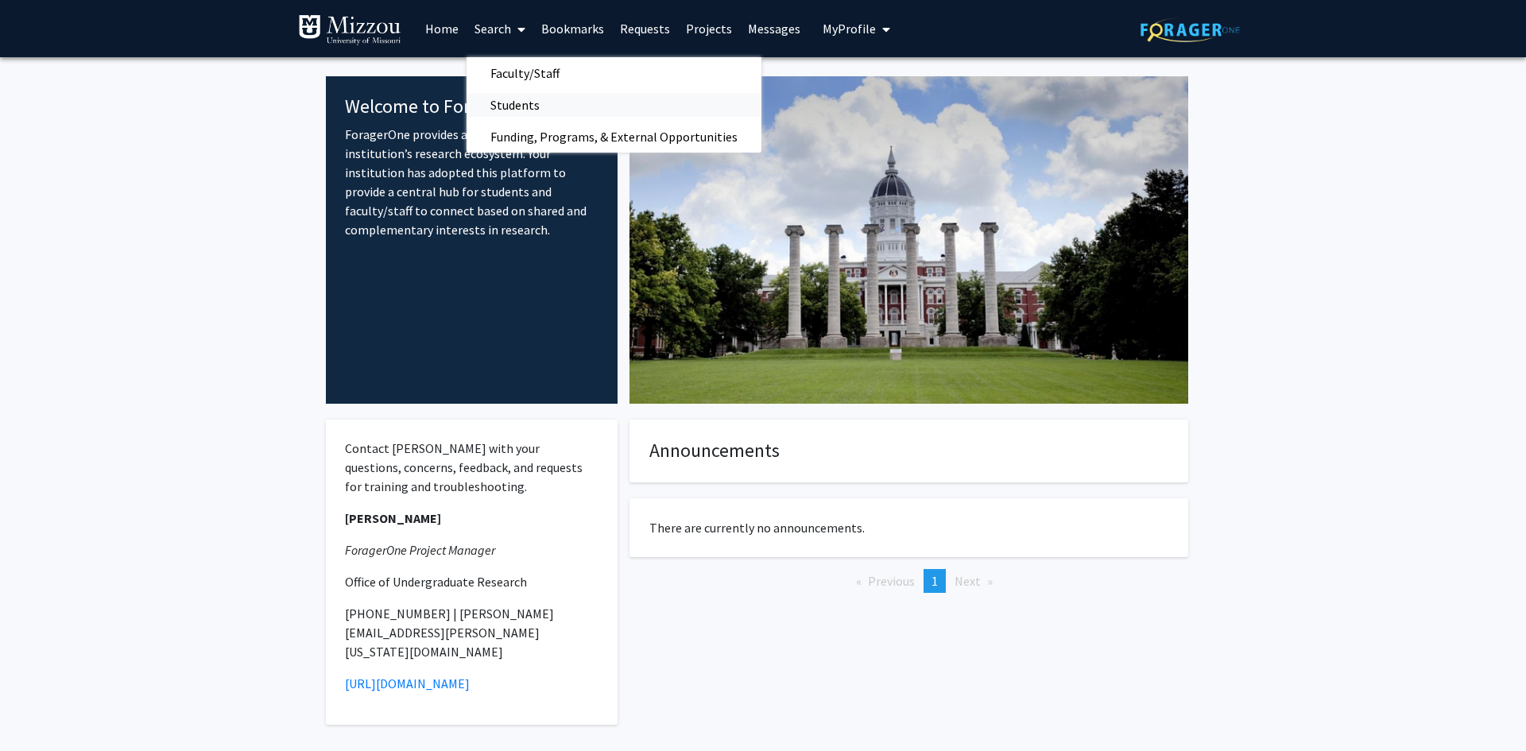
click at [563, 110] on link "Students" at bounding box center [613, 105] width 295 height 24
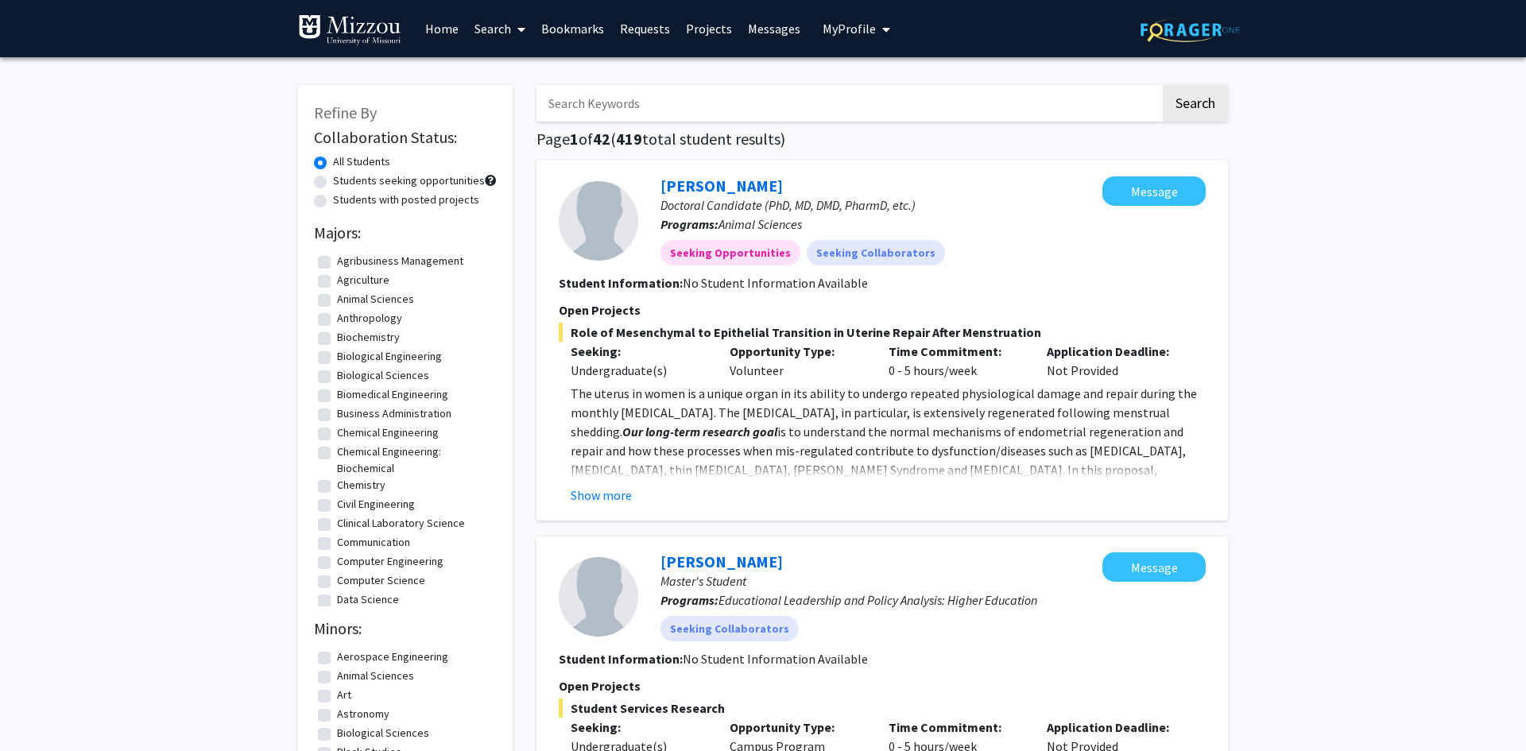
click at [521, 29] on icon at bounding box center [521, 29] width 8 height 13
click at [538, 83] on span "Faculty/Staff" at bounding box center [524, 73] width 117 height 32
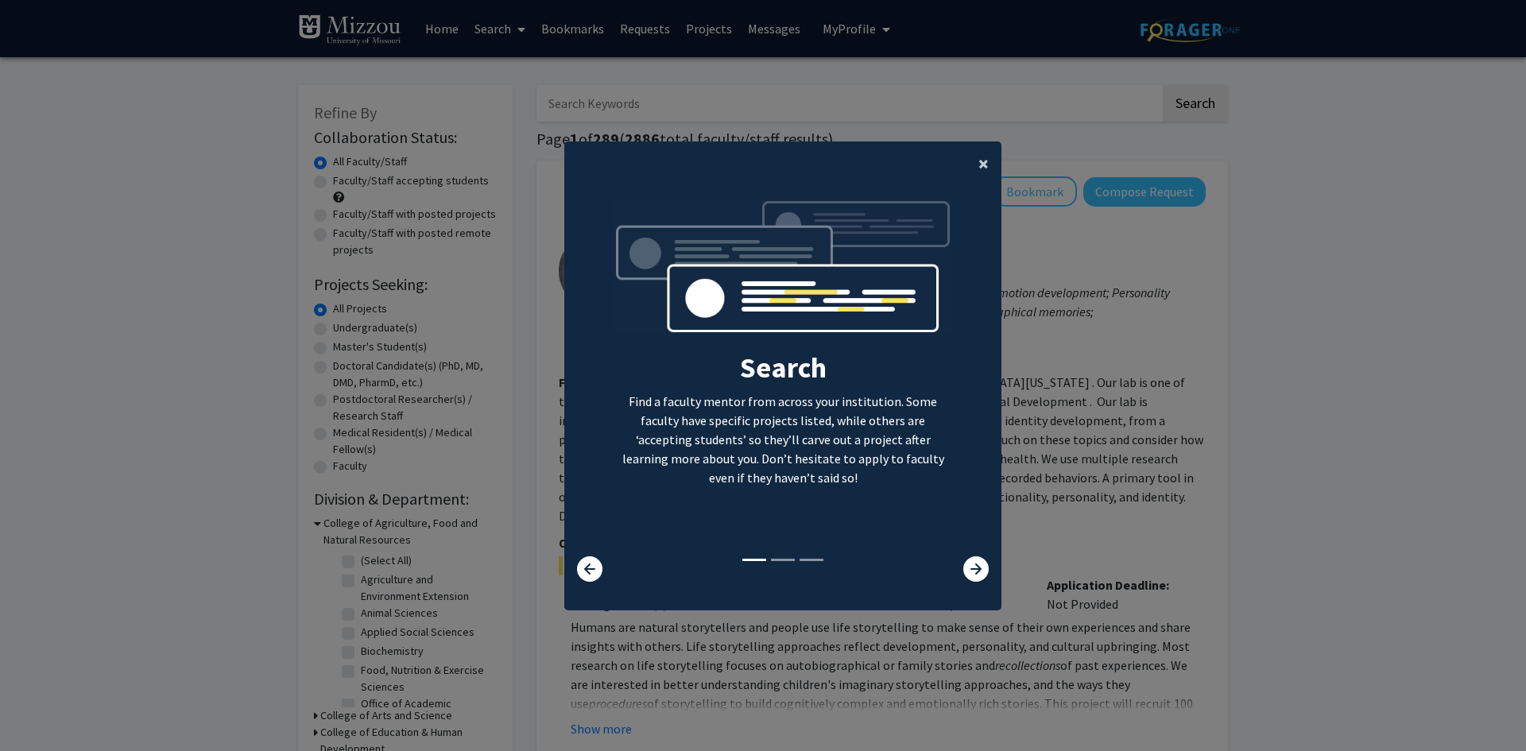
click at [985, 161] on button "×" at bounding box center [983, 163] width 36 height 44
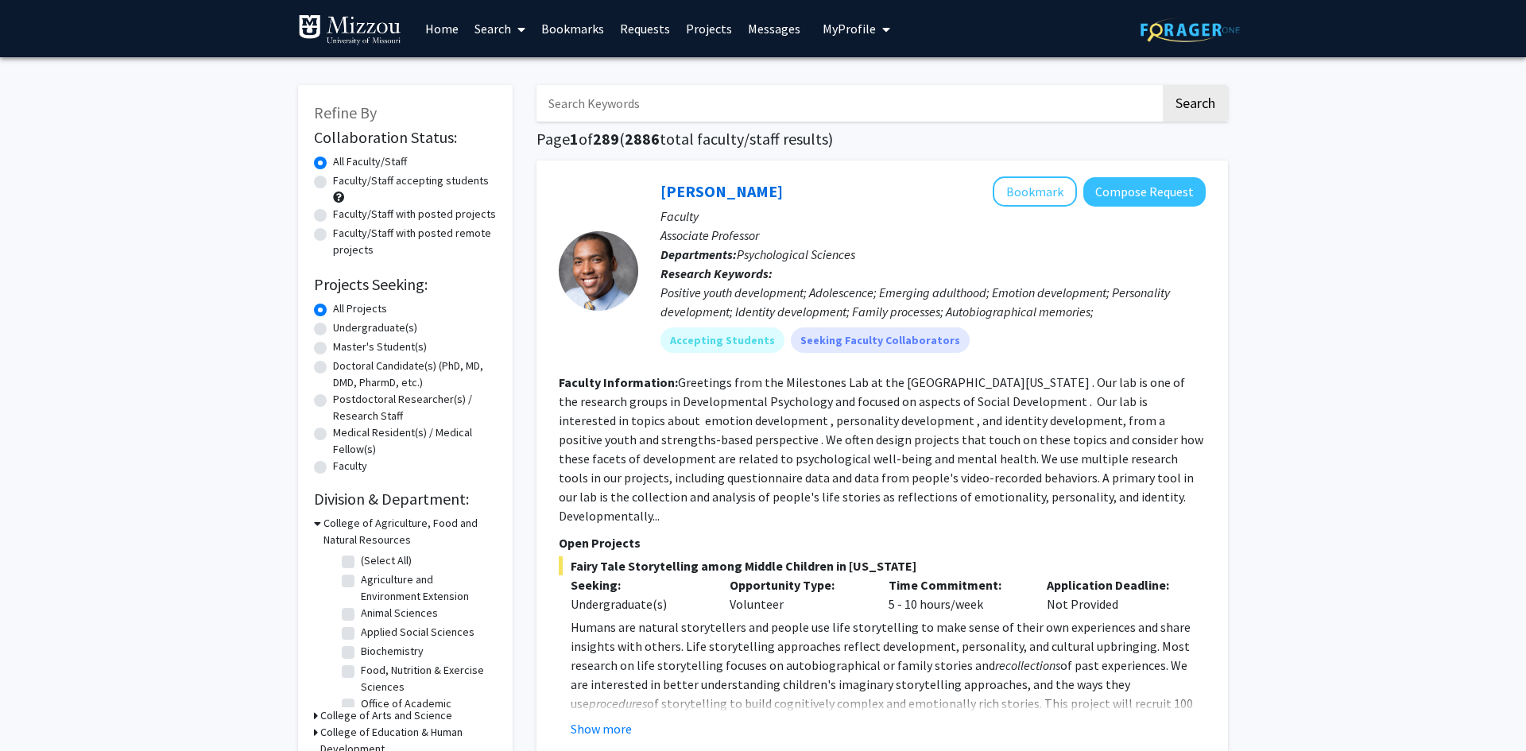
click at [333, 328] on label "Undergraduate(s)" at bounding box center [375, 327] width 84 height 17
click at [333, 328] on input "Undergraduate(s)" at bounding box center [338, 324] width 10 height 10
radio input "true"
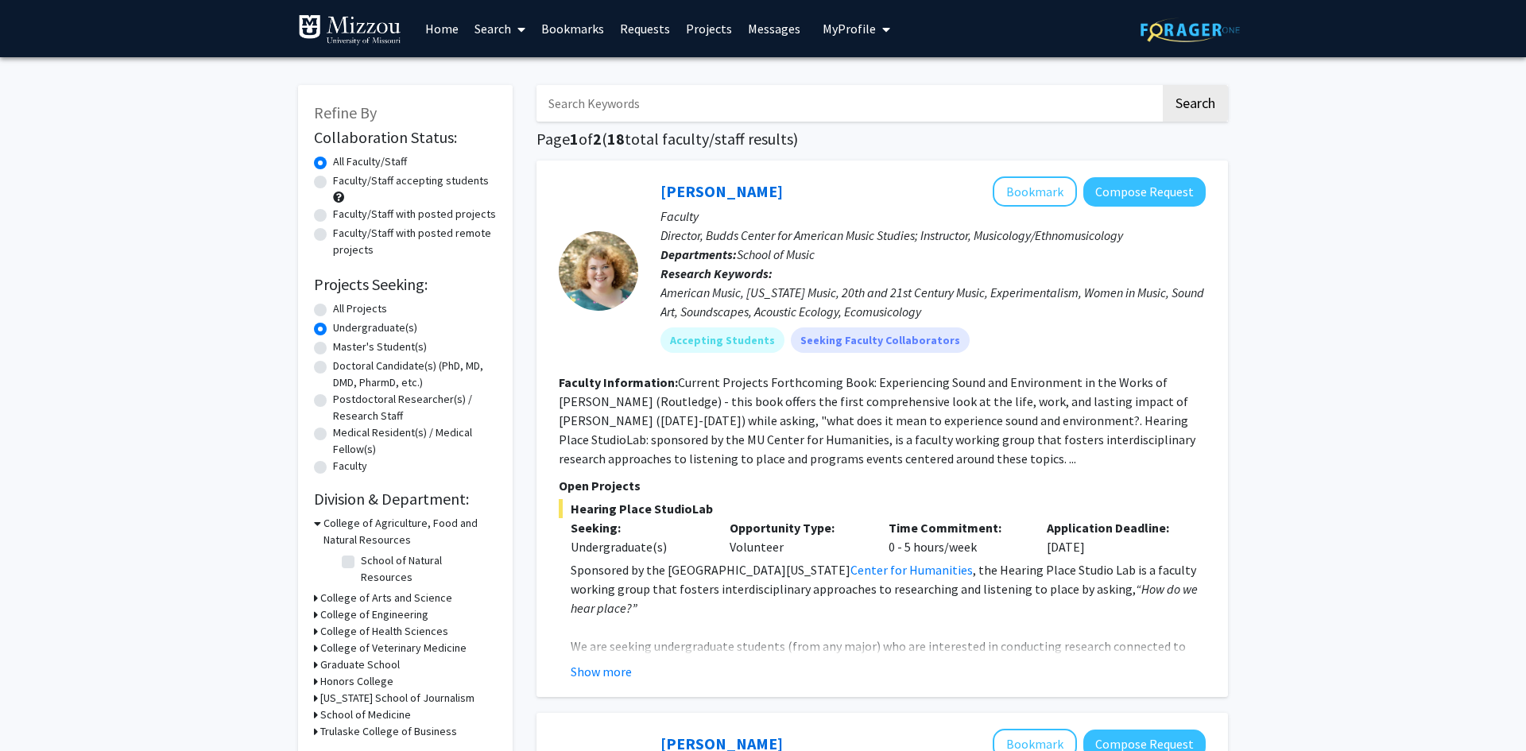
click at [320, 520] on div "College of Agriculture, Food and Natural Resources" at bounding box center [405, 531] width 183 height 33
click at [315, 606] on icon at bounding box center [316, 614] width 4 height 17
click at [321, 606] on div "College of Engineering" at bounding box center [405, 614] width 183 height 17
click at [318, 606] on icon at bounding box center [317, 614] width 7 height 17
click at [327, 178] on div "Faculty/Staff accepting students" at bounding box center [405, 188] width 183 height 33
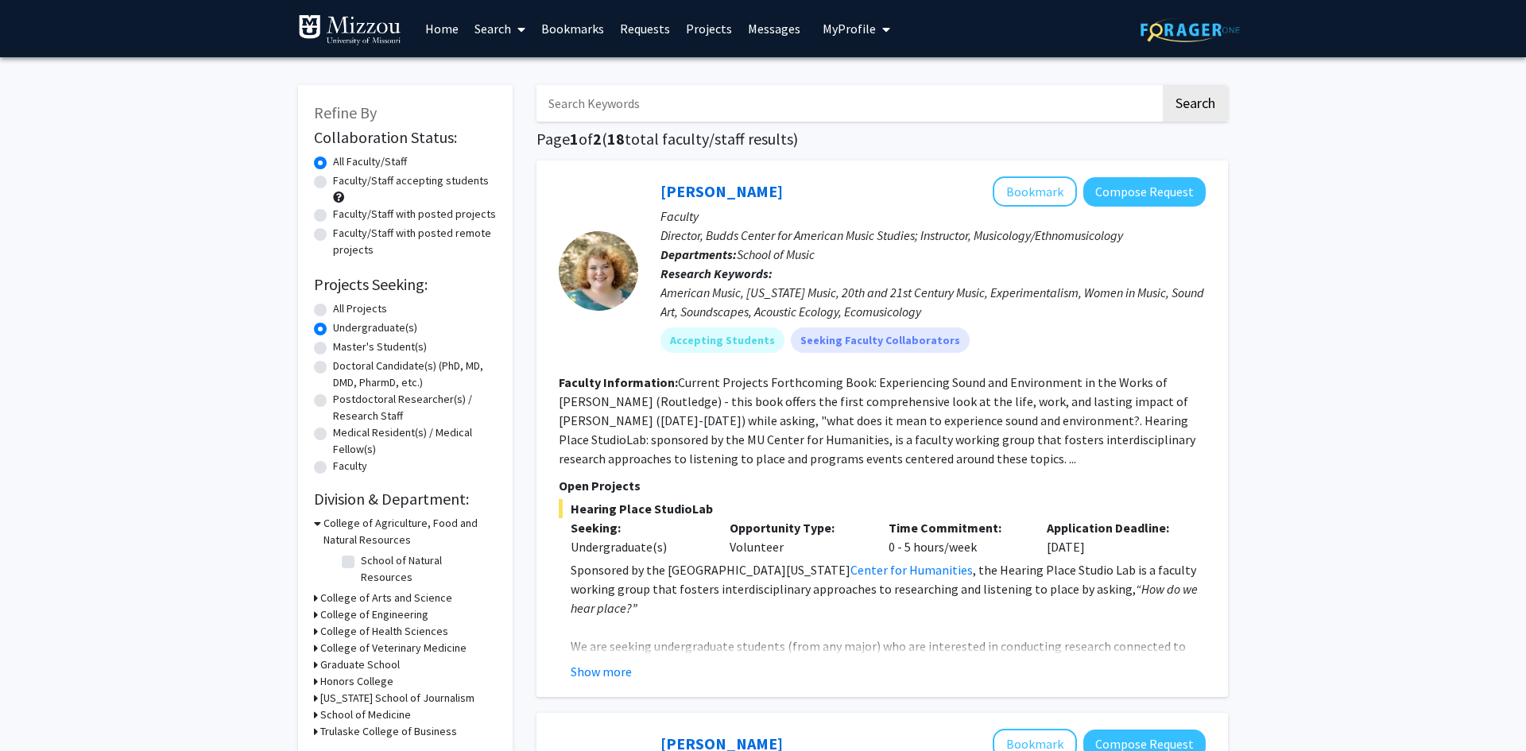
click at [333, 184] on label "Faculty/Staff accepting students" at bounding box center [411, 180] width 156 height 17
click at [333, 183] on input "Faculty/Staff accepting students" at bounding box center [338, 177] width 10 height 10
radio input "true"
click at [675, 96] on input "Search Keywords" at bounding box center [848, 103] width 624 height 37
click at [698, 38] on link "Projects" at bounding box center [709, 29] width 62 height 56
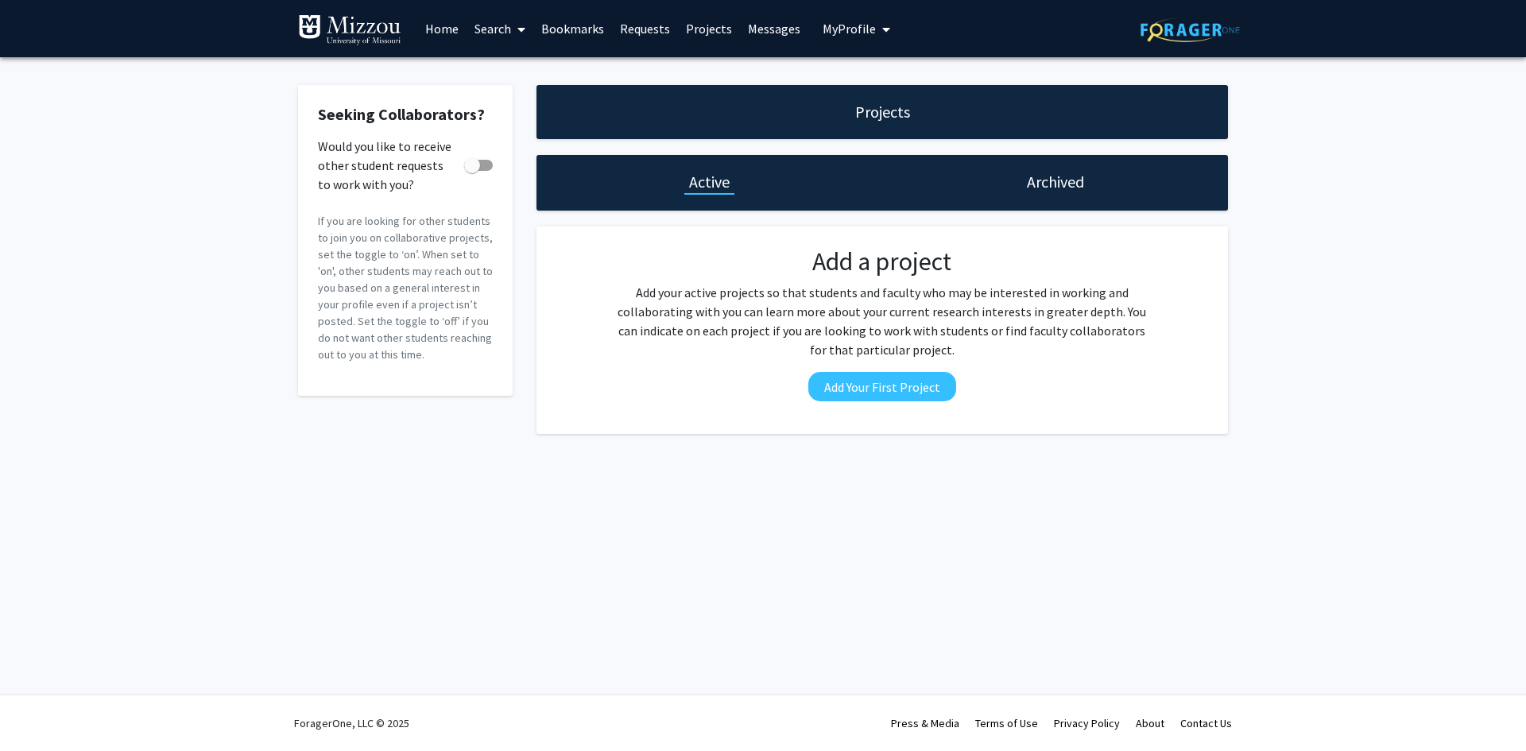
click at [624, 41] on link "Requests" at bounding box center [645, 29] width 66 height 56
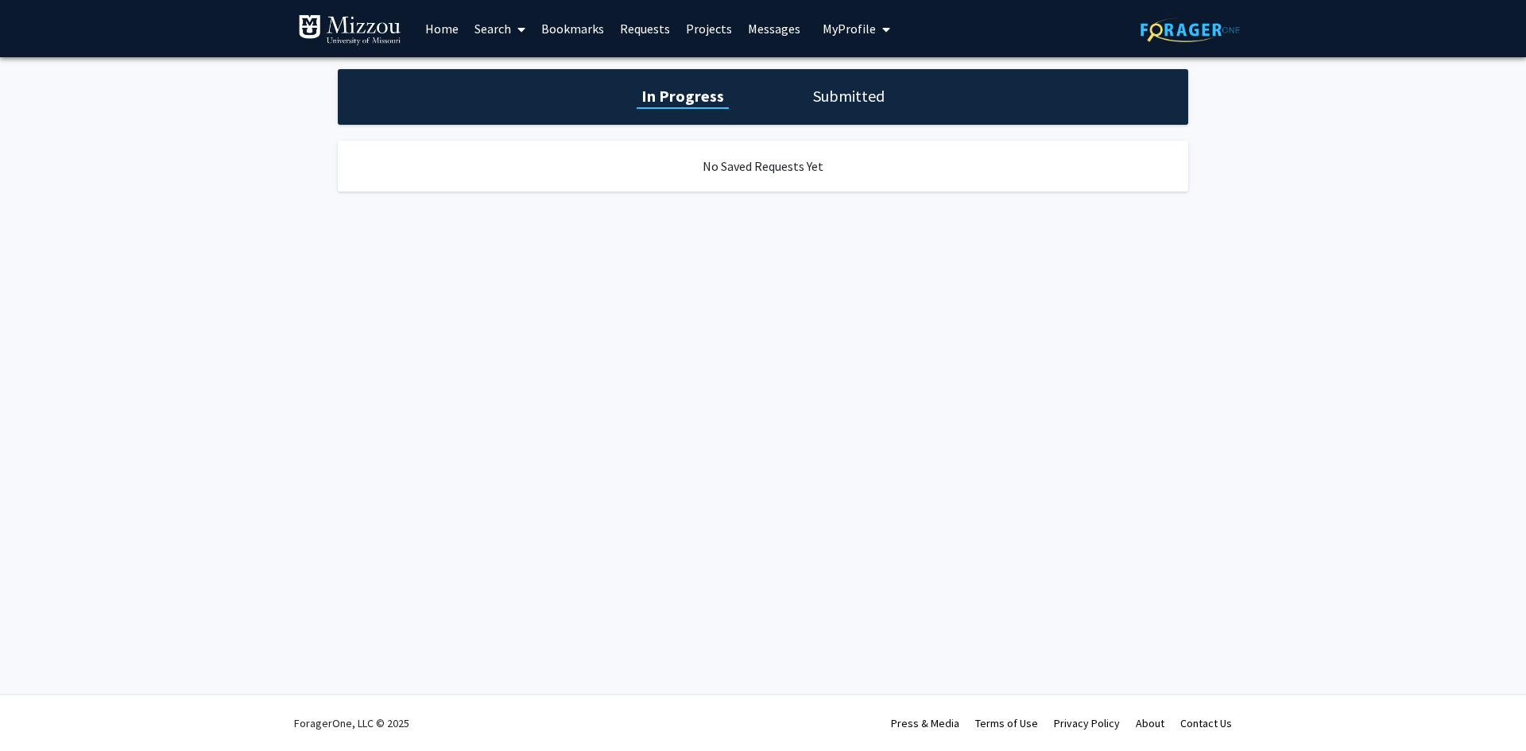
click at [587, 29] on link "Bookmarks" at bounding box center [572, 29] width 79 height 56
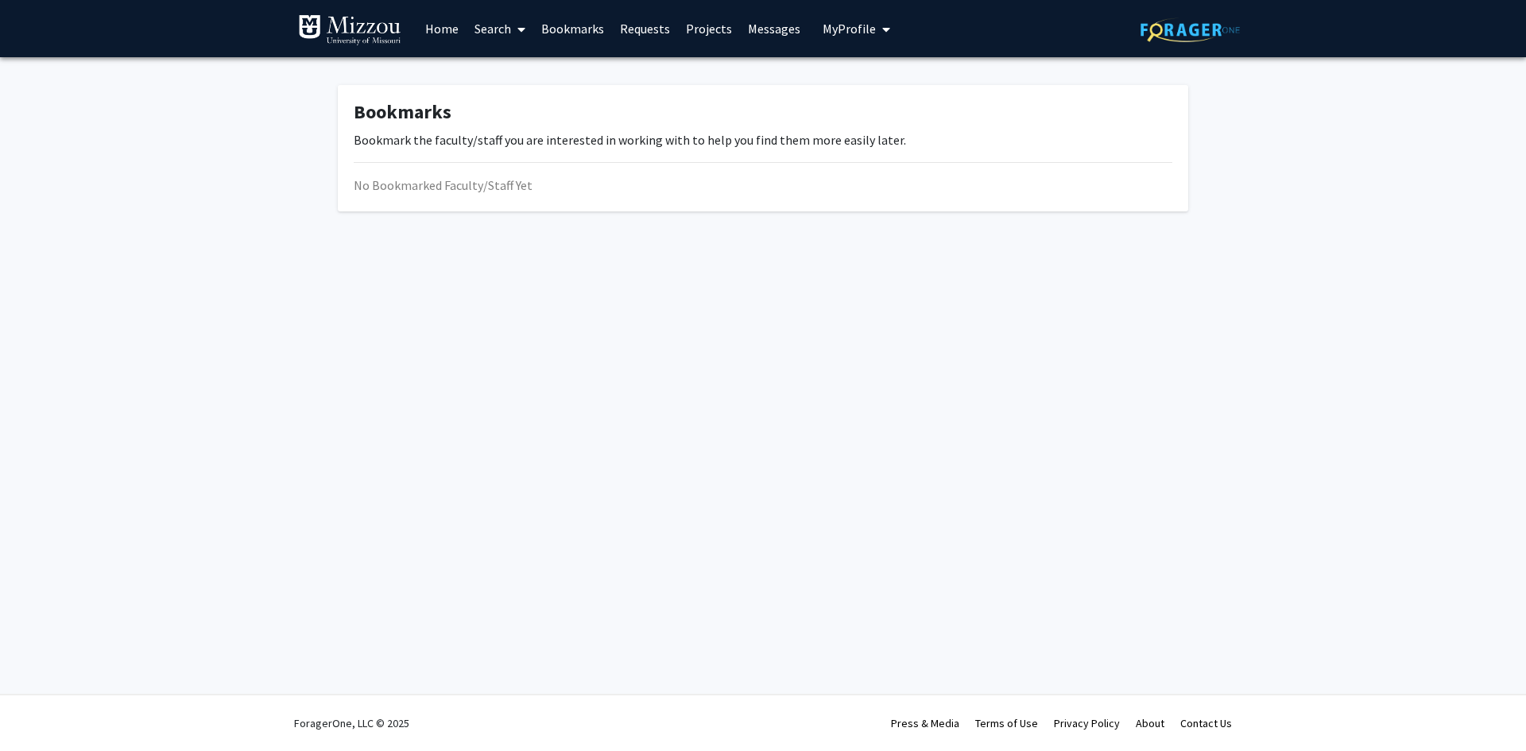
click at [524, 30] on icon at bounding box center [521, 29] width 8 height 13
click at [548, 138] on span "Funding, Programs, & External Opportunities" at bounding box center [613, 137] width 295 height 32
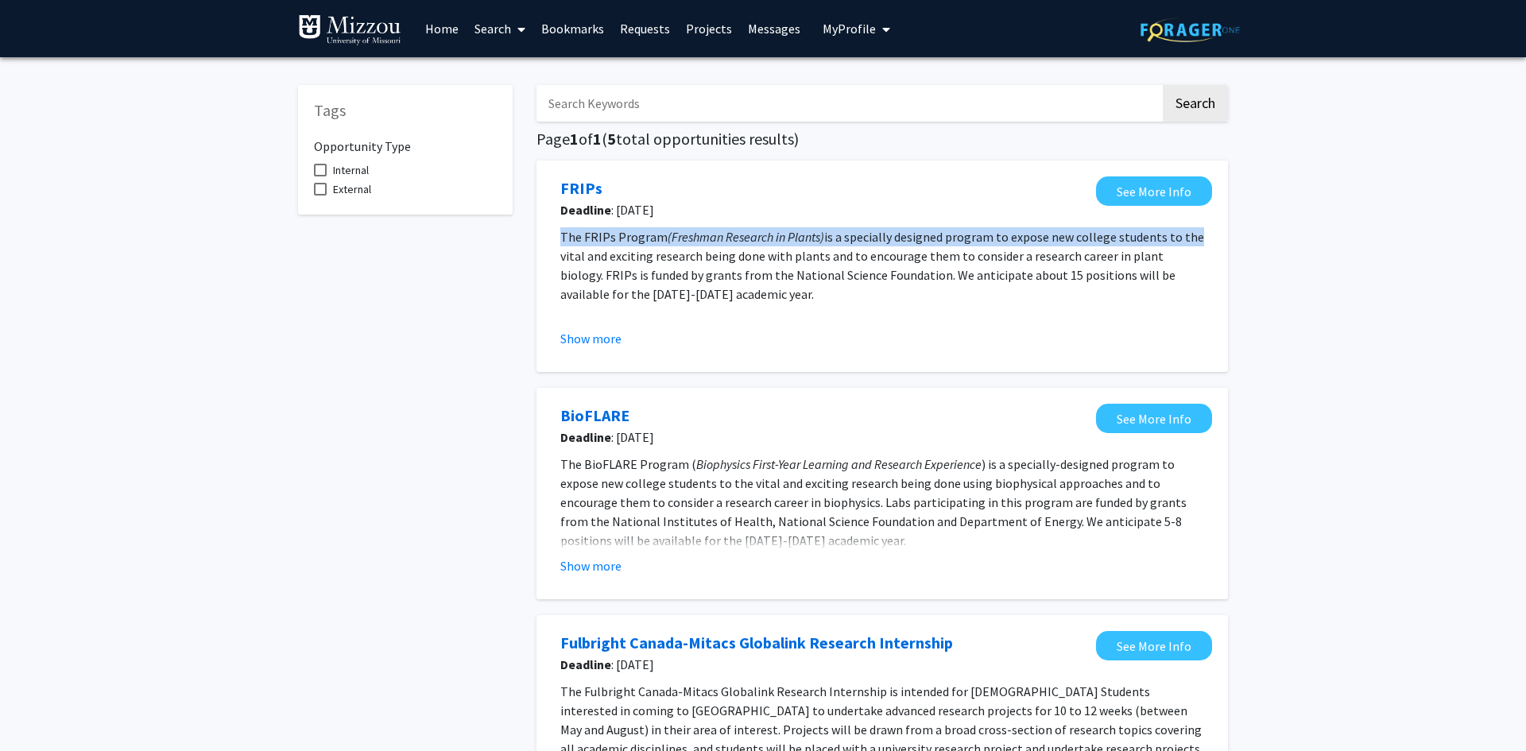
drag, startPoint x: 1470, startPoint y: 225, endPoint x: 1441, endPoint y: 188, distance: 47.0
click at [1441, 188] on div "Tags Opportunity Type Internal External Search Page 1 of 1 ( 5 total opportunit…" at bounding box center [763, 719] width 1526 height 1324
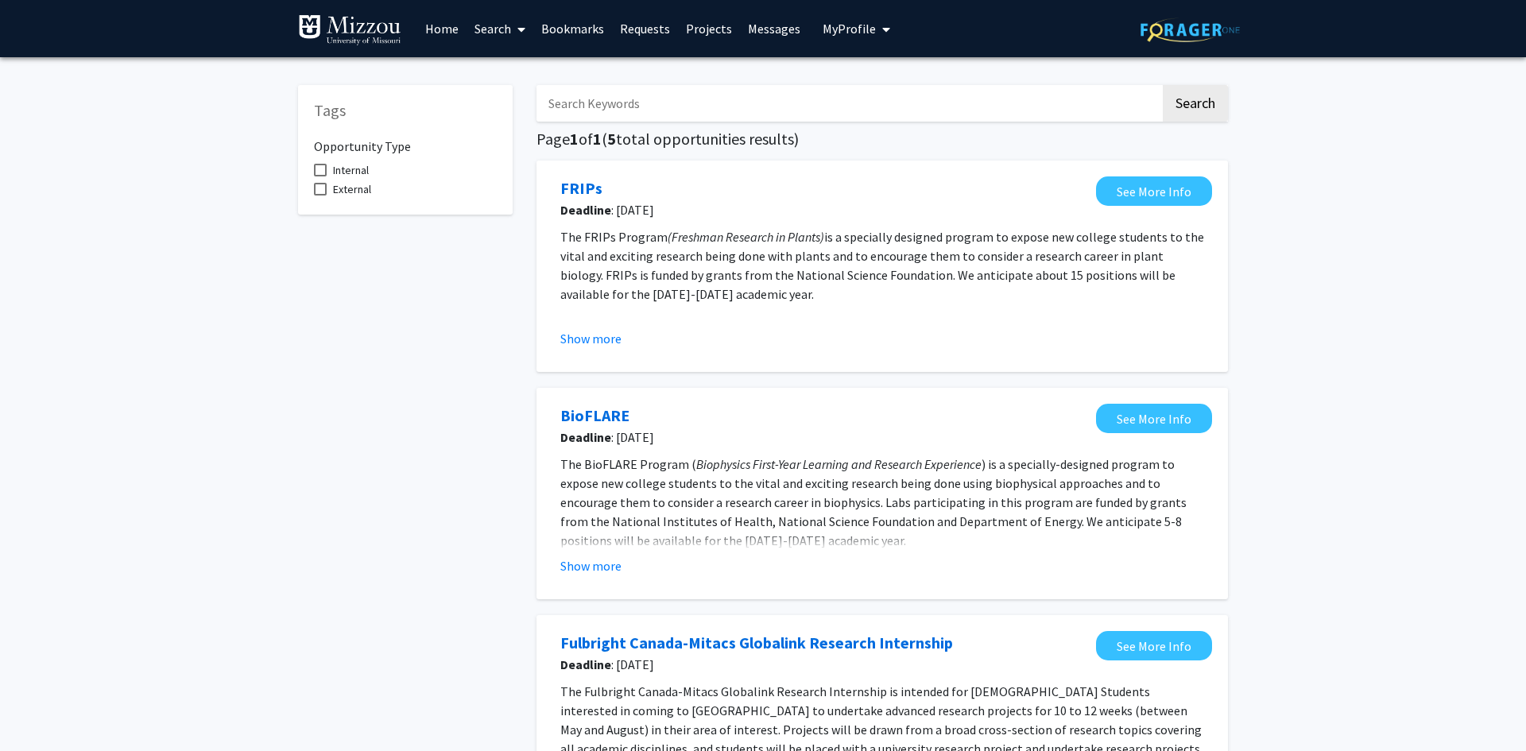
click at [335, 506] on div "Tags Opportunity Type Internal External" at bounding box center [405, 707] width 238 height 1276
click at [578, 575] on fg-opportunity "BioFLARE Deadline : [DATE] See More Info The BioFLARE Program ( Biophysics Firs…" at bounding box center [882, 494] width 660 height 180
click at [581, 571] on button "Show more" at bounding box center [590, 565] width 61 height 19
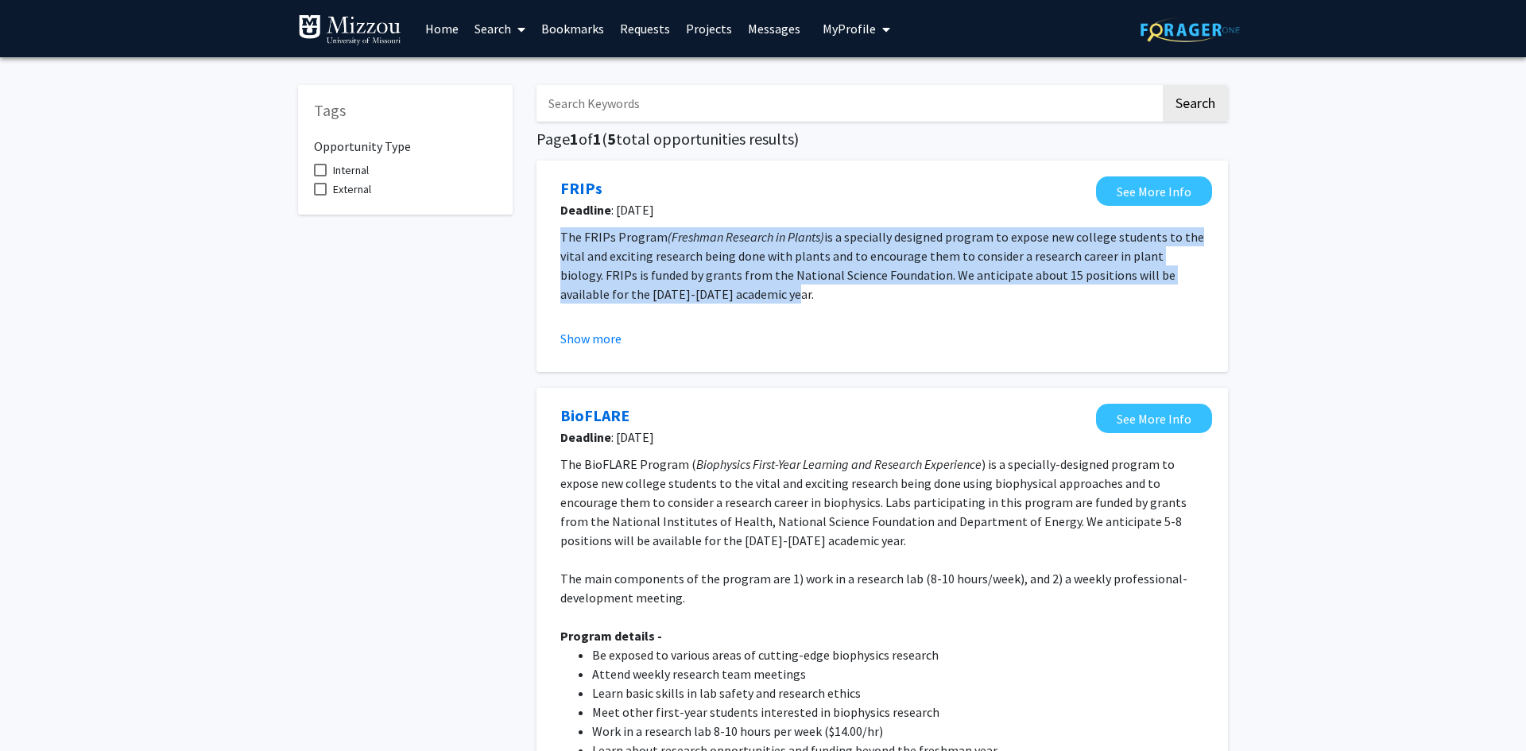
drag, startPoint x: 1525, startPoint y: 198, endPoint x: 1495, endPoint y: 228, distance: 42.7
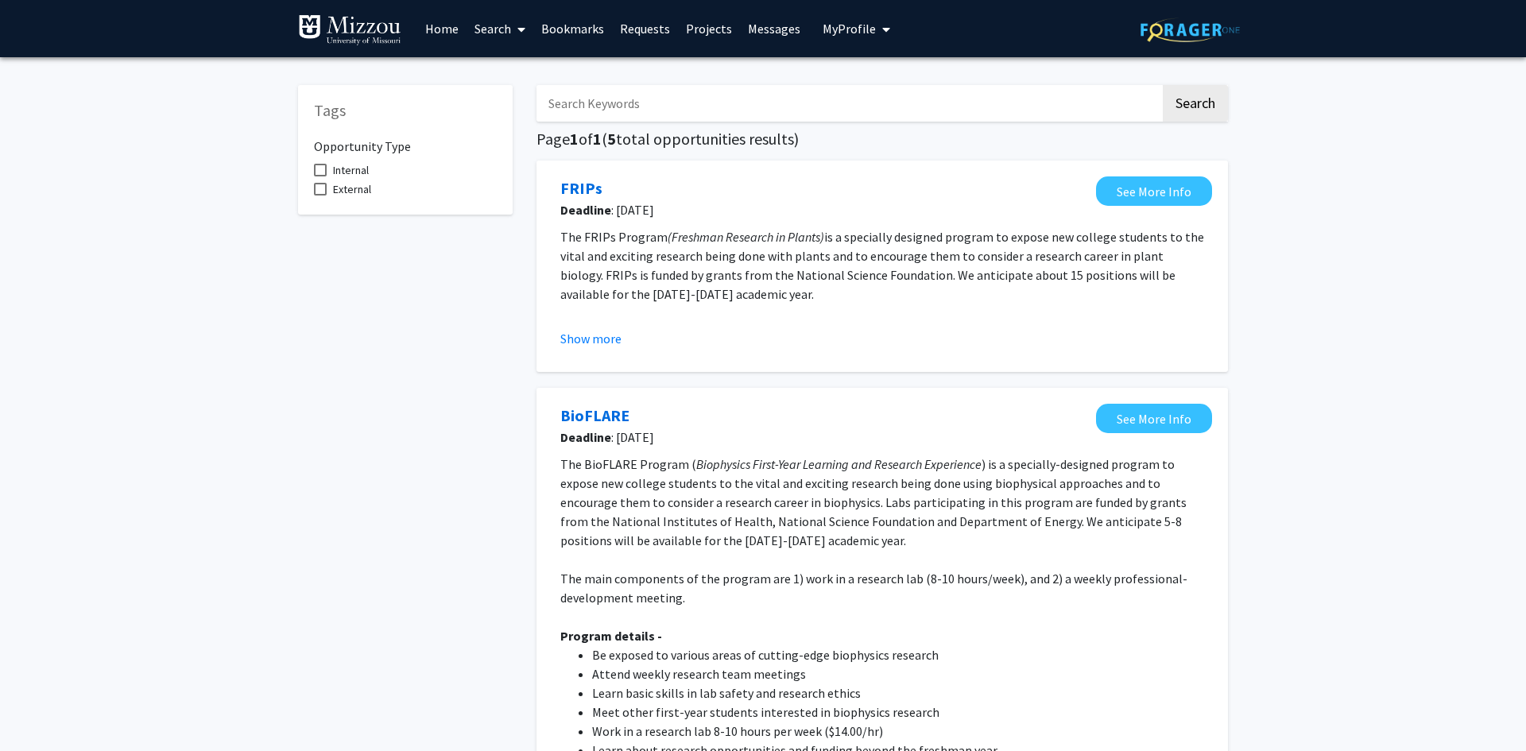
drag, startPoint x: 1480, startPoint y: 234, endPoint x: 1426, endPoint y: 217, distance: 56.8
